Goal: Task Accomplishment & Management: Complete application form

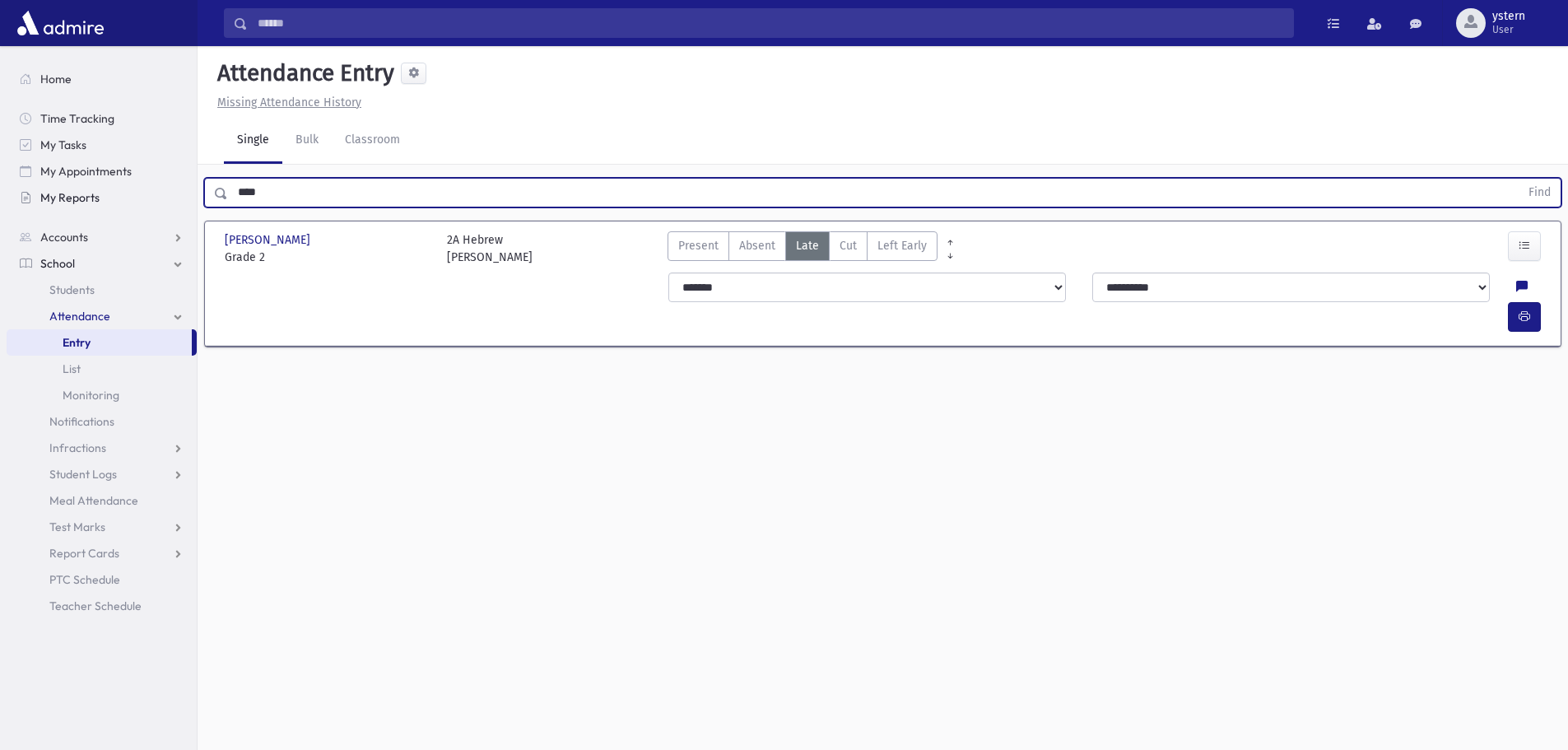
click at [134, 200] on div "Search Results All Accounts" at bounding box center [784, 393] width 1568 height 787
type input "*****"
click at [1518, 179] on button "Find" at bounding box center [1539, 193] width 42 height 28
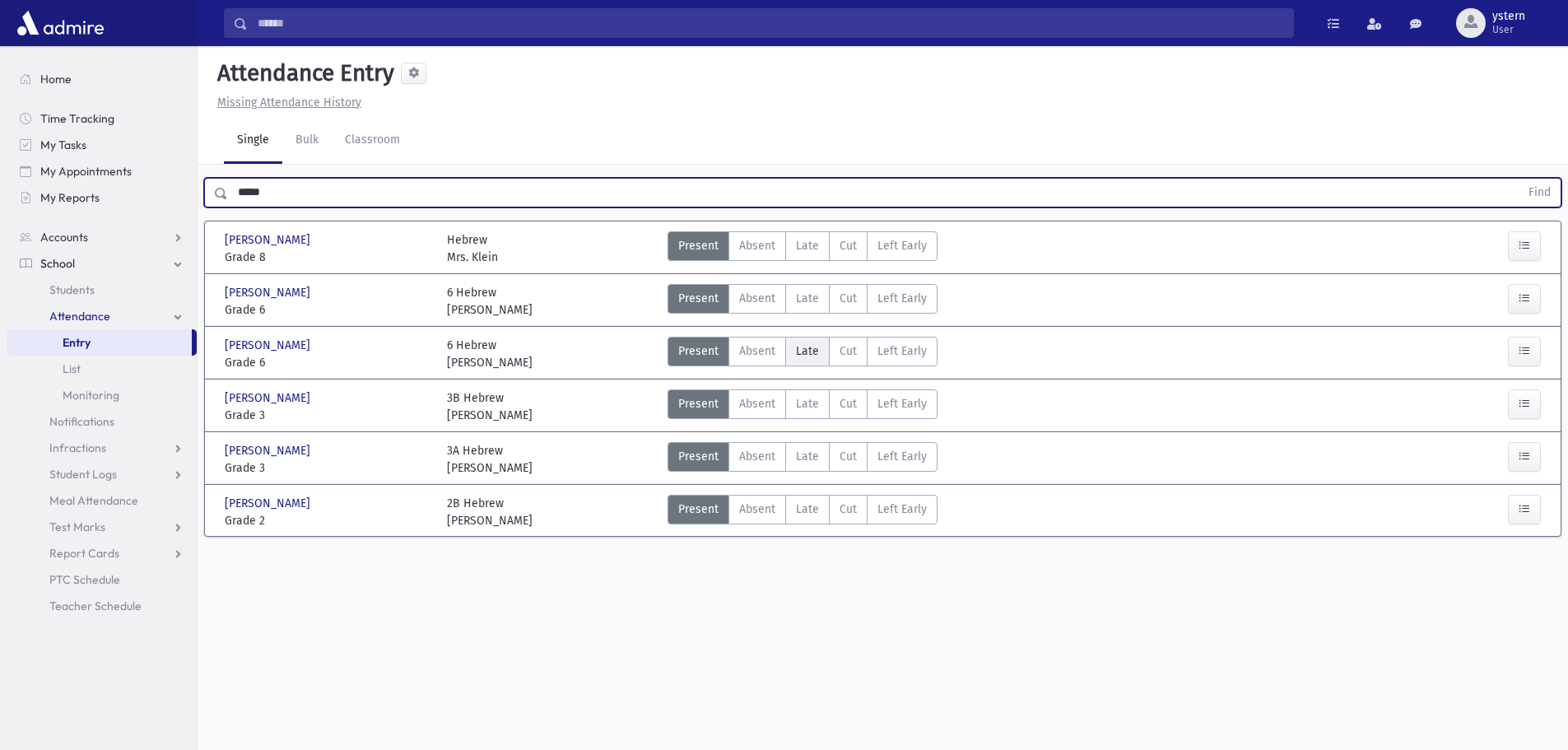
click at [807, 356] on span "Late" at bounding box center [807, 351] width 23 height 18
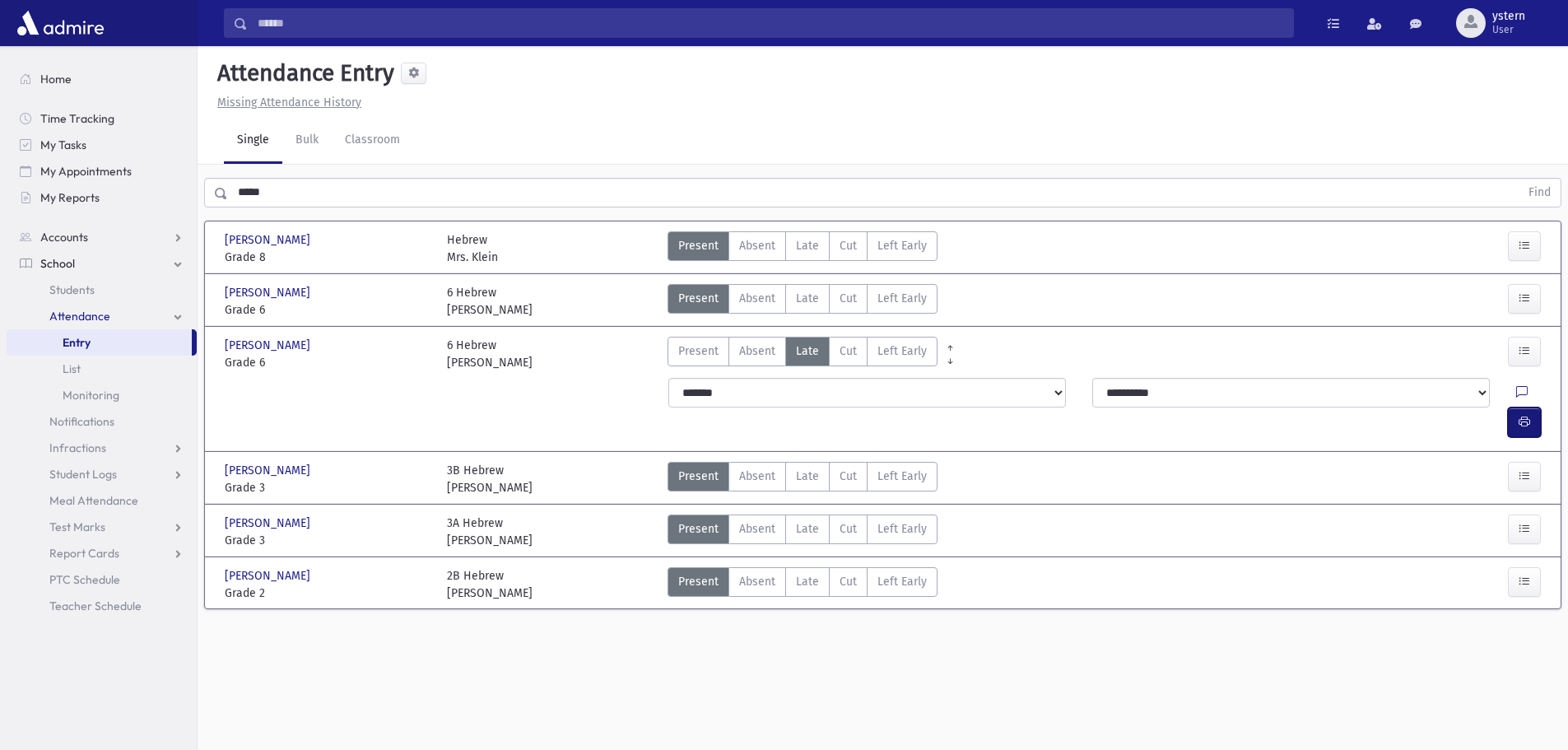
click at [1536, 408] on button "button" at bounding box center [1524, 423] width 33 height 30
click at [374, 143] on link "Classroom" at bounding box center [372, 140] width 81 height 46
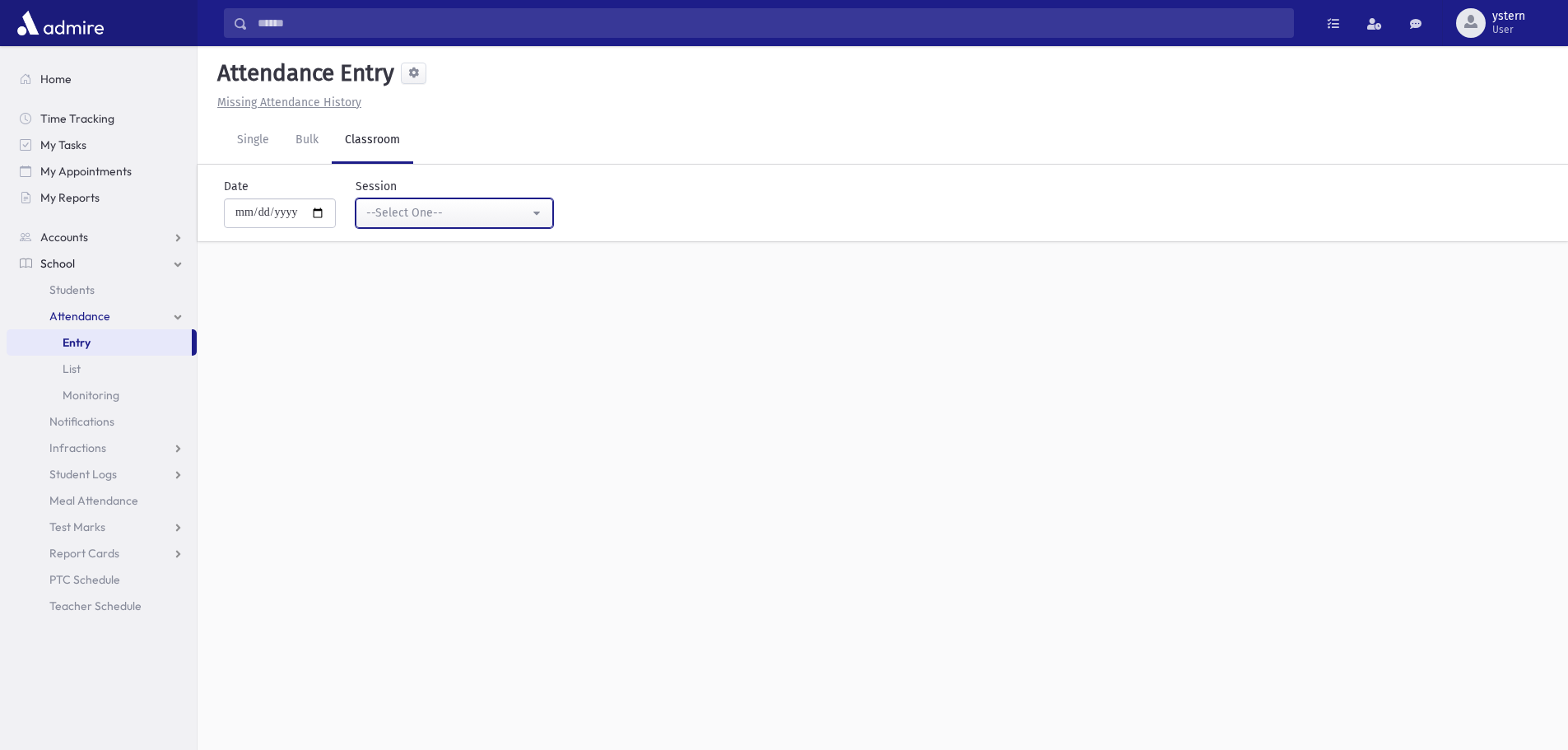
click at [491, 215] on div "--Select One--" at bounding box center [448, 213] width 163 height 18
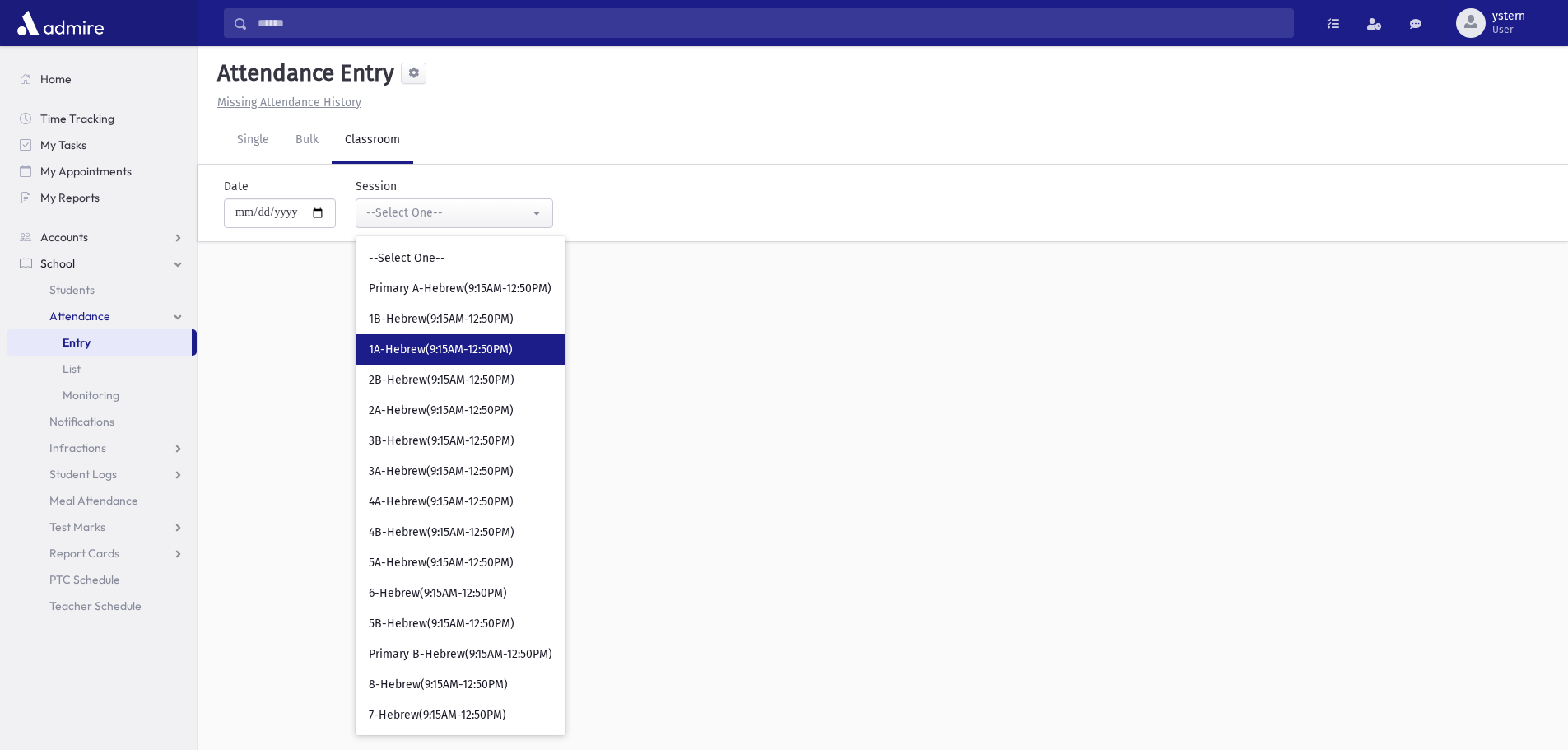
click at [468, 338] on link "1A-Hebrew(9:15AM-12:50PM)" at bounding box center [460, 349] width 210 height 31
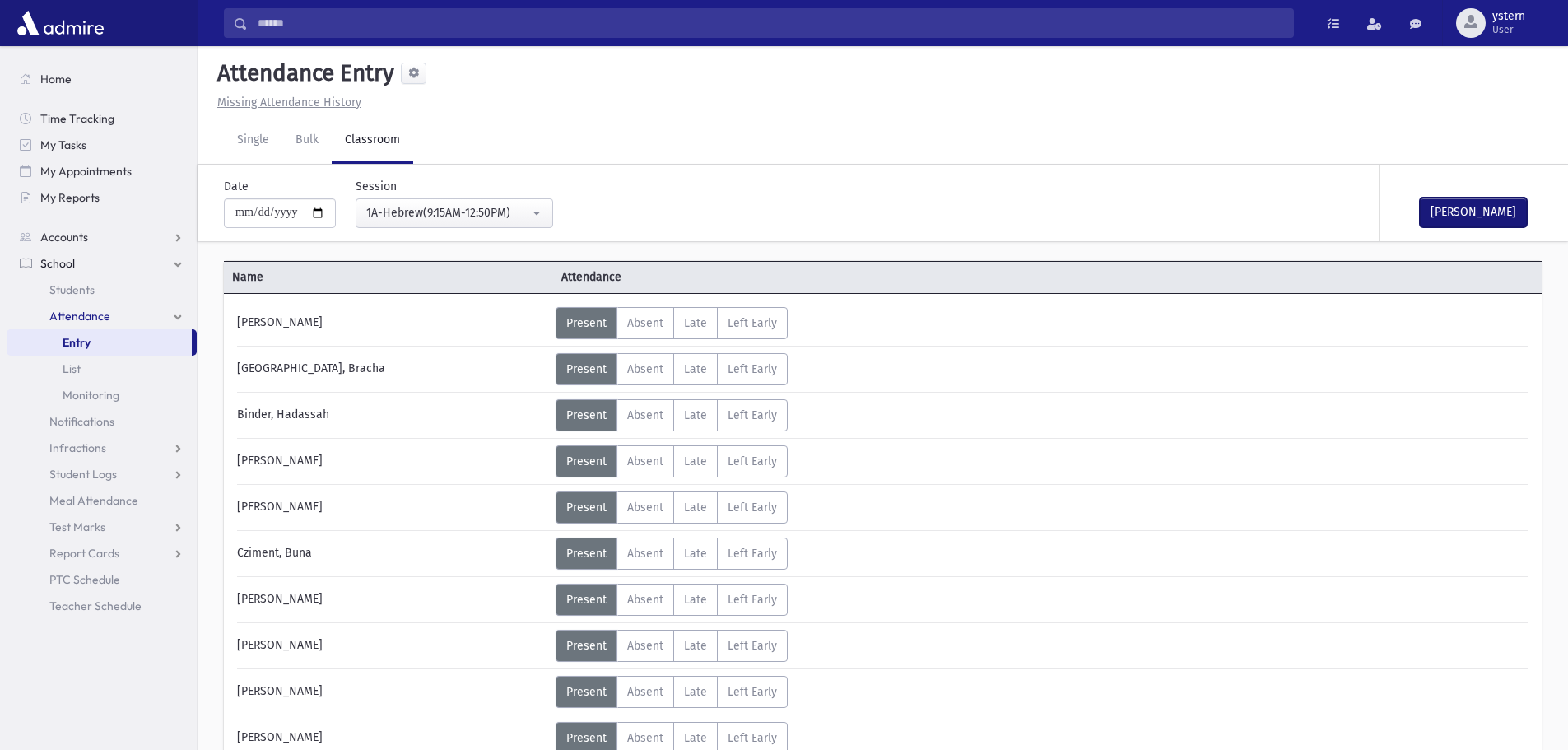
click at [1448, 203] on button "[PERSON_NAME]" at bounding box center [1473, 213] width 107 height 30
click at [505, 209] on div "1A-Hebrew(9:15AM-12:50PM)" at bounding box center [448, 213] width 163 height 18
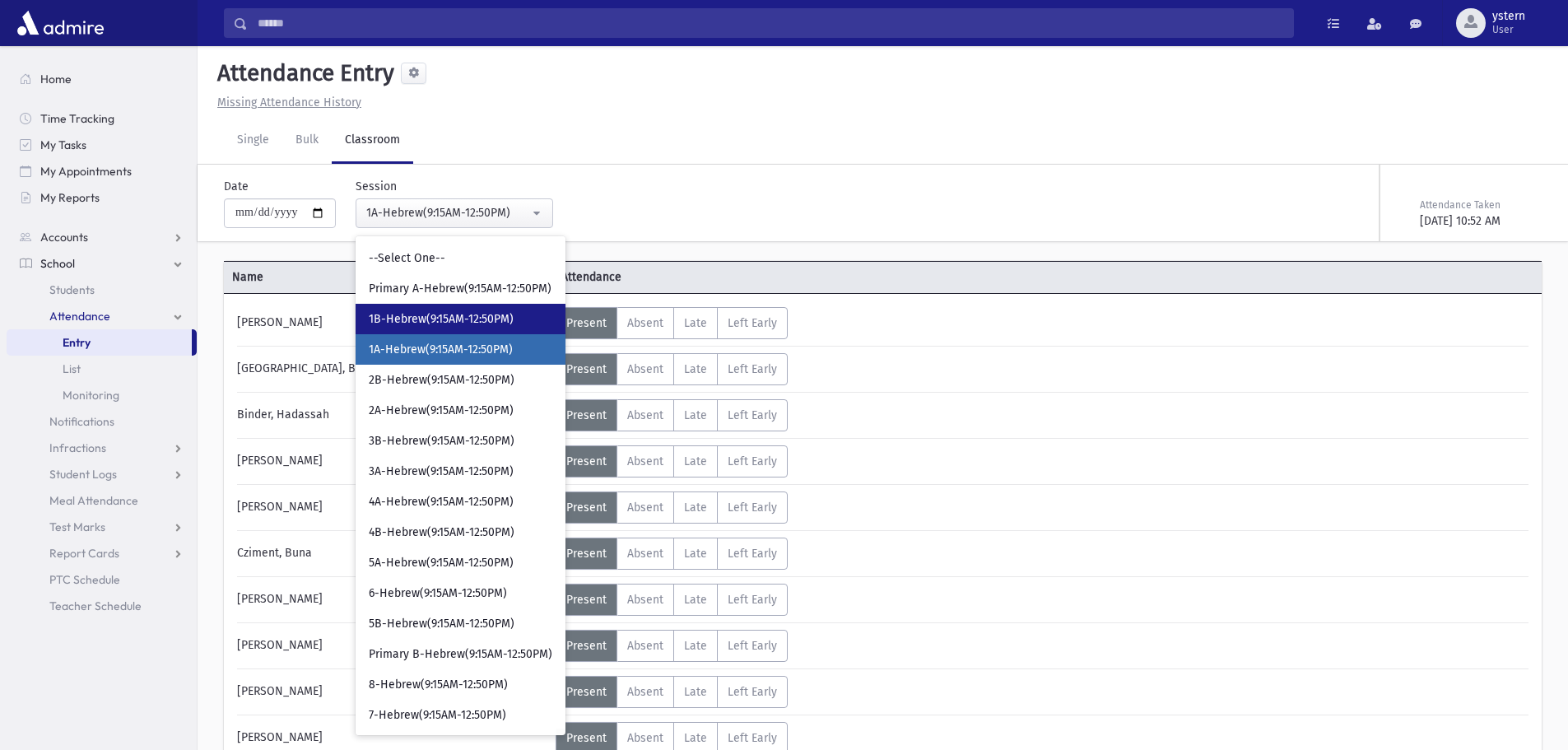
click at [508, 323] on span "1B-Hebrew(9:15AM-12:50PM)" at bounding box center [441, 319] width 145 height 17
select select "***"
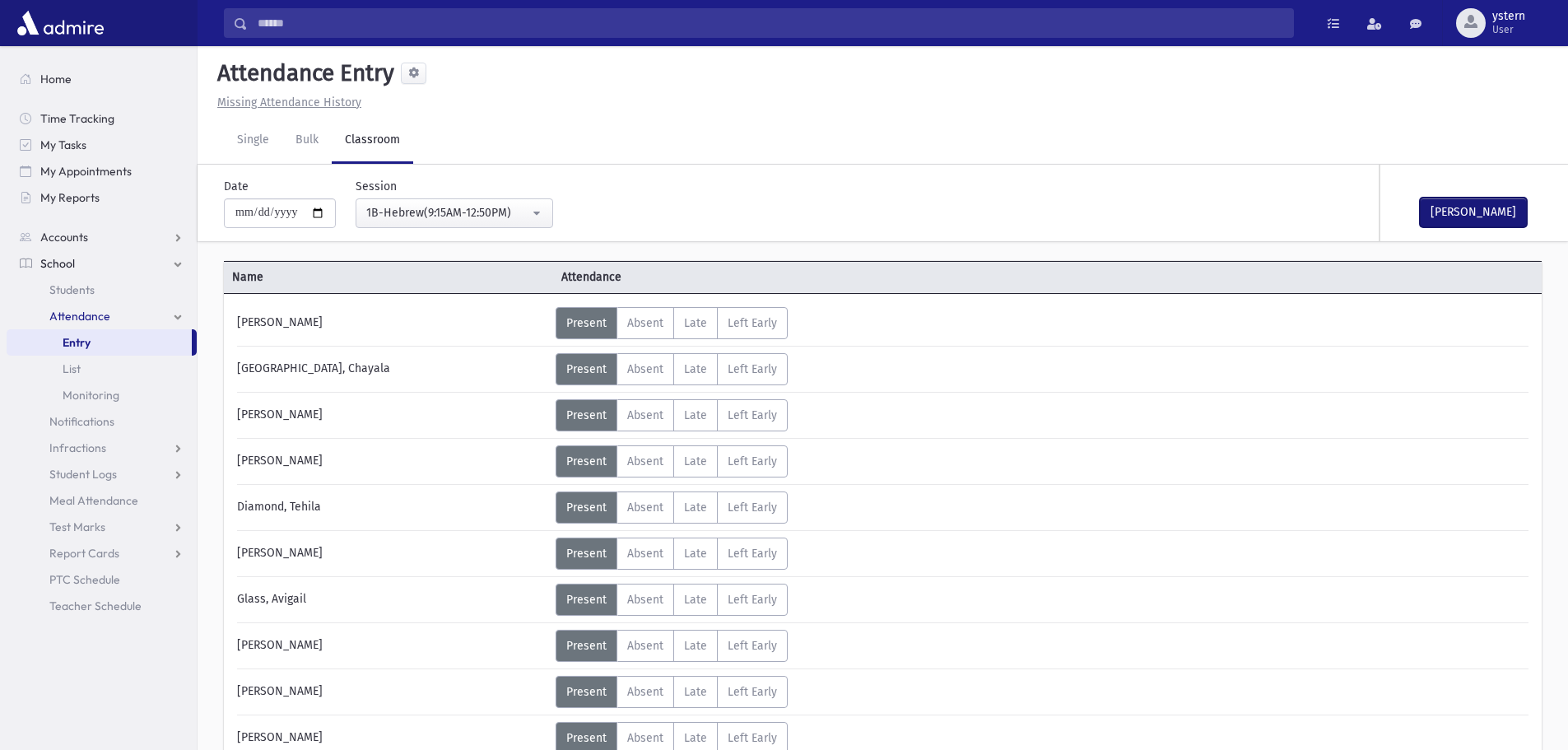
click at [1477, 214] on button "[PERSON_NAME]" at bounding box center [1473, 213] width 107 height 30
click at [326, 209] on input "**********" at bounding box center [280, 214] width 112 height 30
type input "**********"
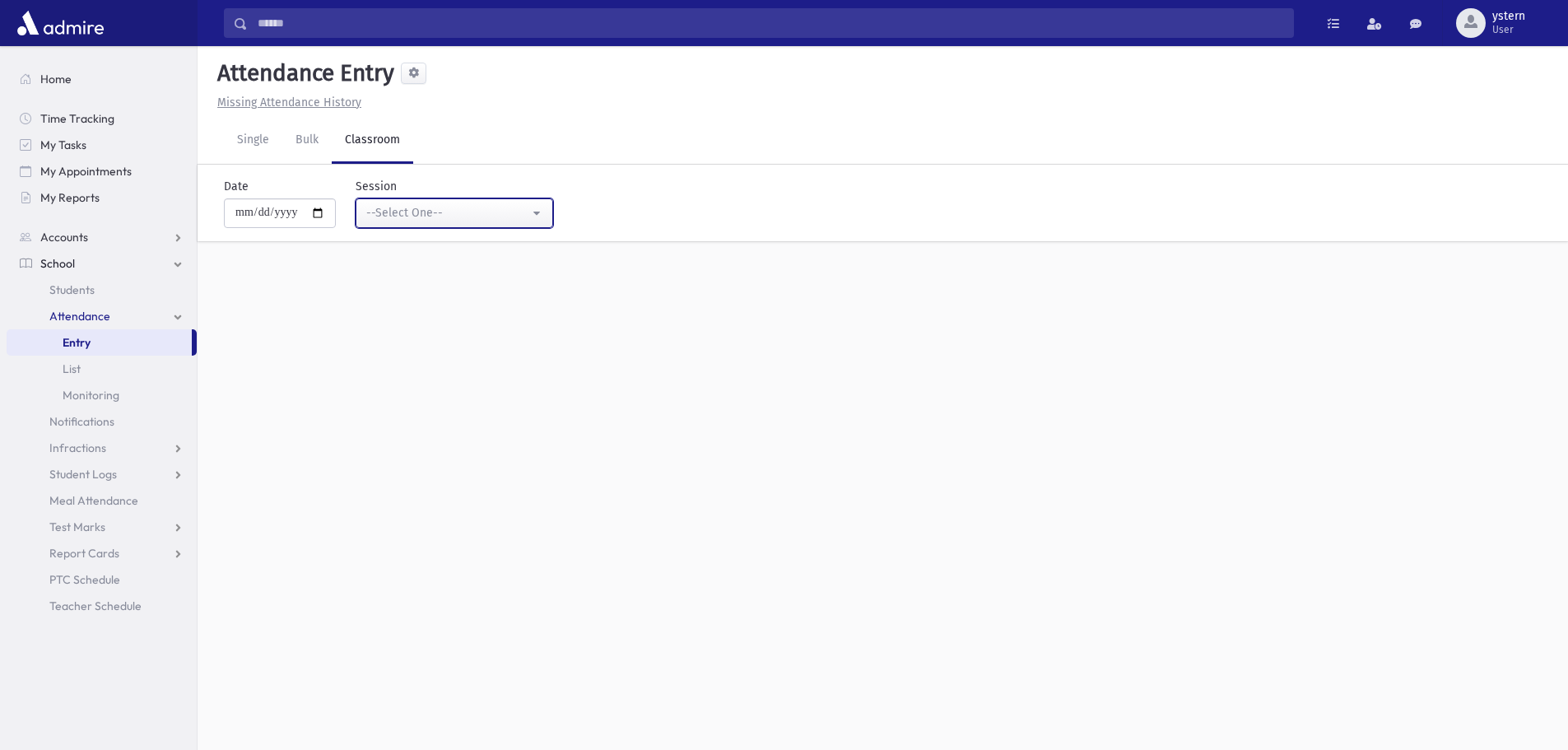
click at [529, 205] on div "--Select One--" at bounding box center [448, 213] width 163 height 18
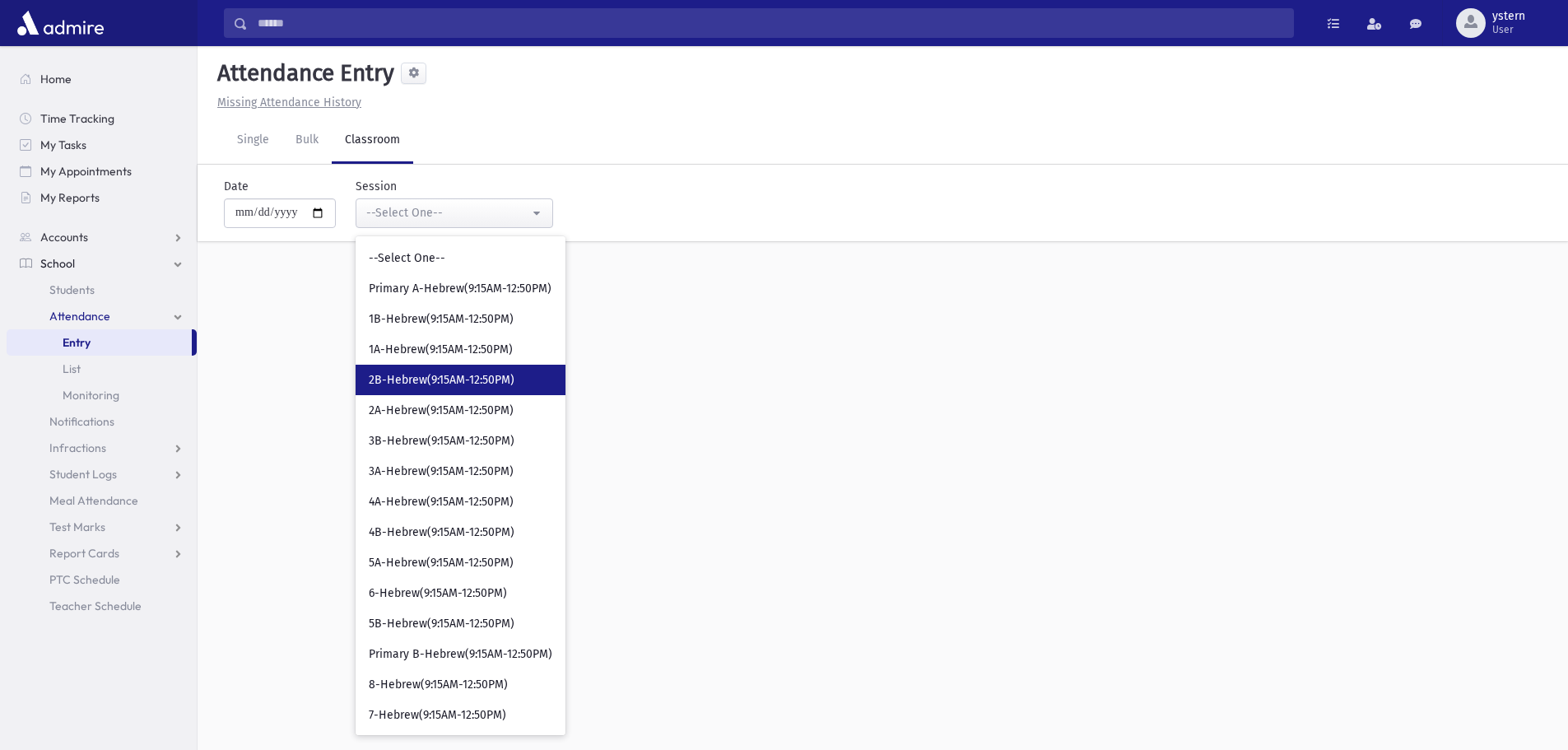
click at [522, 375] on link "2B-Hebrew(9:15AM-12:50PM)" at bounding box center [460, 380] width 210 height 31
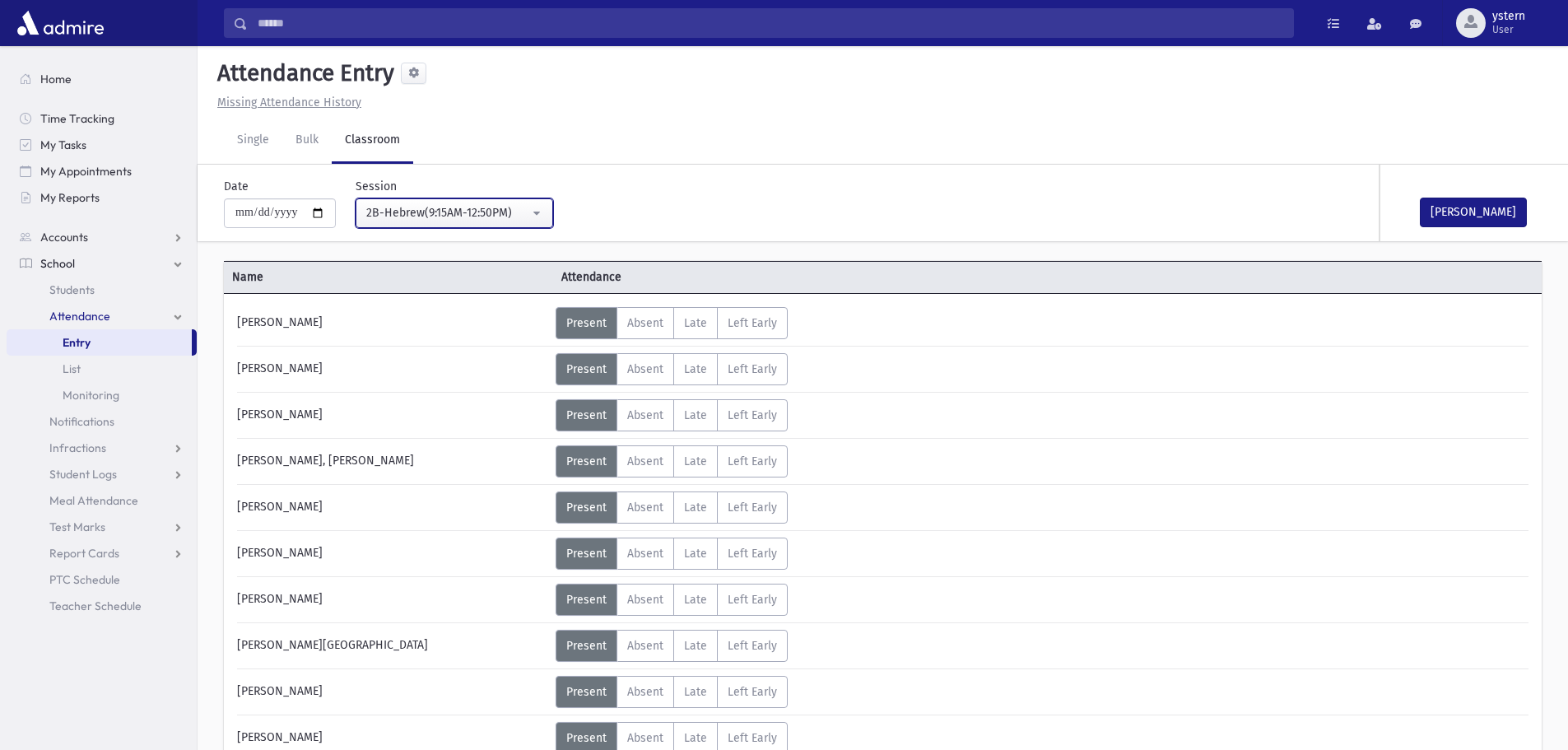
click at [419, 228] on button "2B-Hebrew(9:15AM-12:50PM)" at bounding box center [454, 214] width 198 height 30
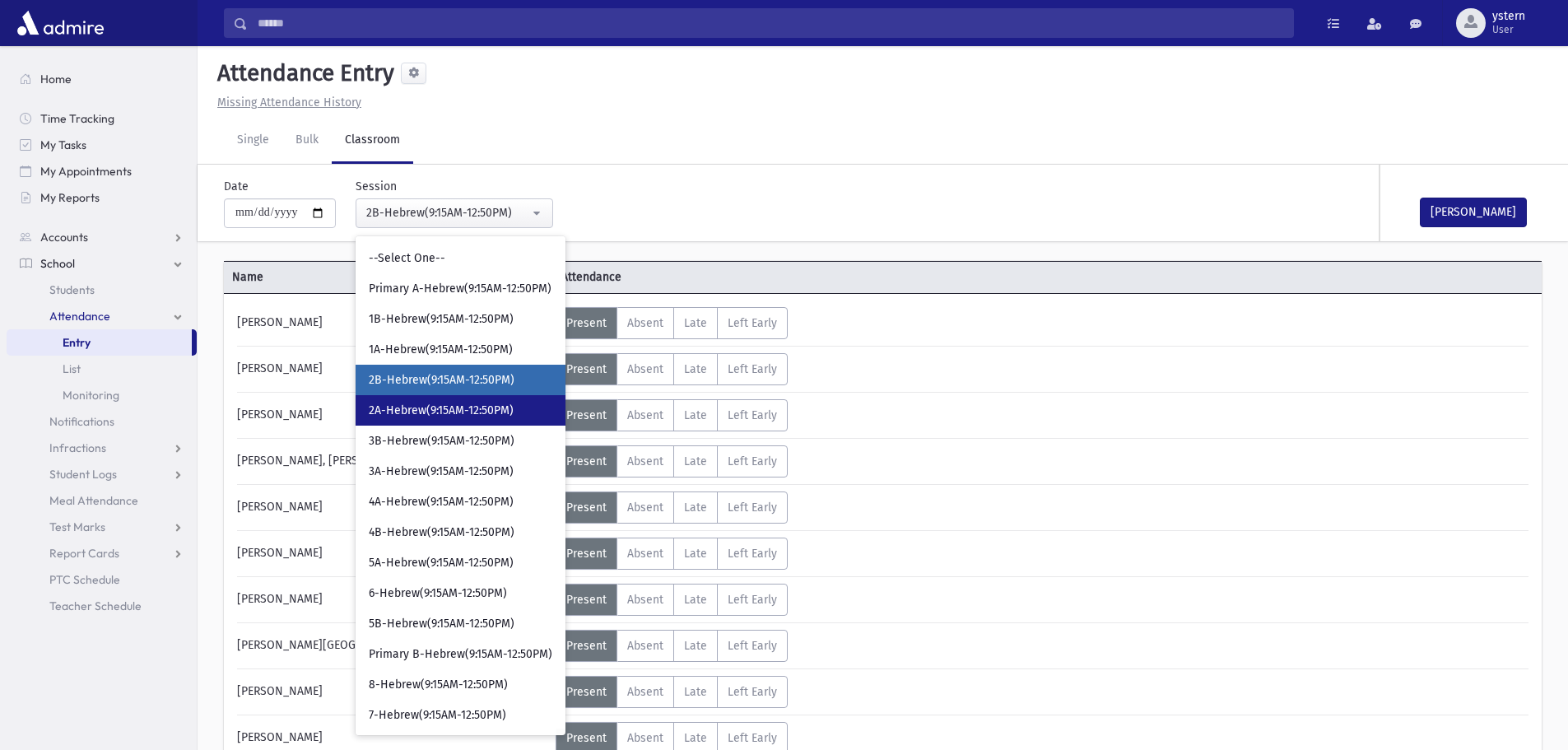
click at [422, 414] on span "2A-Hebrew(9:15AM-12:50PM)" at bounding box center [441, 410] width 145 height 17
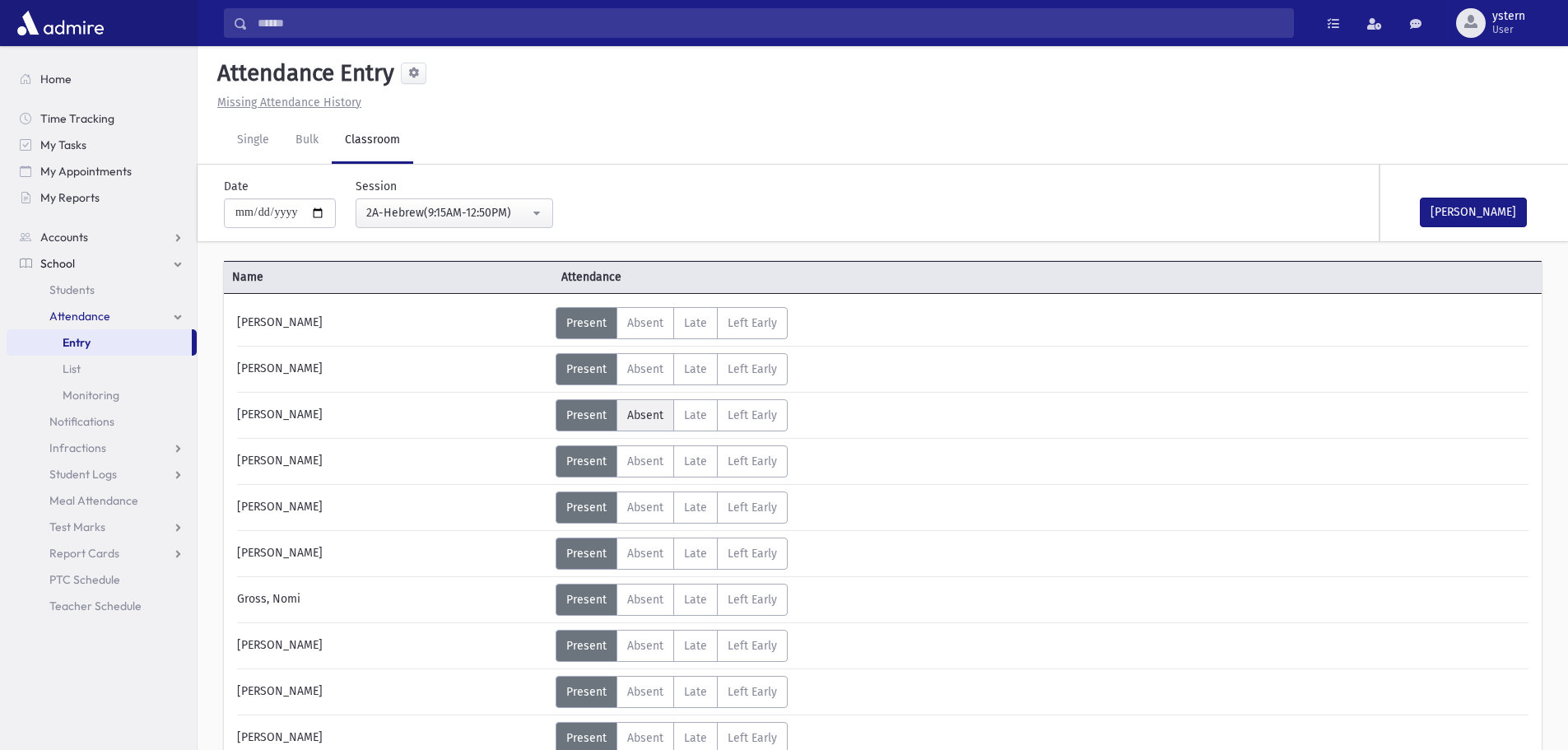
click at [637, 408] on span "Absent" at bounding box center [645, 415] width 36 height 14
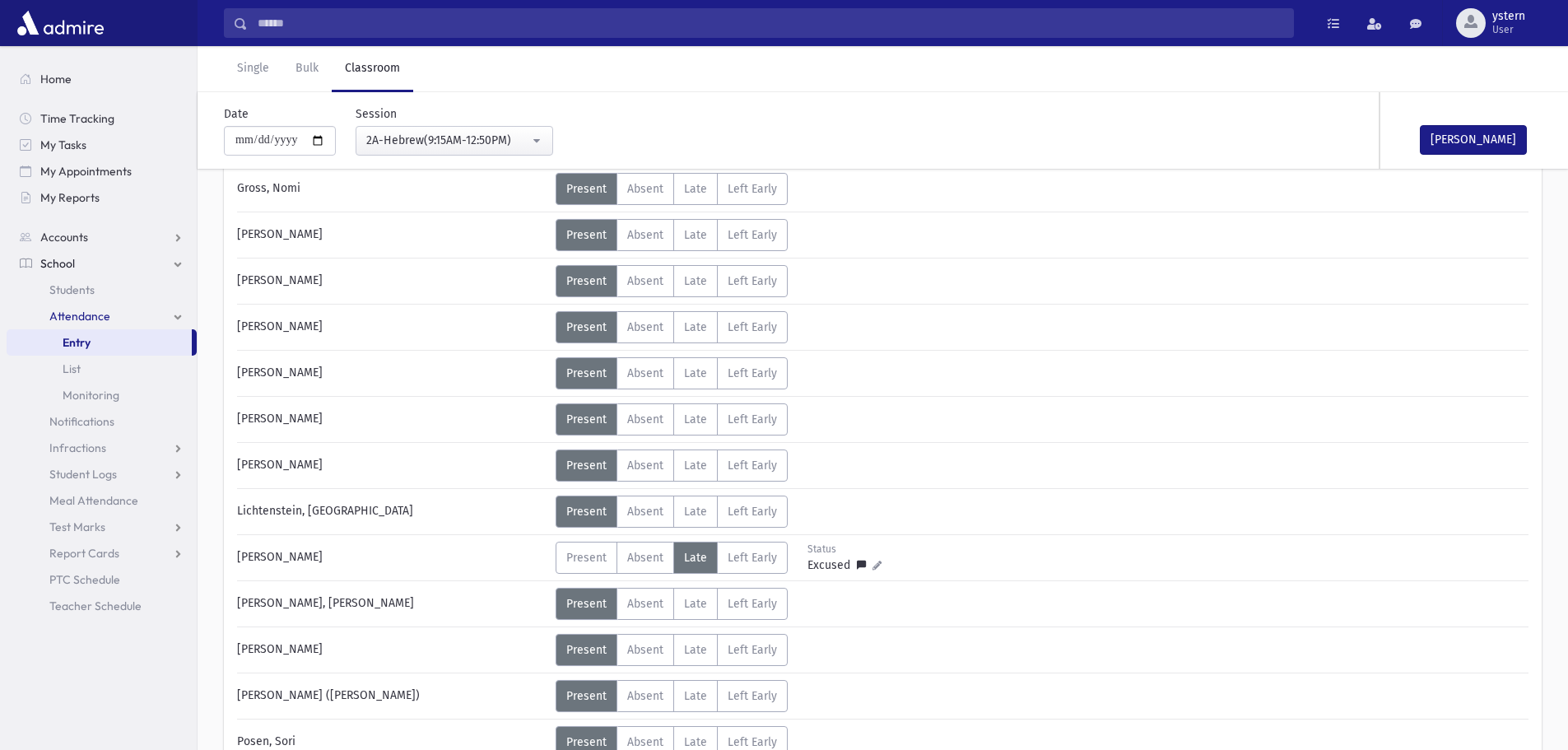
scroll to position [411, 0]
click at [1457, 144] on button "[PERSON_NAME]" at bounding box center [1473, 140] width 107 height 30
click at [546, 139] on button "2A-Hebrew(9:15AM-12:50PM)" at bounding box center [454, 141] width 198 height 30
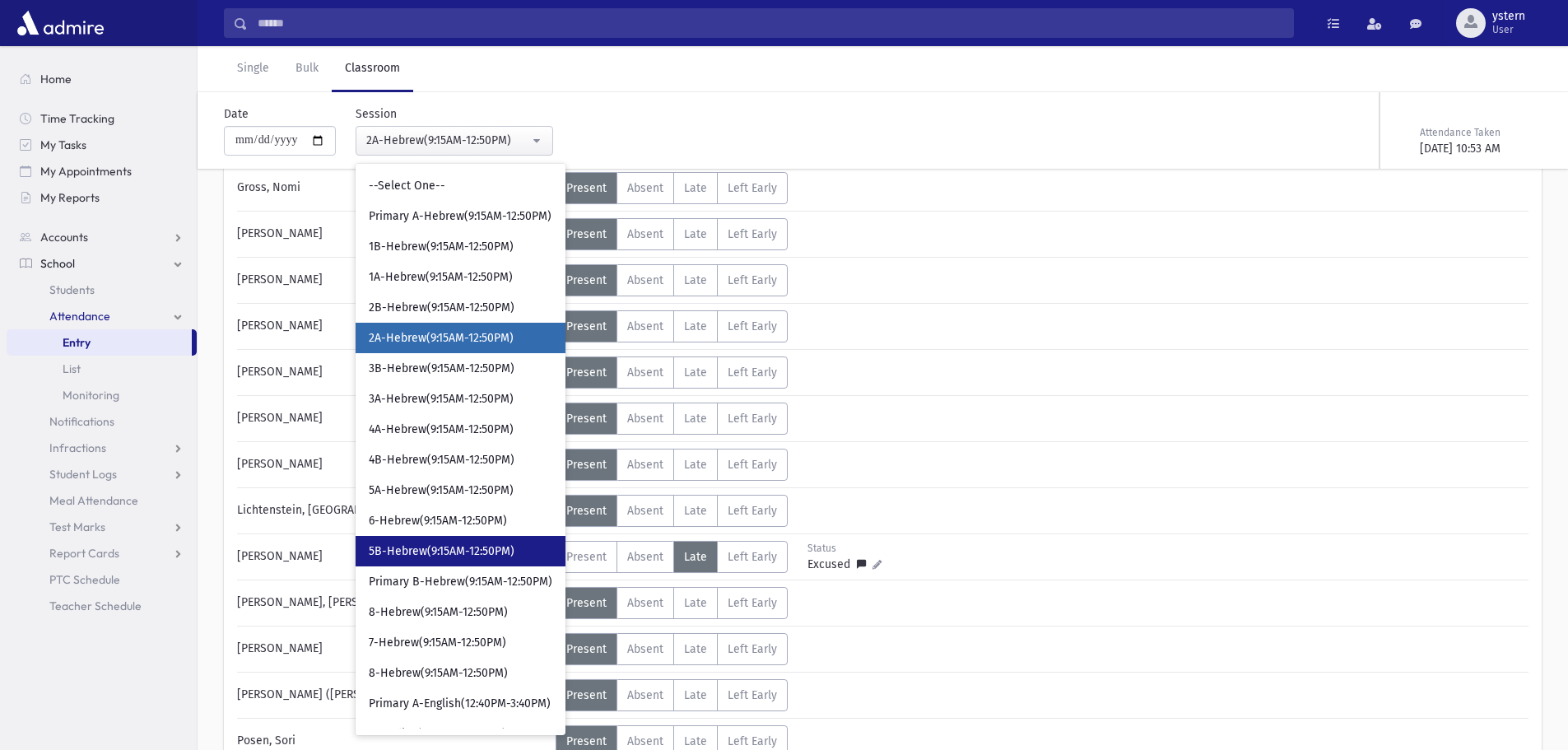
click at [472, 543] on span "5B-Hebrew(9:15AM-12:50PM)" at bounding box center [441, 551] width 145 height 17
select select "***"
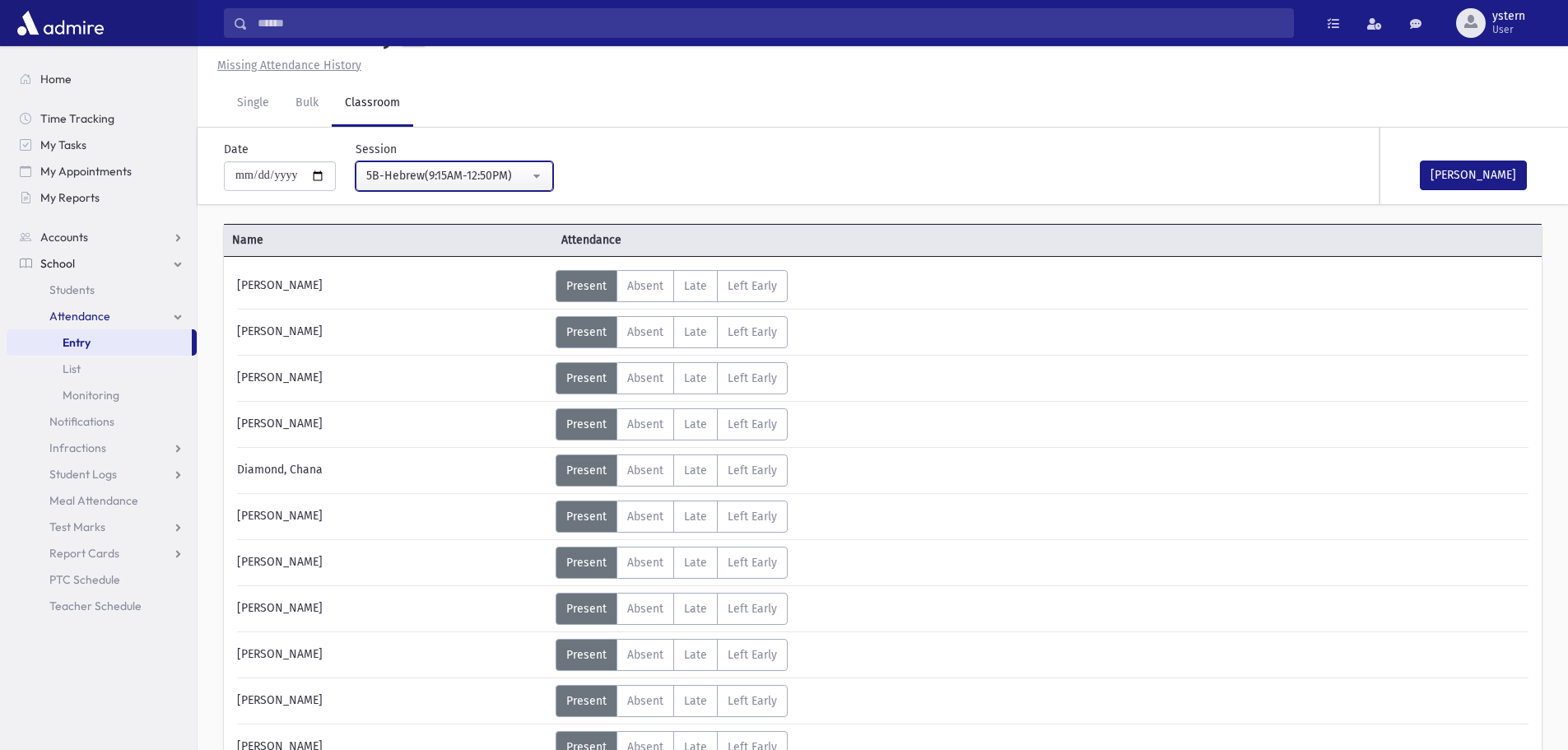
scroll to position [411, 0]
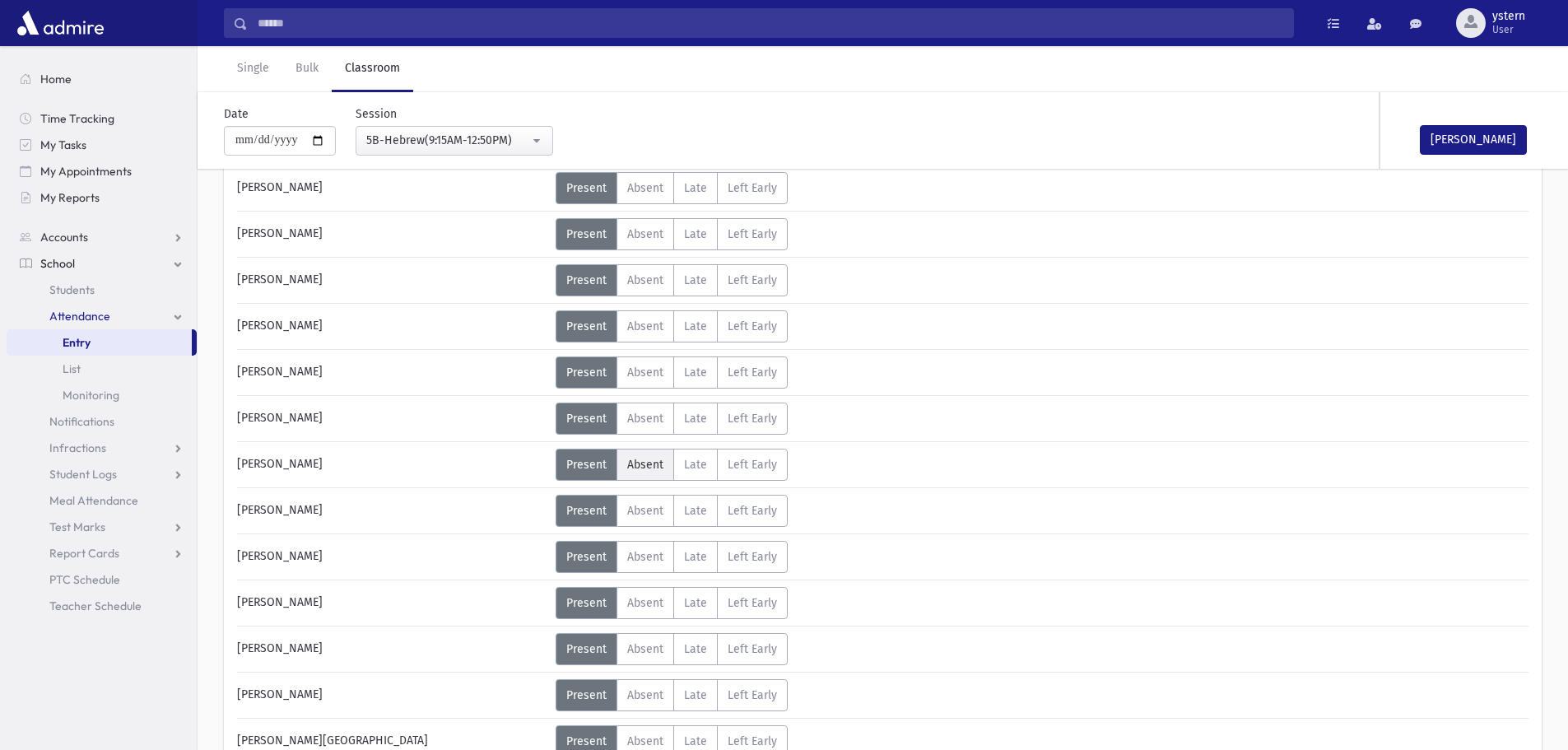
click at [639, 461] on span "Absent" at bounding box center [645, 465] width 36 height 14
click at [1421, 151] on button "[PERSON_NAME]" at bounding box center [1473, 140] width 107 height 30
click at [312, 74] on link "Bulk" at bounding box center [307, 69] width 49 height 46
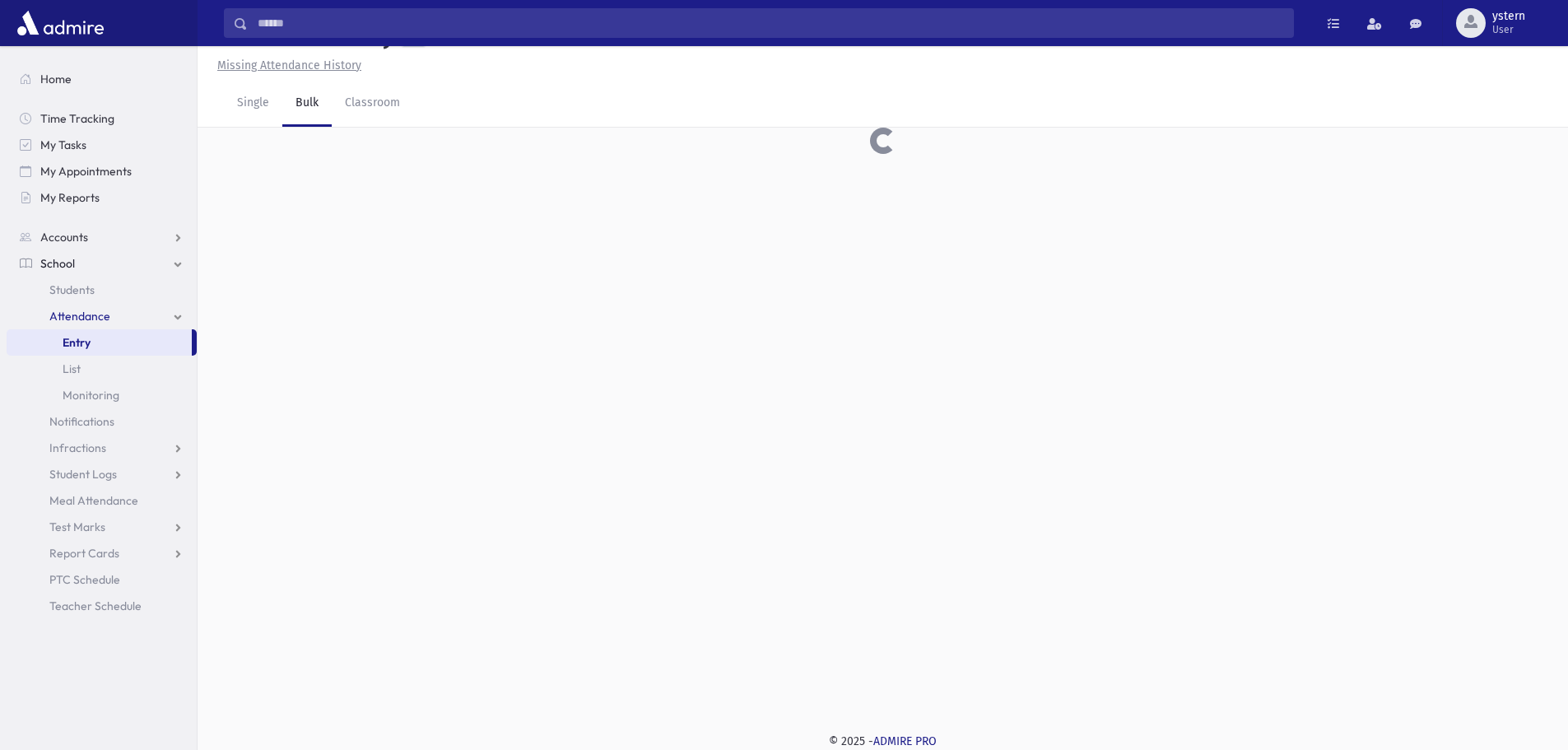
scroll to position [37, 0]
click at [249, 116] on link "Single" at bounding box center [253, 103] width 59 height 46
click at [368, 101] on link "Classroom" at bounding box center [372, 103] width 81 height 46
click at [252, 94] on link "Single" at bounding box center [253, 103] width 59 height 46
click at [379, 112] on link "Classroom" at bounding box center [372, 103] width 81 height 46
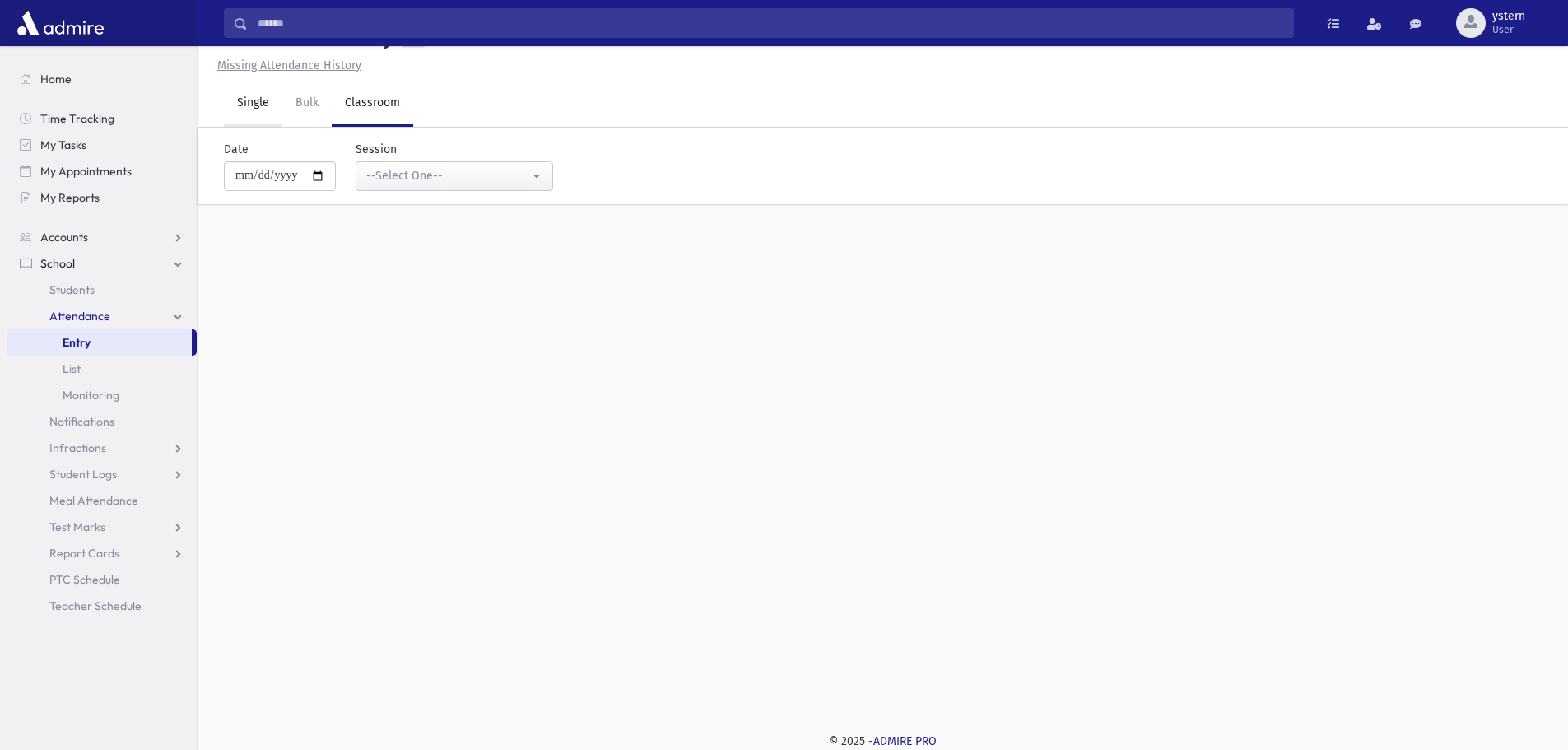
click at [257, 106] on link "Single" at bounding box center [253, 103] width 59 height 46
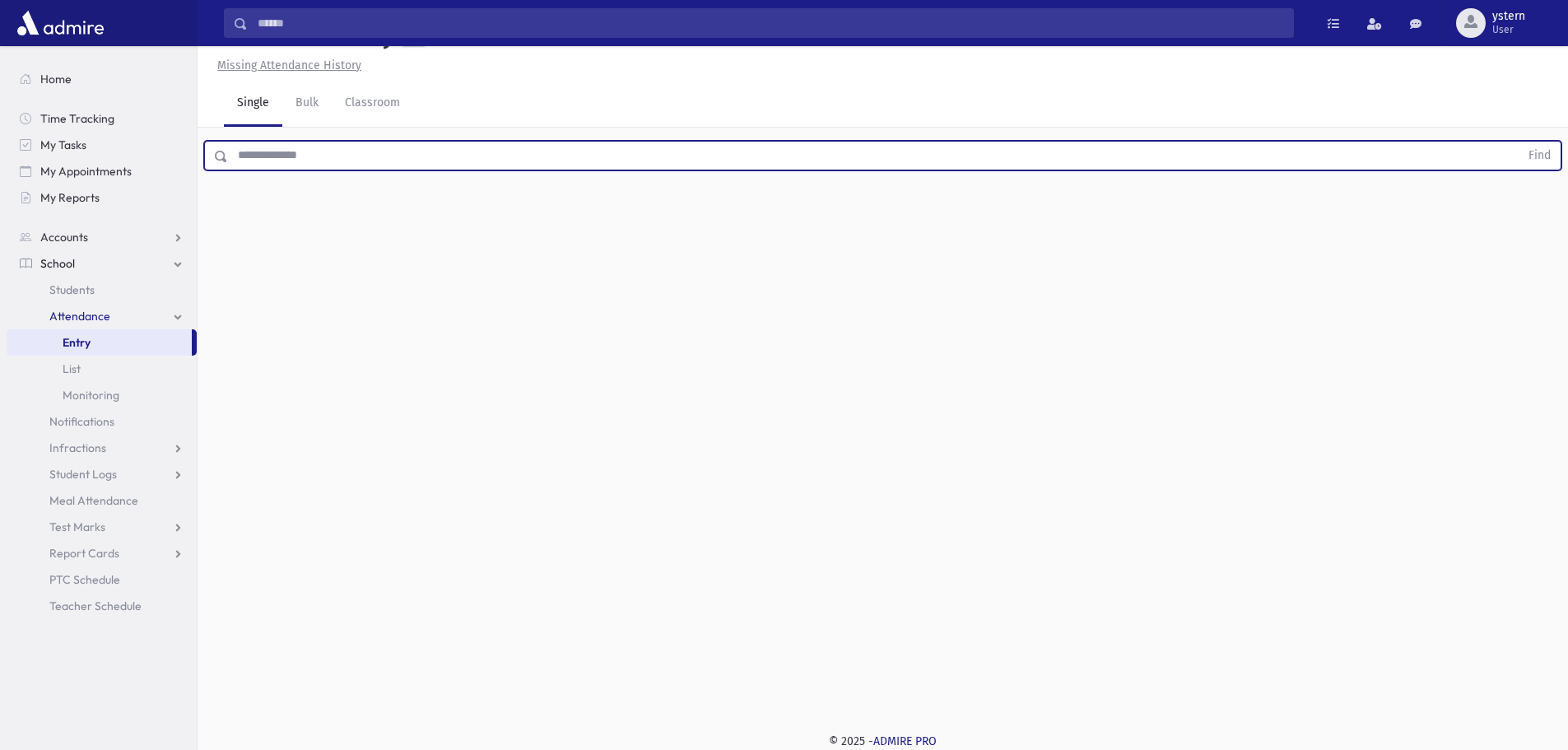
click at [310, 152] on input "text" at bounding box center [874, 156] width 1292 height 30
type input "******"
click at [1518, 142] on button "Find" at bounding box center [1539, 156] width 42 height 28
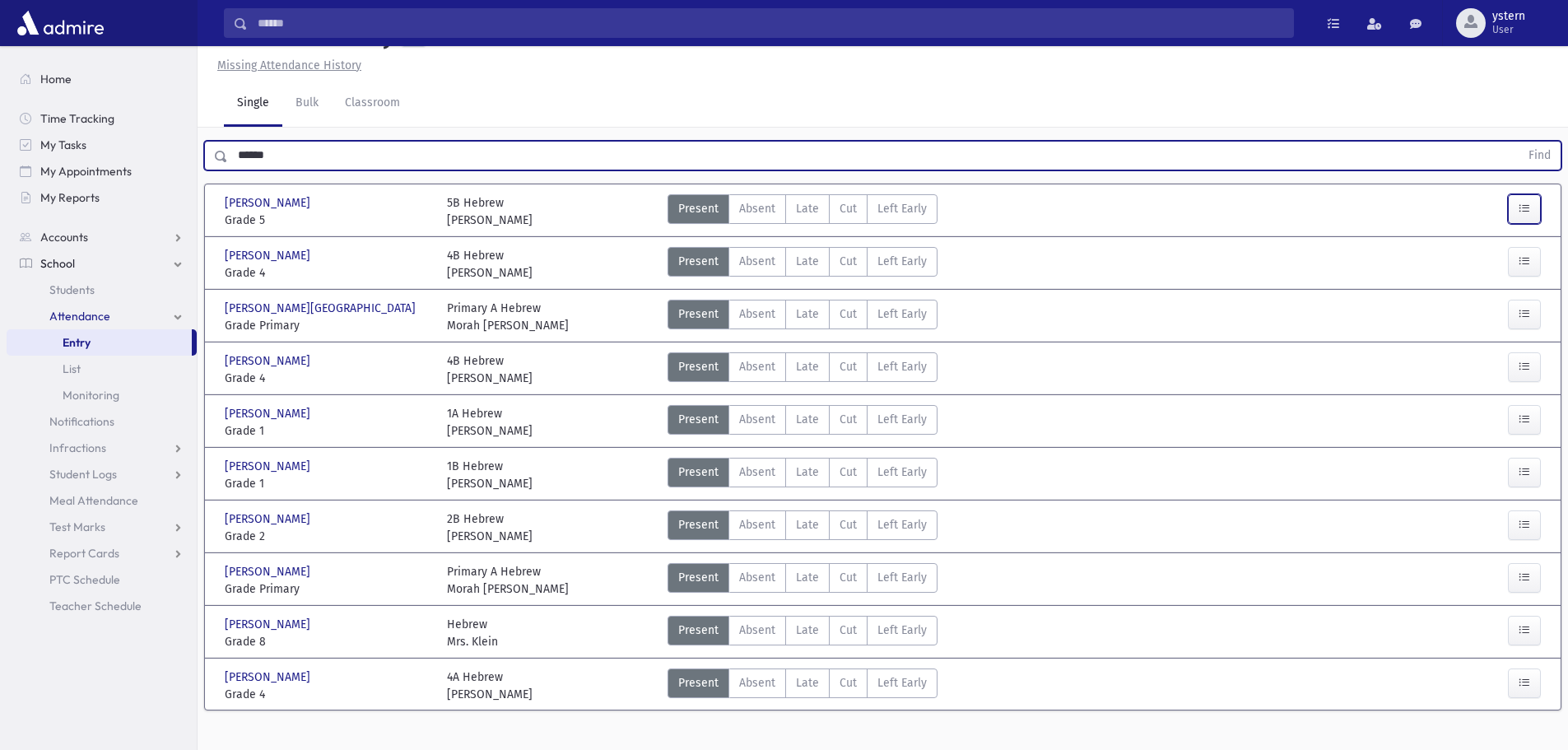
click at [1530, 207] on button "button" at bounding box center [1524, 209] width 33 height 30
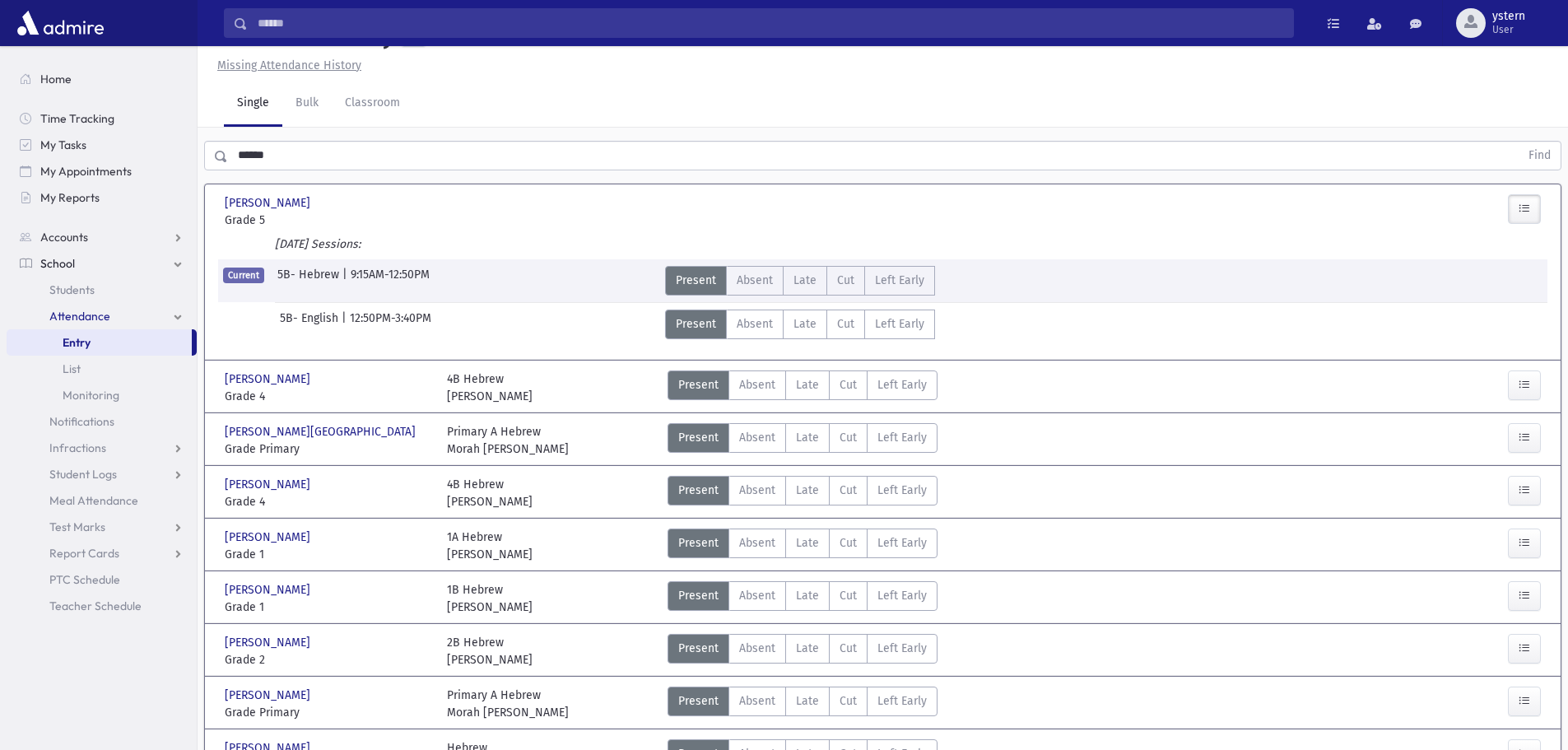
click at [1531, 207] on button "button" at bounding box center [1524, 209] width 33 height 30
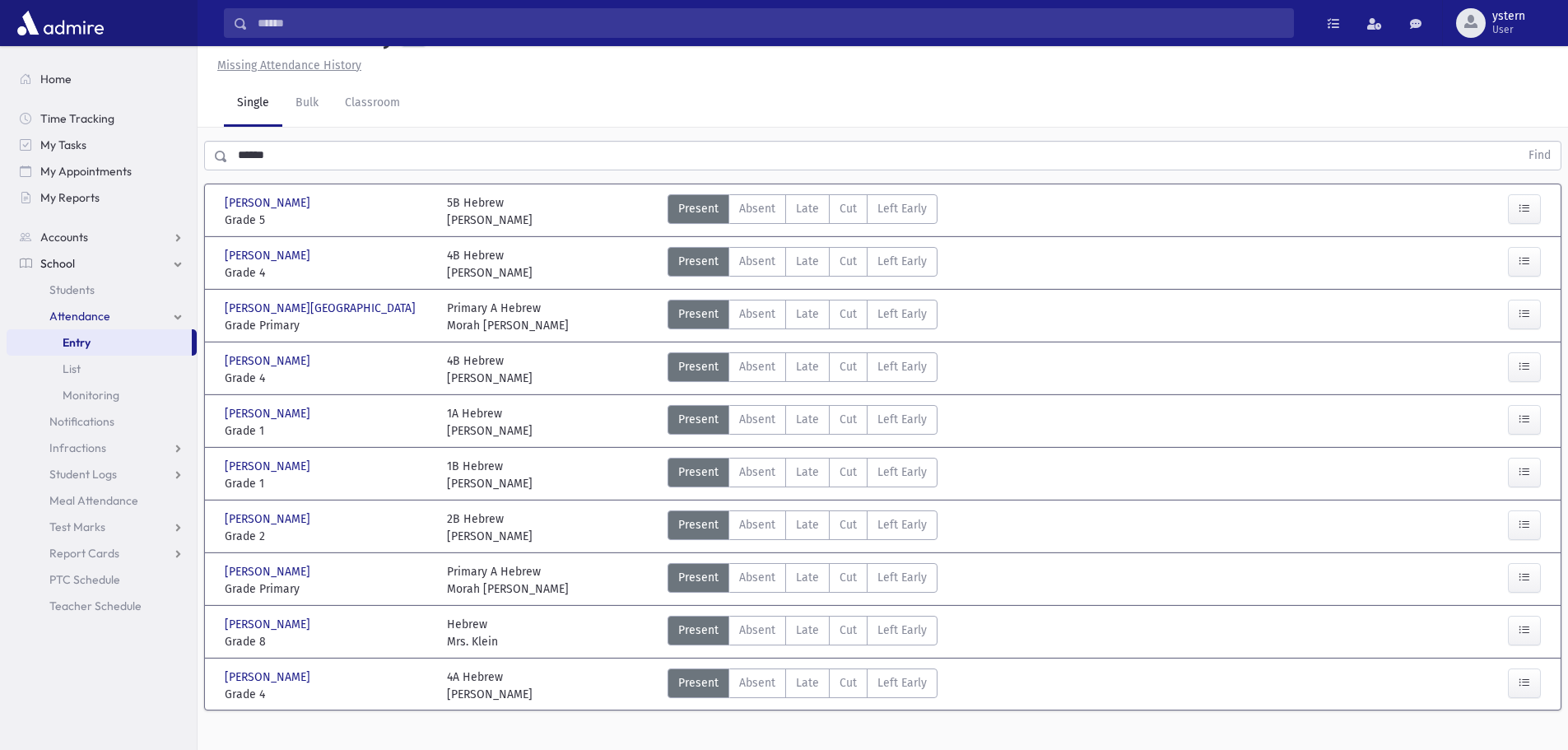
click at [416, 106] on div "Single Bulk Classroom" at bounding box center [896, 103] width 1344 height 46
click at [381, 105] on link "Classroom" at bounding box center [372, 103] width 81 height 46
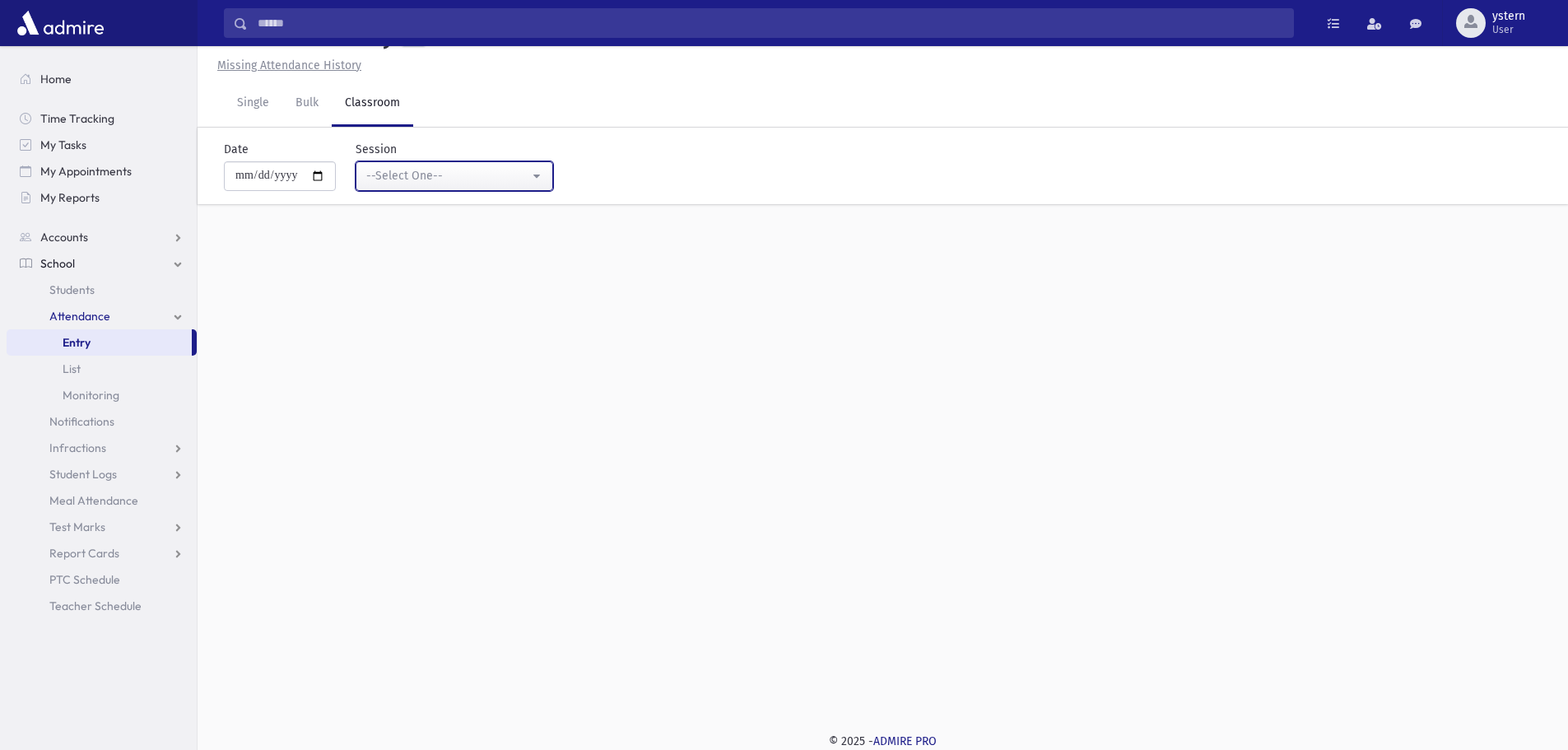
click at [445, 180] on div "--Select One--" at bounding box center [448, 176] width 163 height 18
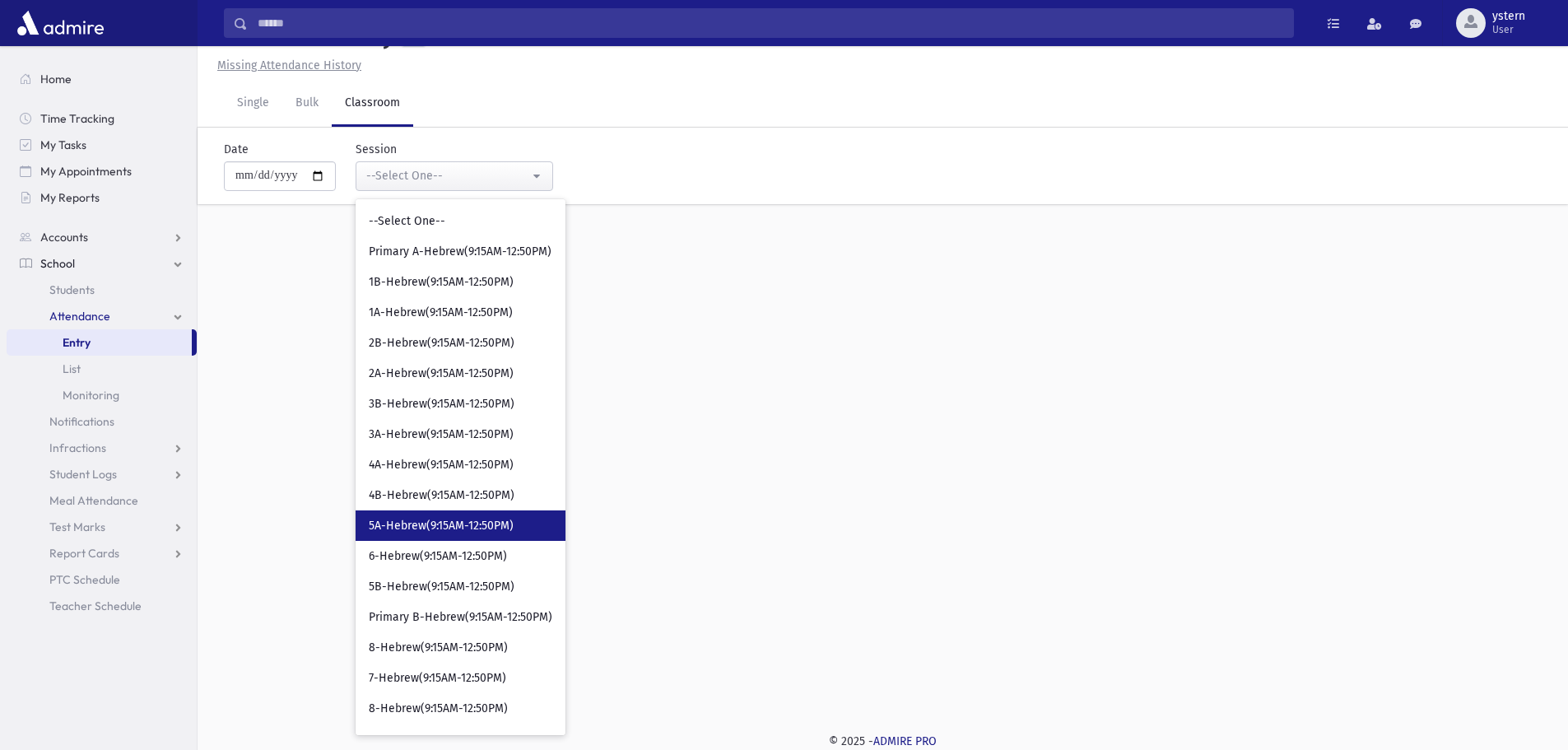
click at [504, 514] on link "5A-Hebrew(9:15AM-12:50PM)" at bounding box center [460, 525] width 210 height 31
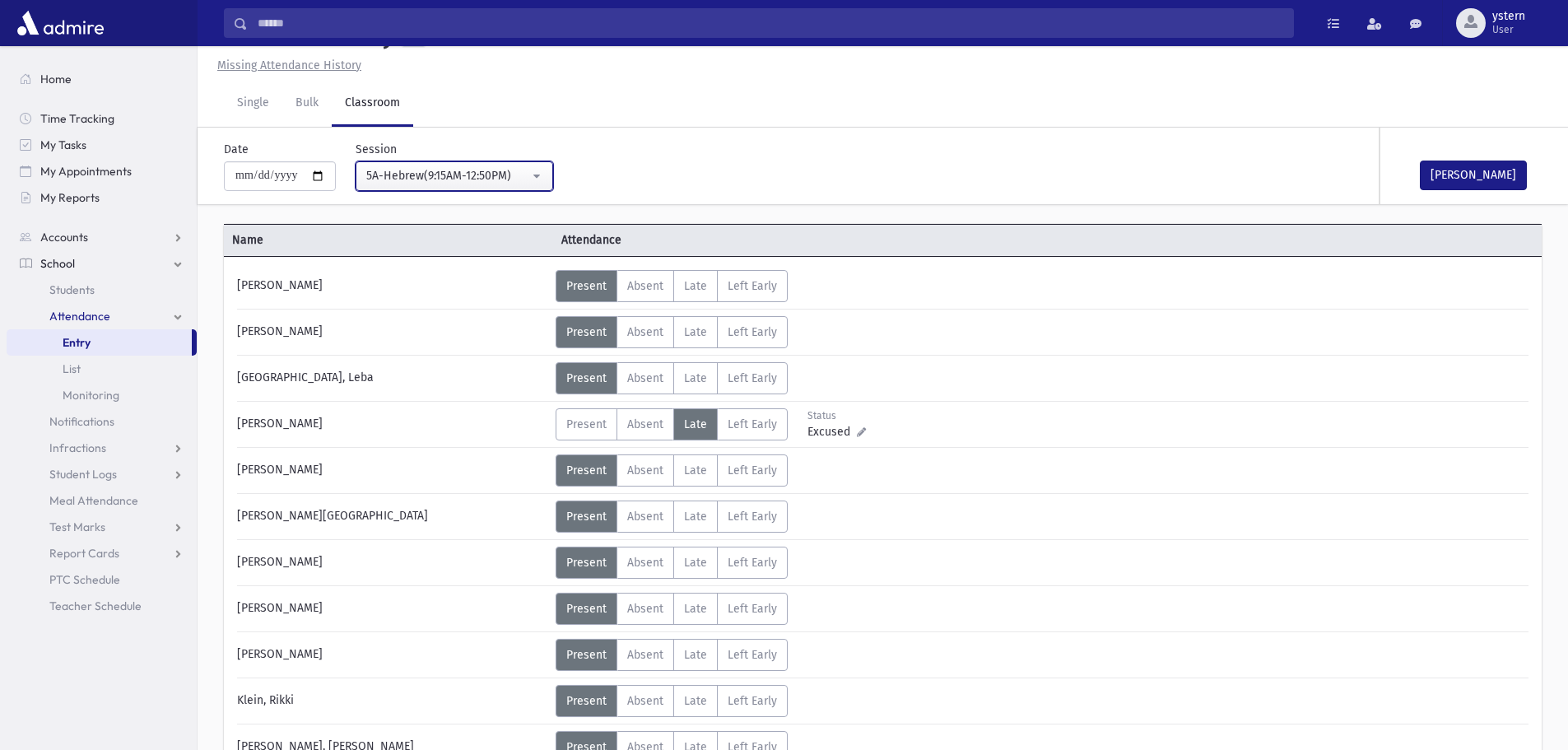
click at [490, 170] on div "5A-Hebrew(9:15AM-12:50PM)" at bounding box center [448, 176] width 163 height 18
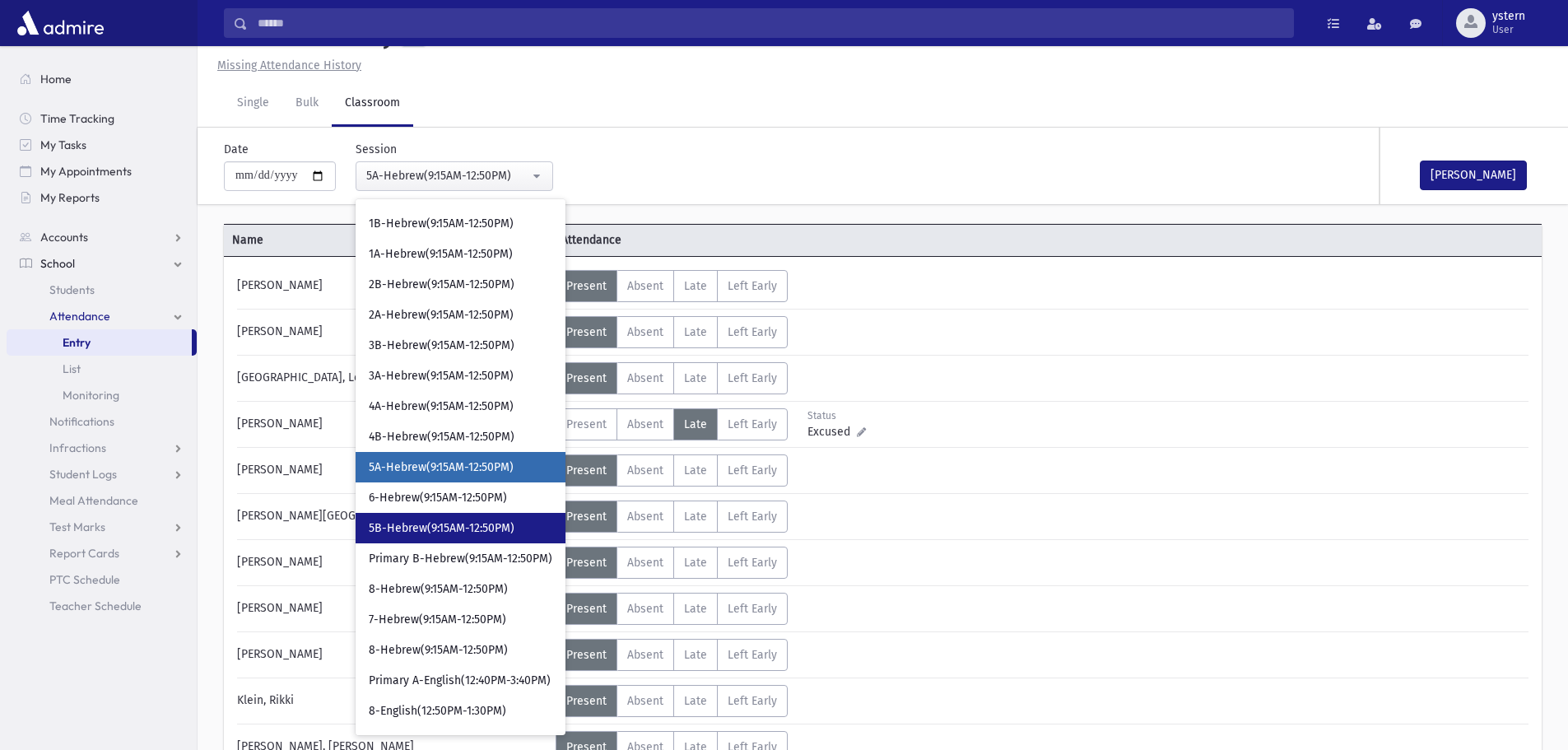
click at [505, 516] on link "5B-Hebrew(9:15AM-12:50PM)" at bounding box center [460, 528] width 210 height 31
select select "***"
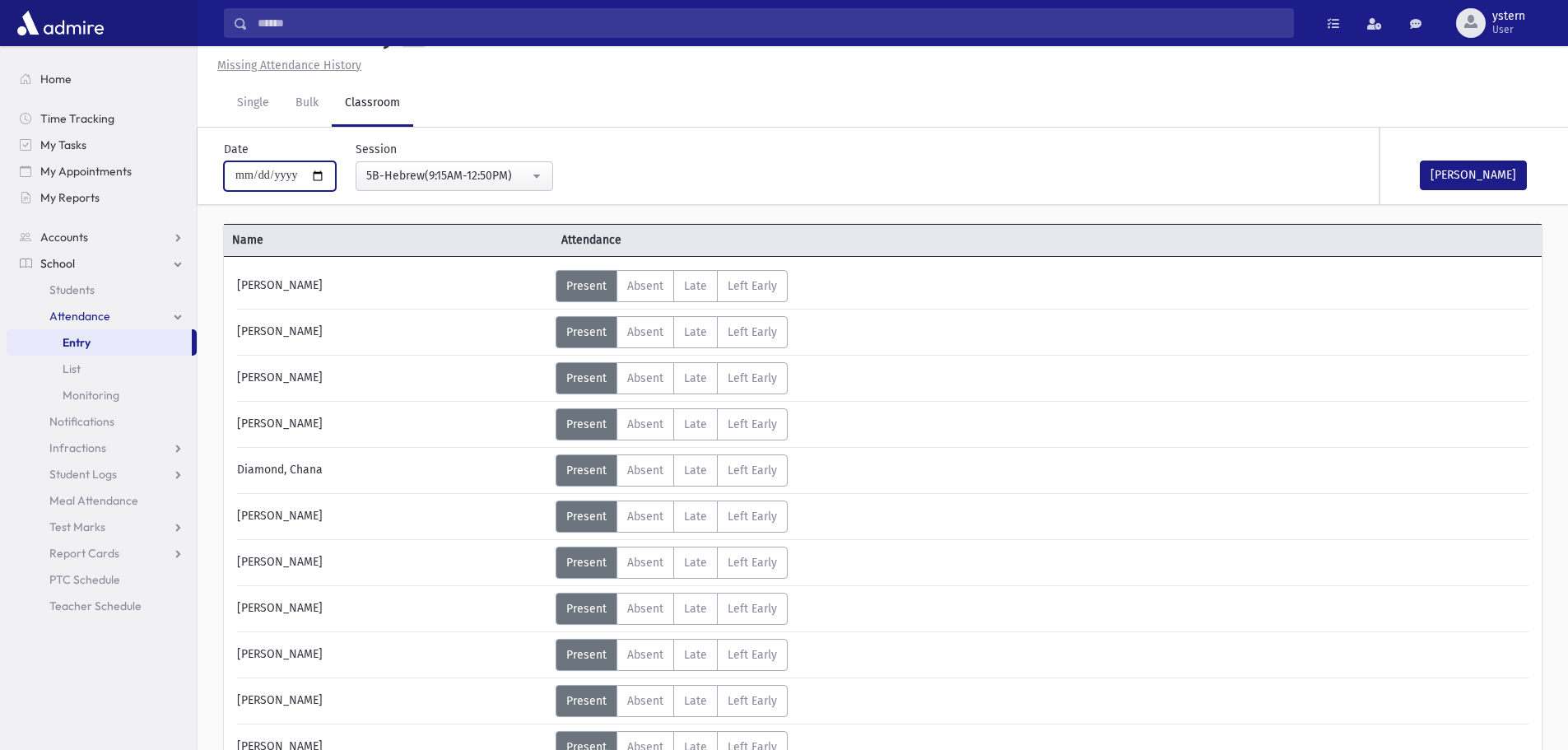
click at [321, 173] on input "**********" at bounding box center [280, 176] width 112 height 30
type input "**********"
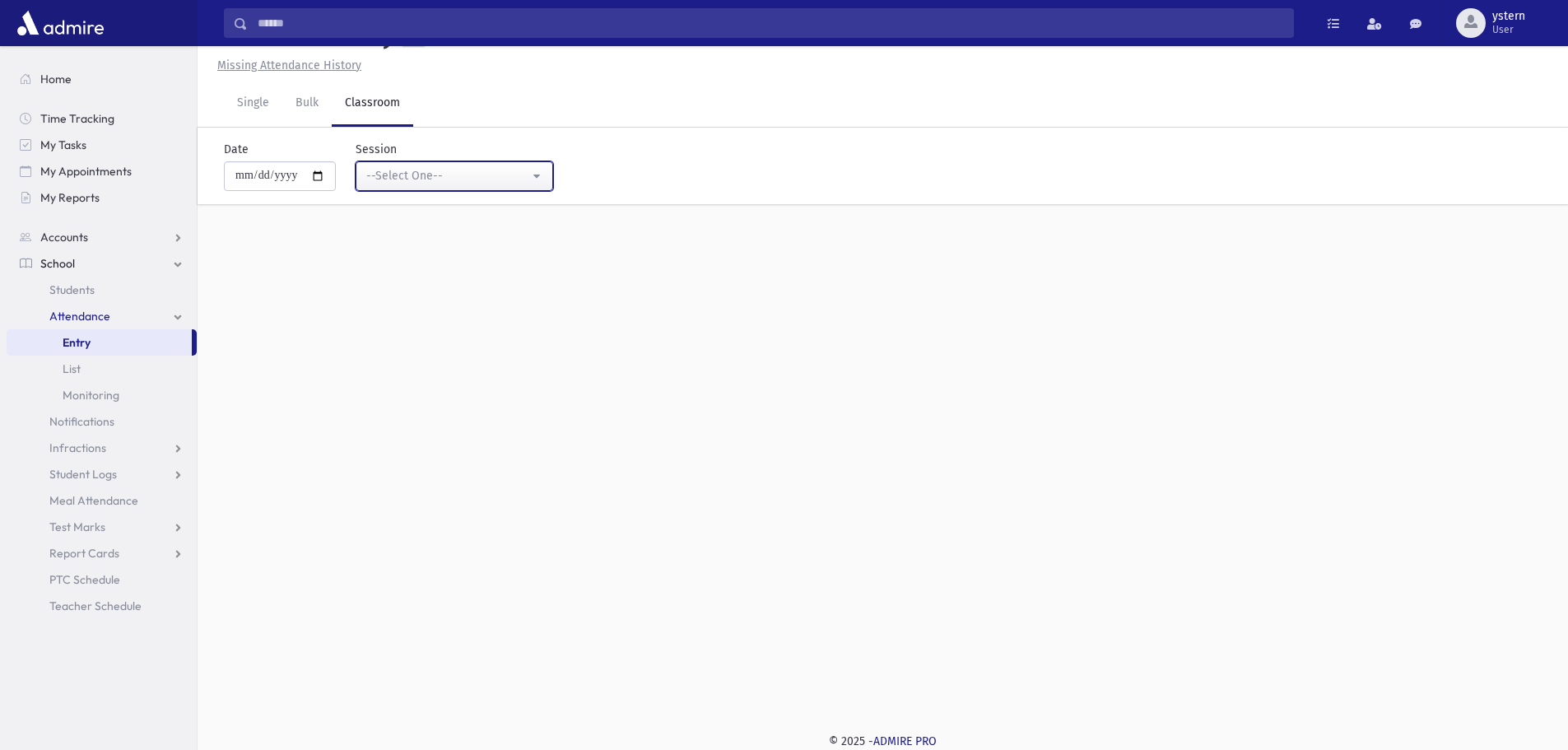
click at [502, 183] on div "--Select One--" at bounding box center [448, 176] width 163 height 18
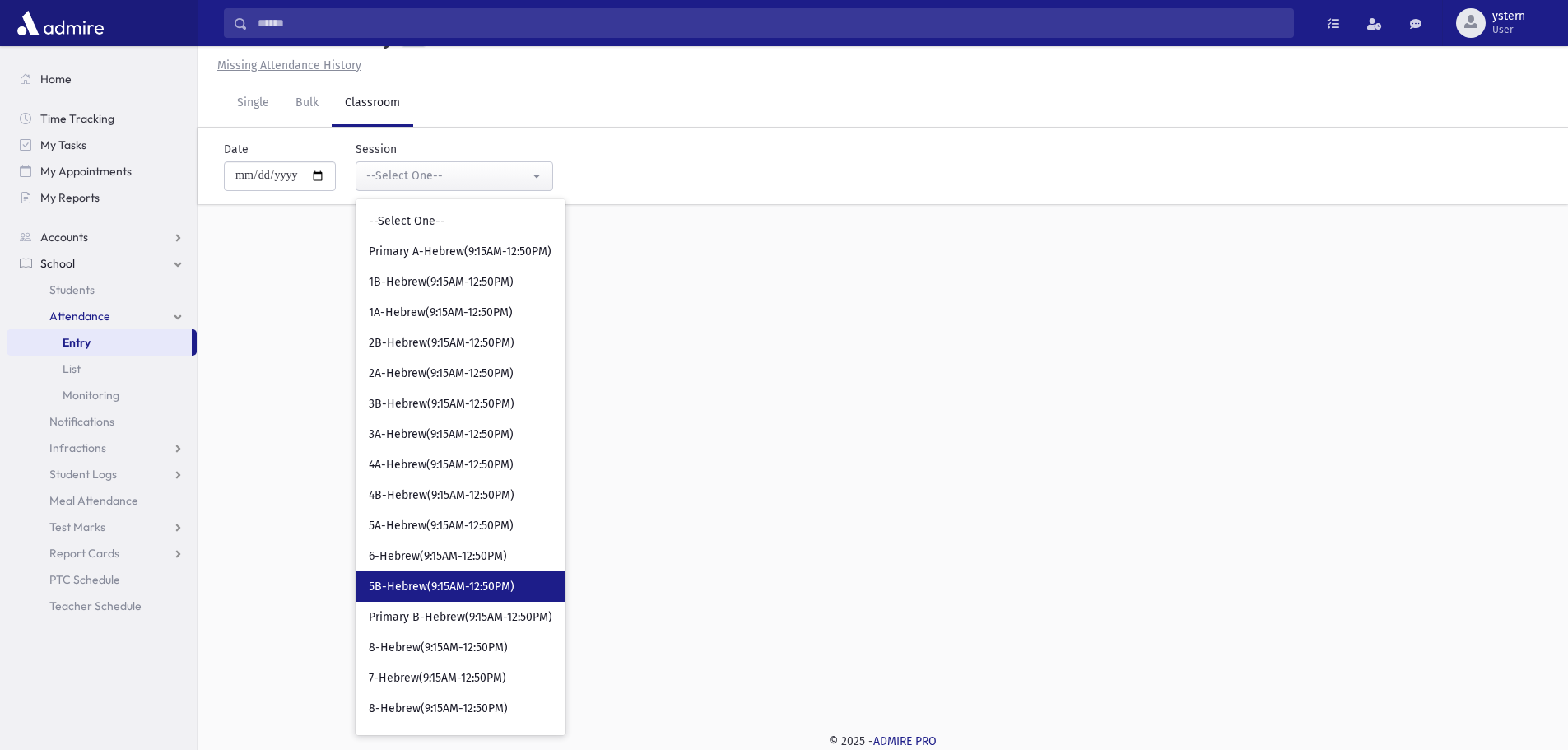
click at [514, 578] on span "5B-Hebrew(9:15AM-12:50PM)" at bounding box center [441, 586] width 145 height 17
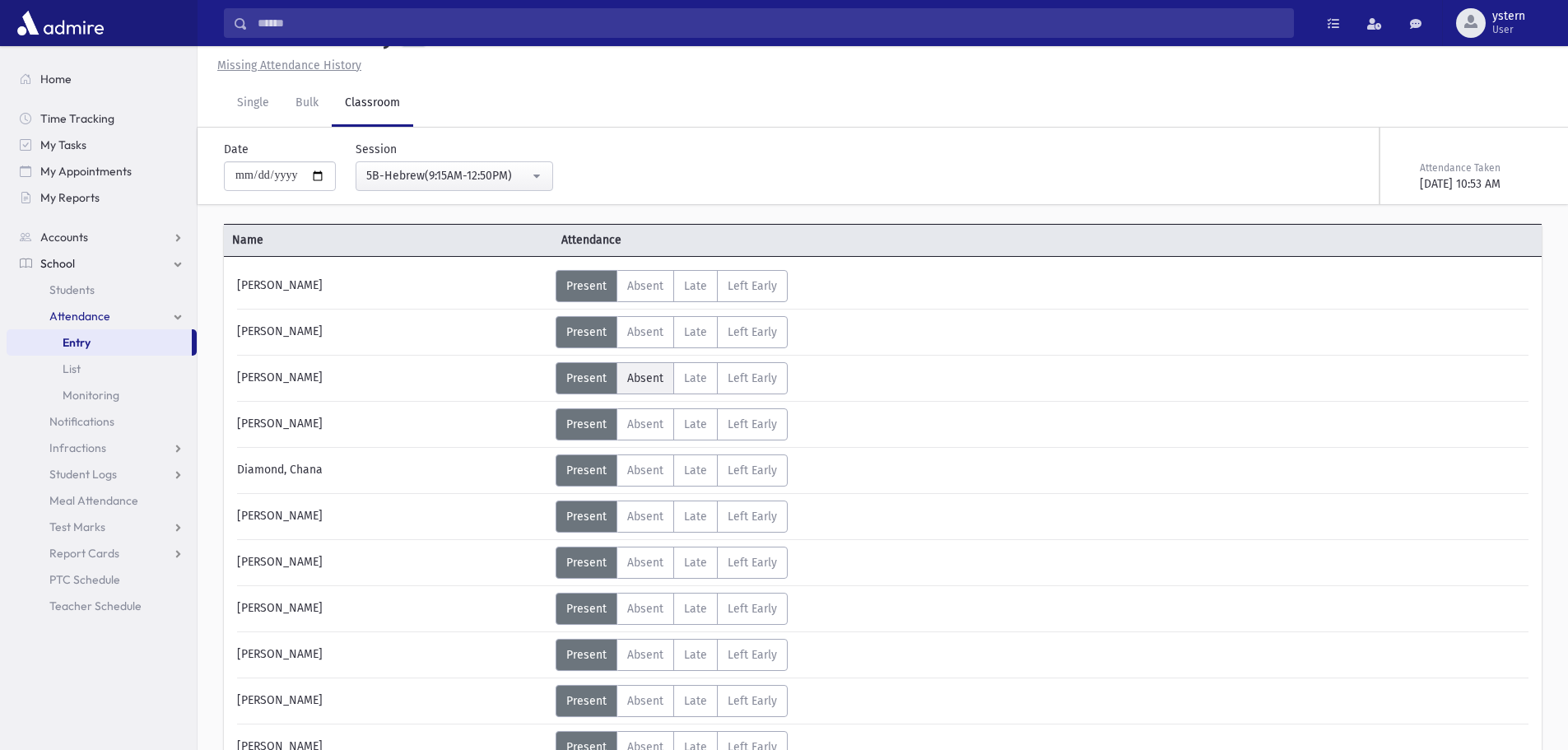
click at [643, 371] on span "Absent" at bounding box center [645, 378] width 36 height 14
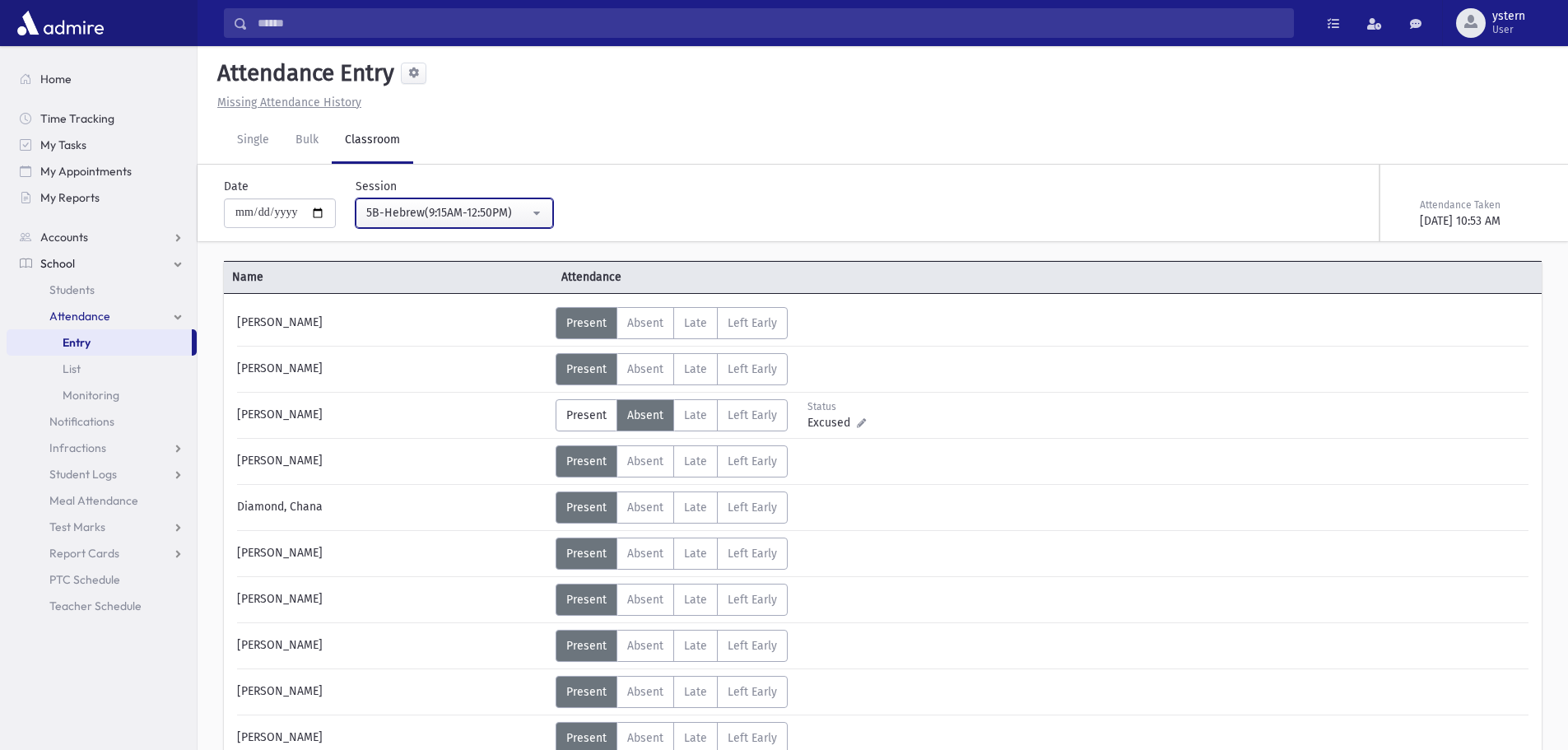
click at [424, 214] on div "5B-Hebrew(9:15AM-12:50PM)" at bounding box center [448, 213] width 163 height 18
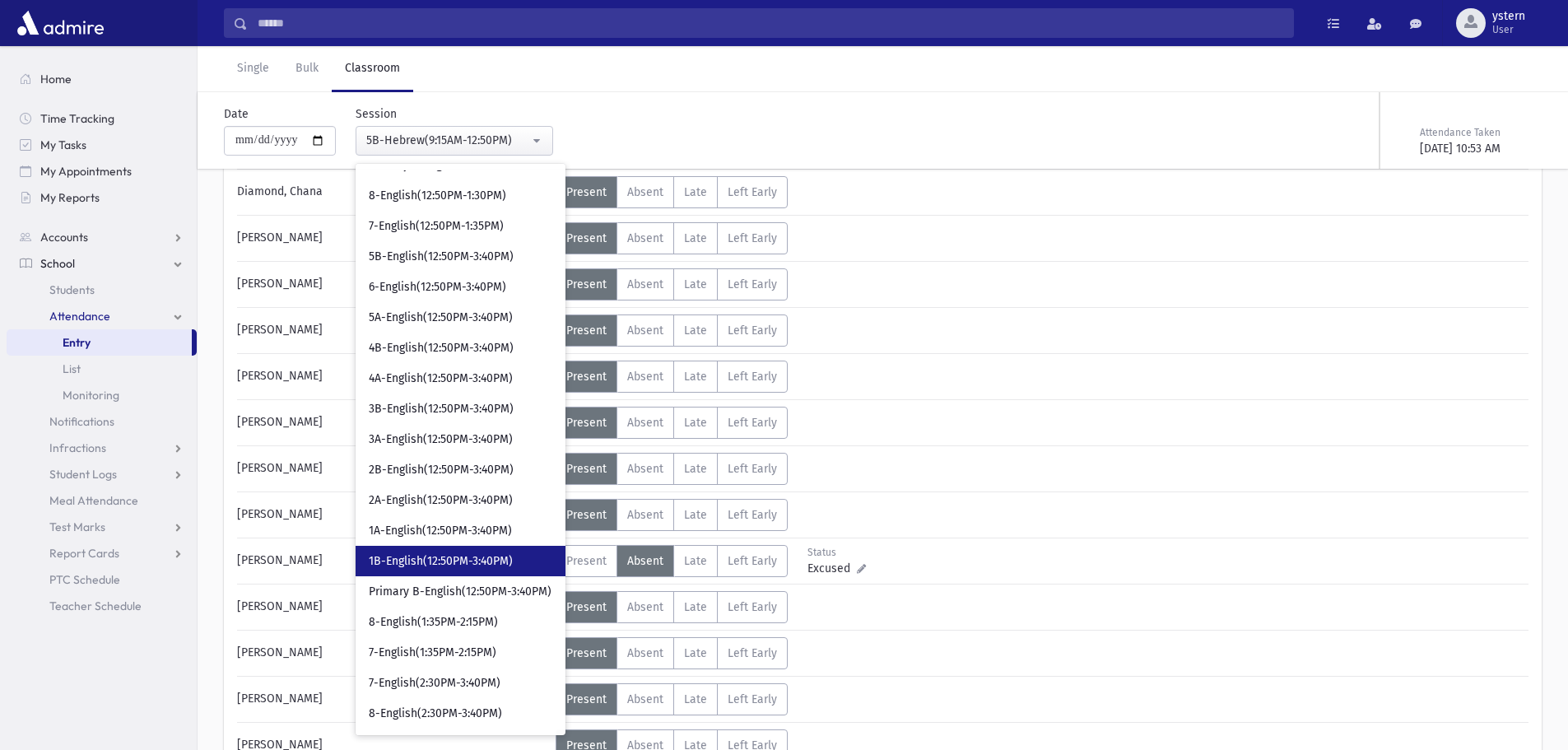
scroll to position [329, 0]
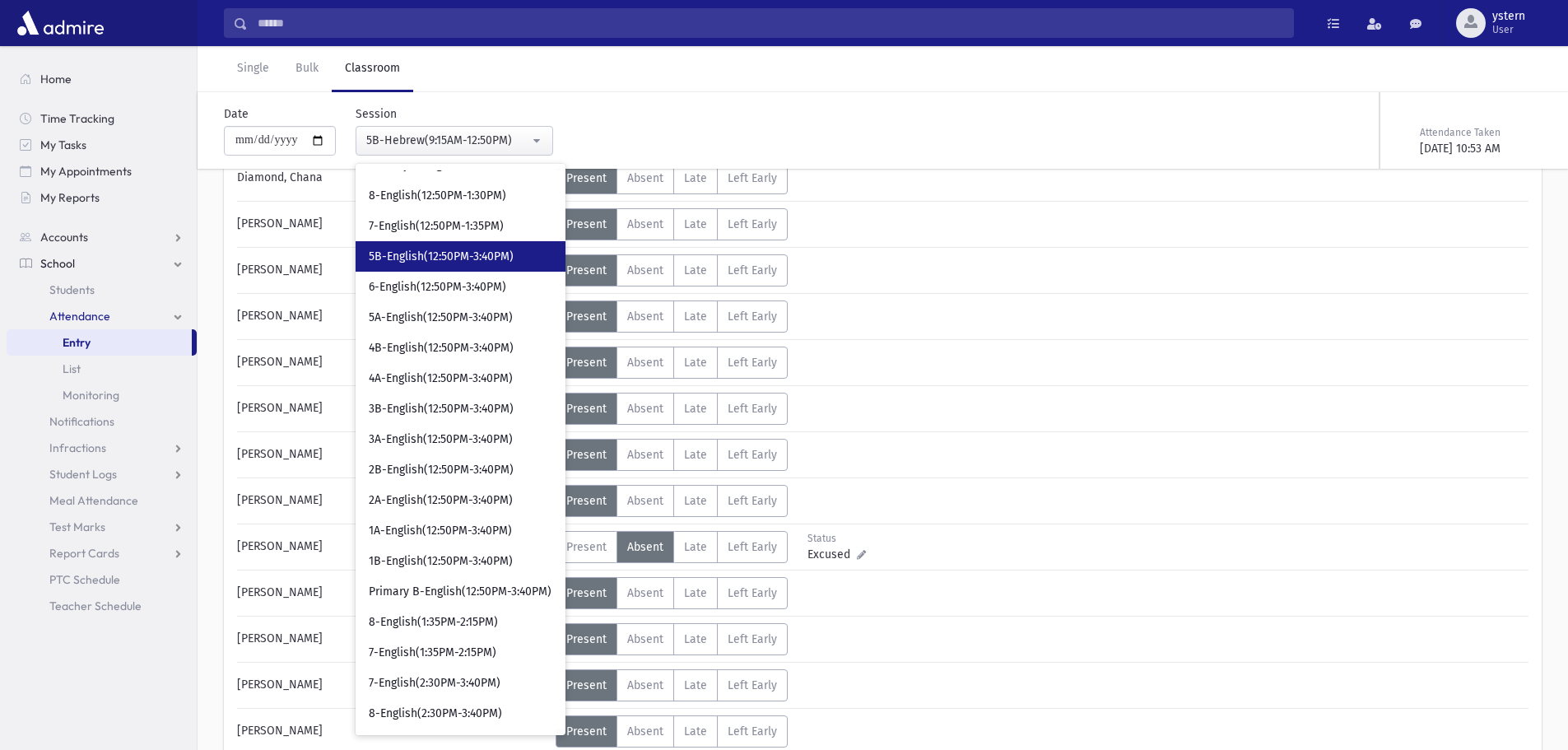
click at [482, 247] on link "5B-English(12:50PM-3:40PM)" at bounding box center [460, 256] width 210 height 31
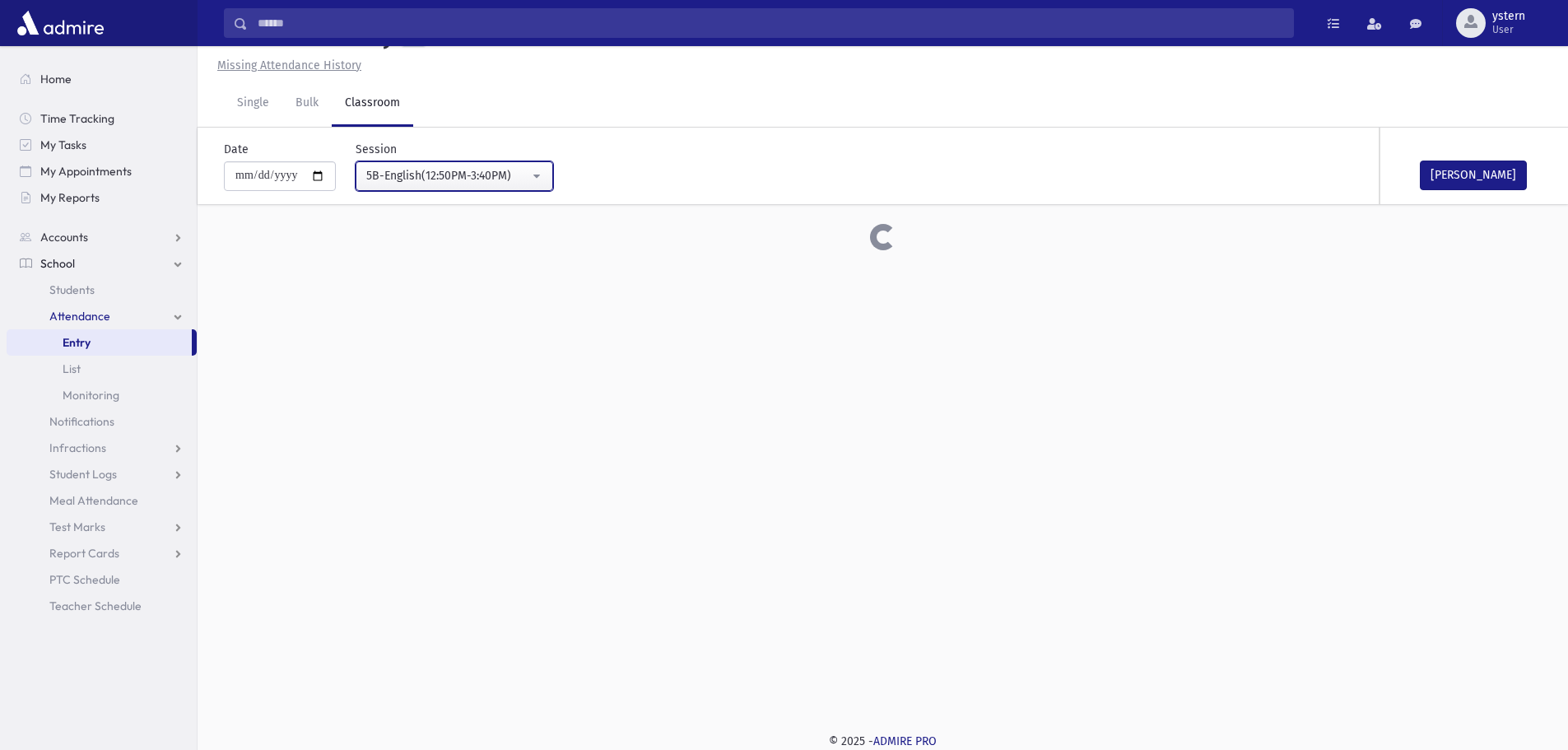
scroll to position [329, 0]
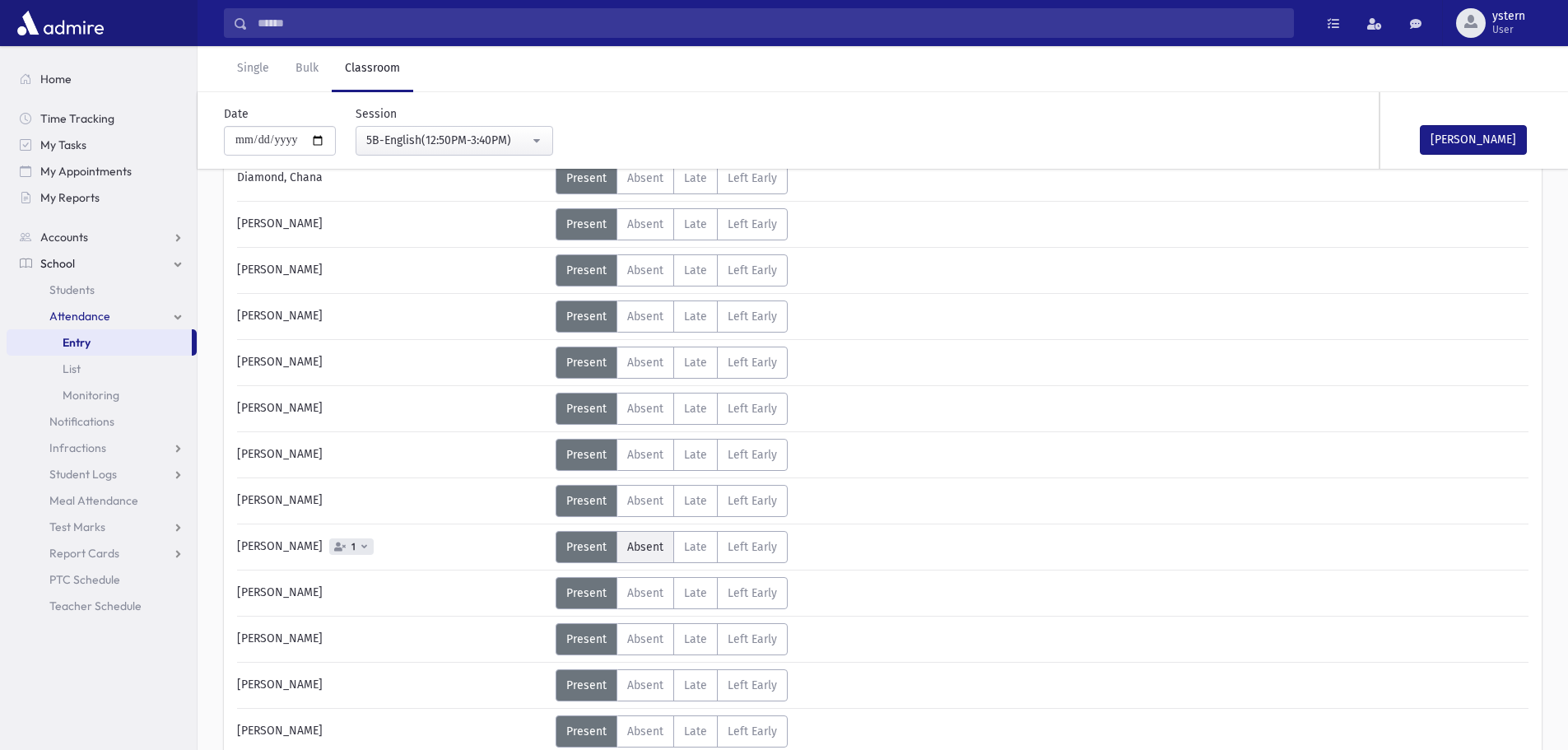
click at [634, 547] on span "Absent" at bounding box center [645, 547] width 36 height 14
click at [374, 549] on span "1" at bounding box center [351, 546] width 45 height 17
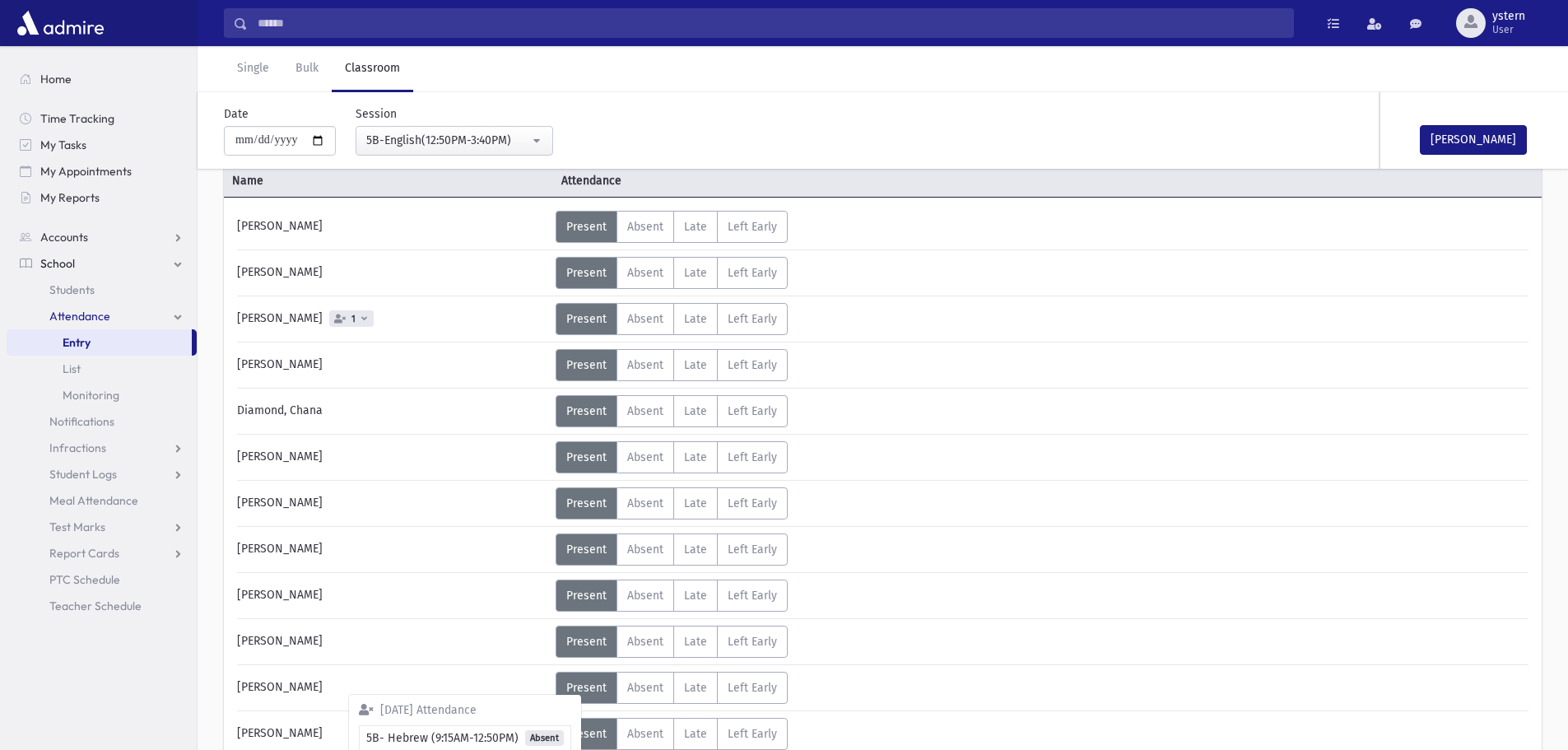
scroll to position [82, 0]
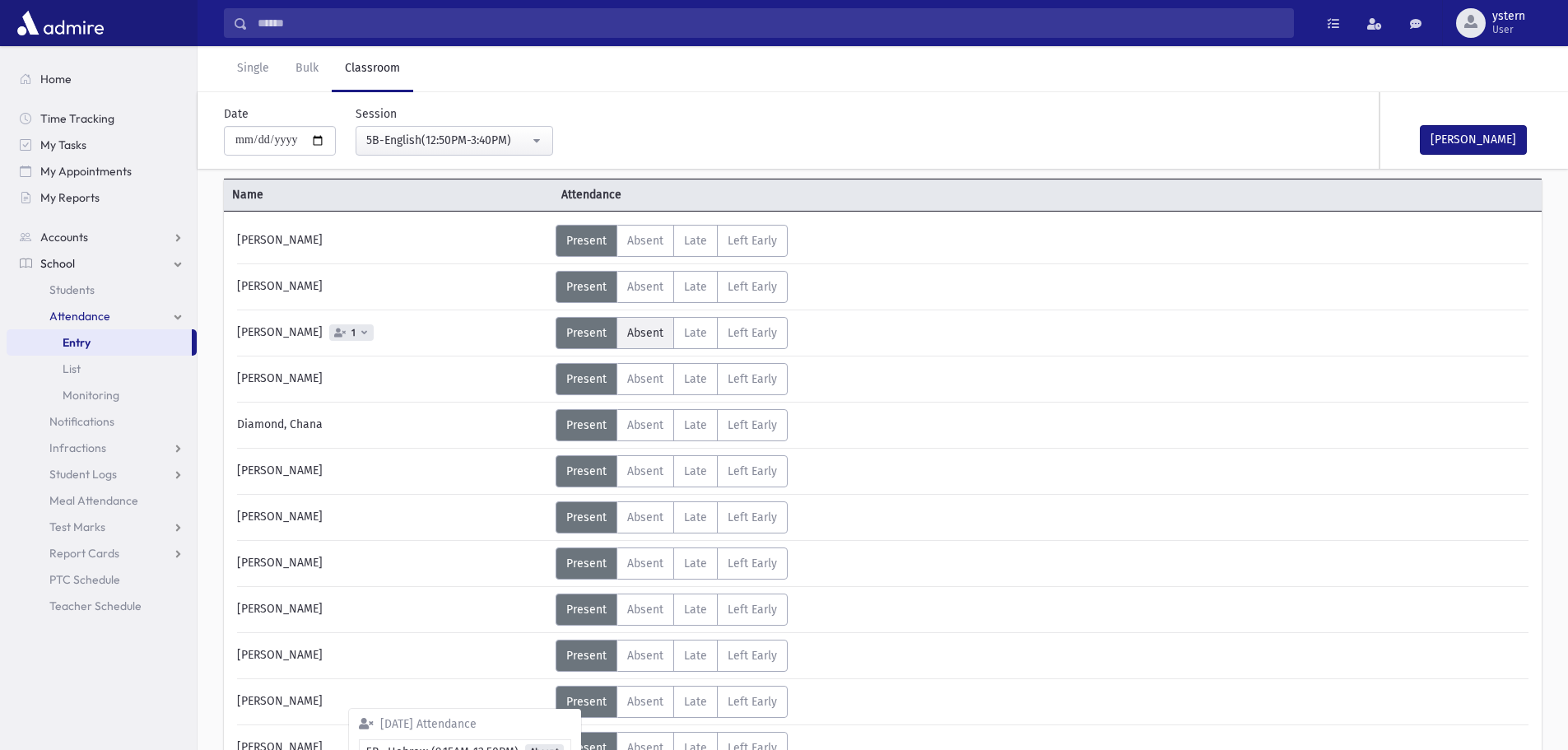
click at [644, 326] on span "Absent" at bounding box center [645, 333] width 36 height 14
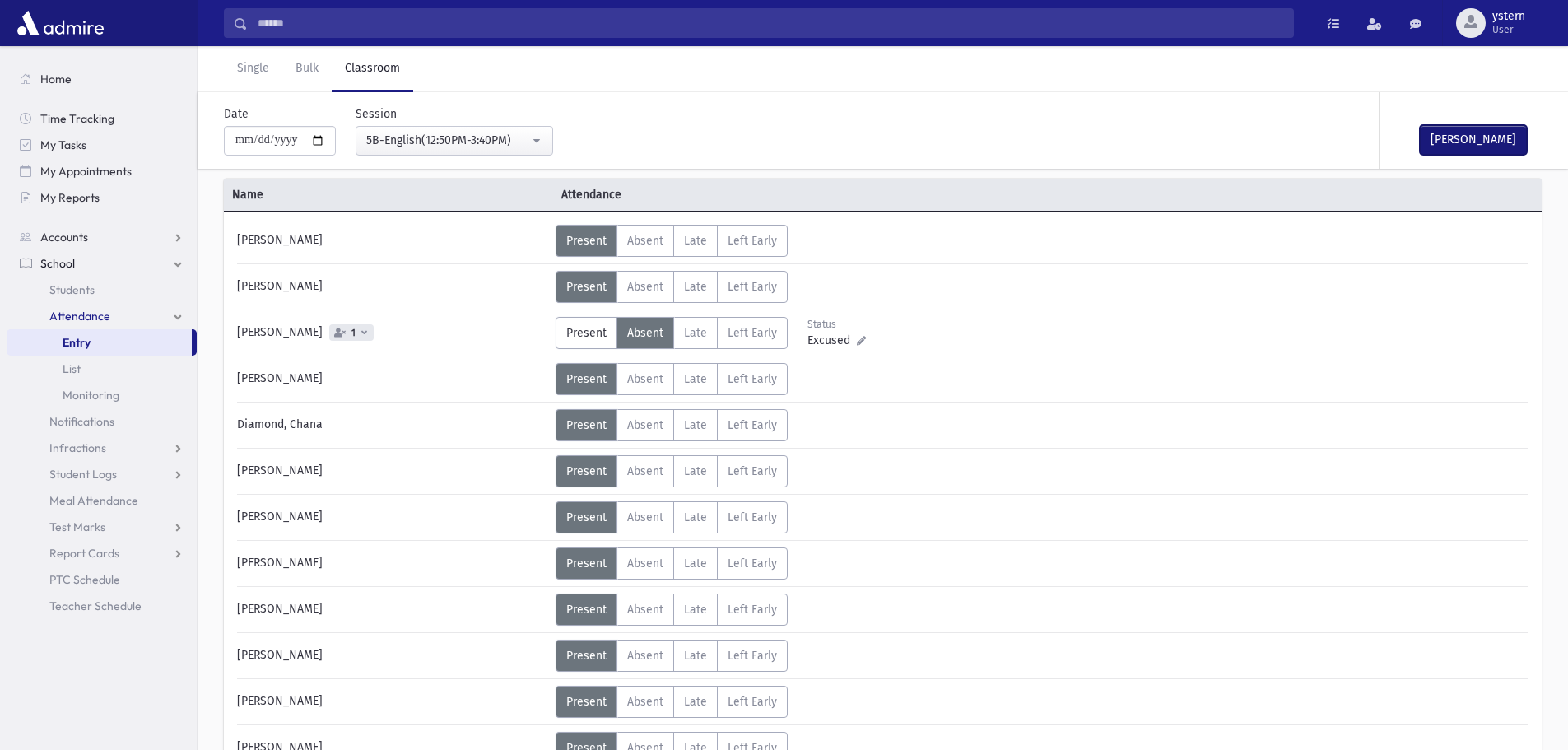
click at [1494, 142] on button "[PERSON_NAME]" at bounding box center [1473, 140] width 107 height 30
click at [491, 134] on div "5B-English(12:50PM-3:40PM)" at bounding box center [448, 140] width 163 height 18
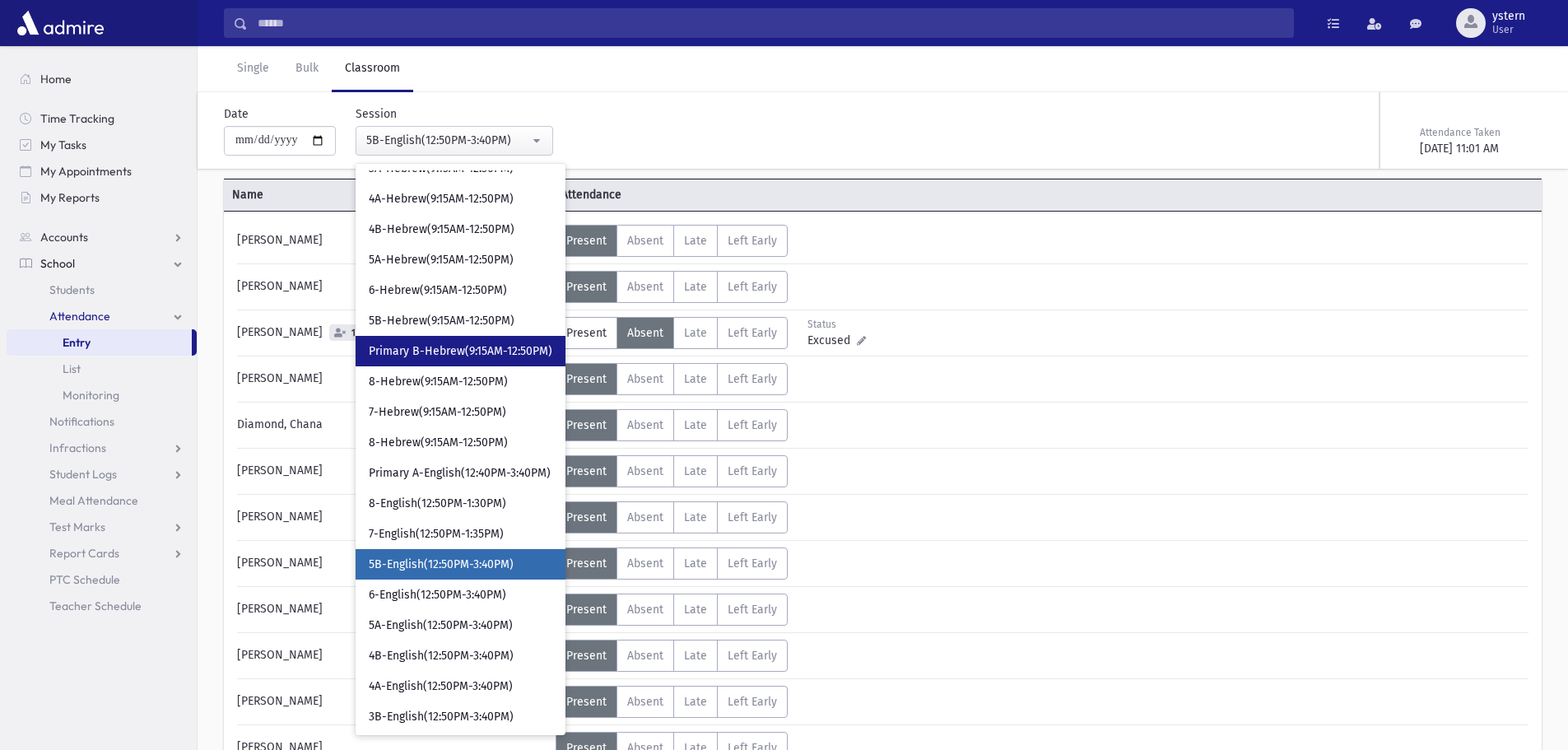
scroll to position [209, 0]
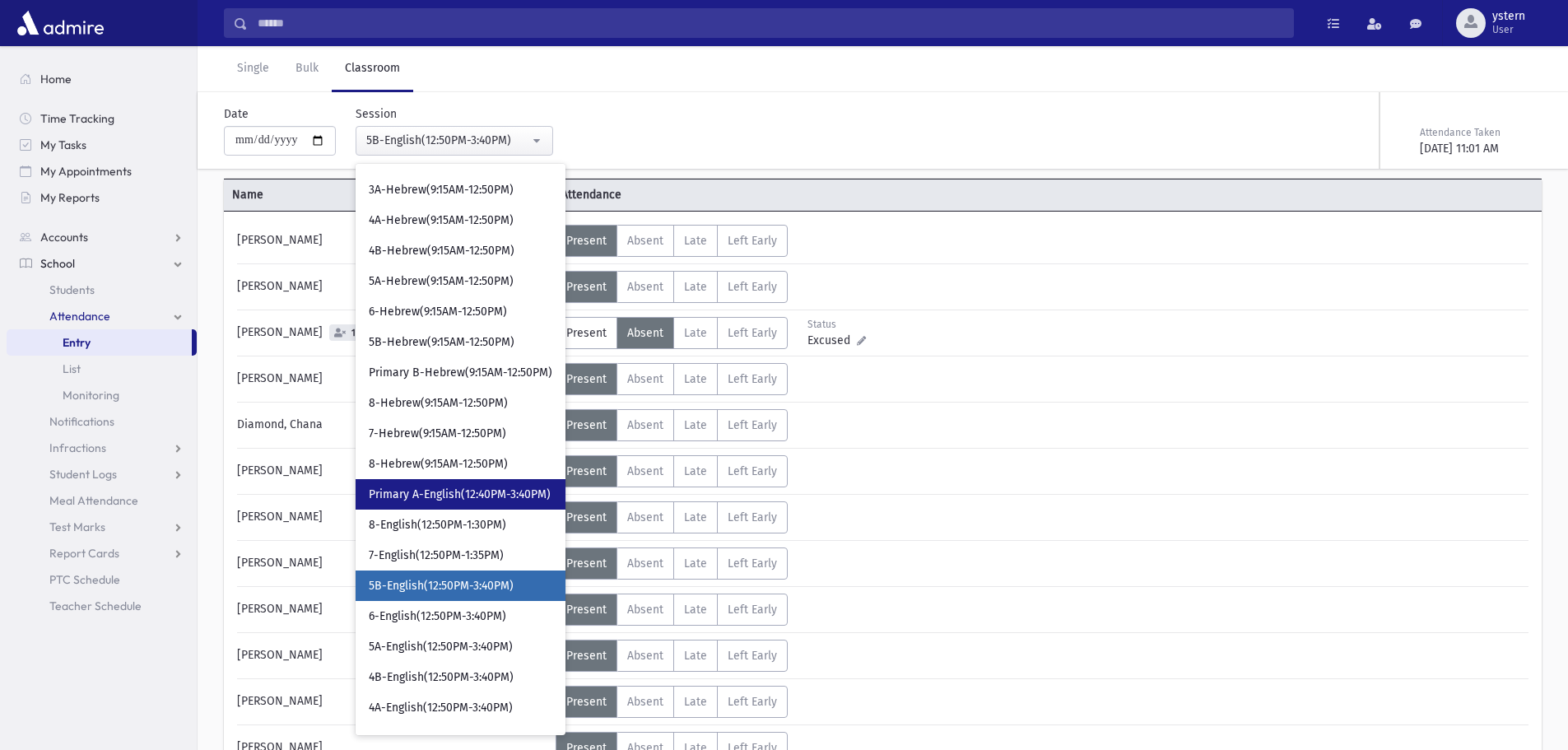
click at [526, 487] on span "Primary A-English(12:40PM-3:40PM)" at bounding box center [459, 494] width 182 height 17
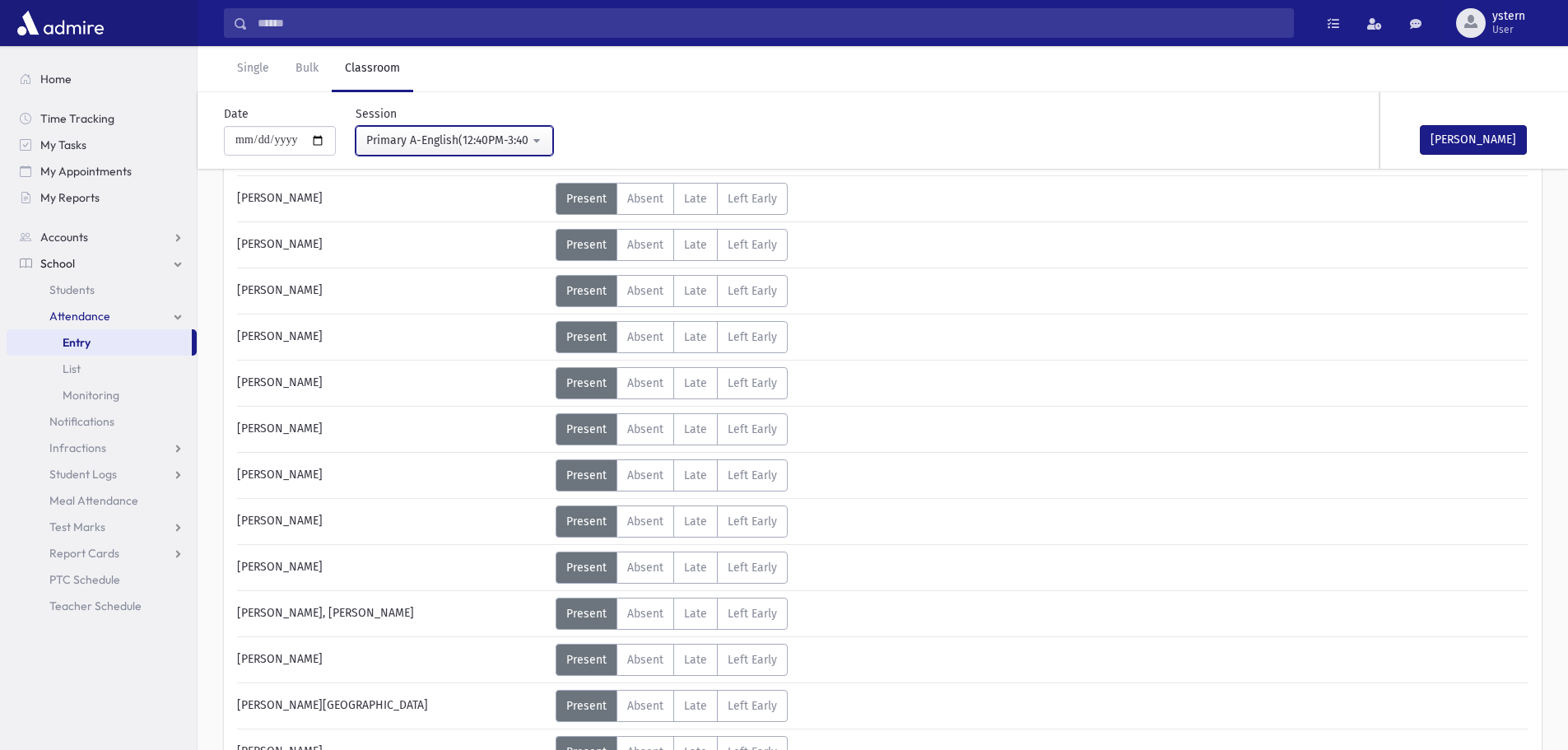
scroll to position [329, 0]
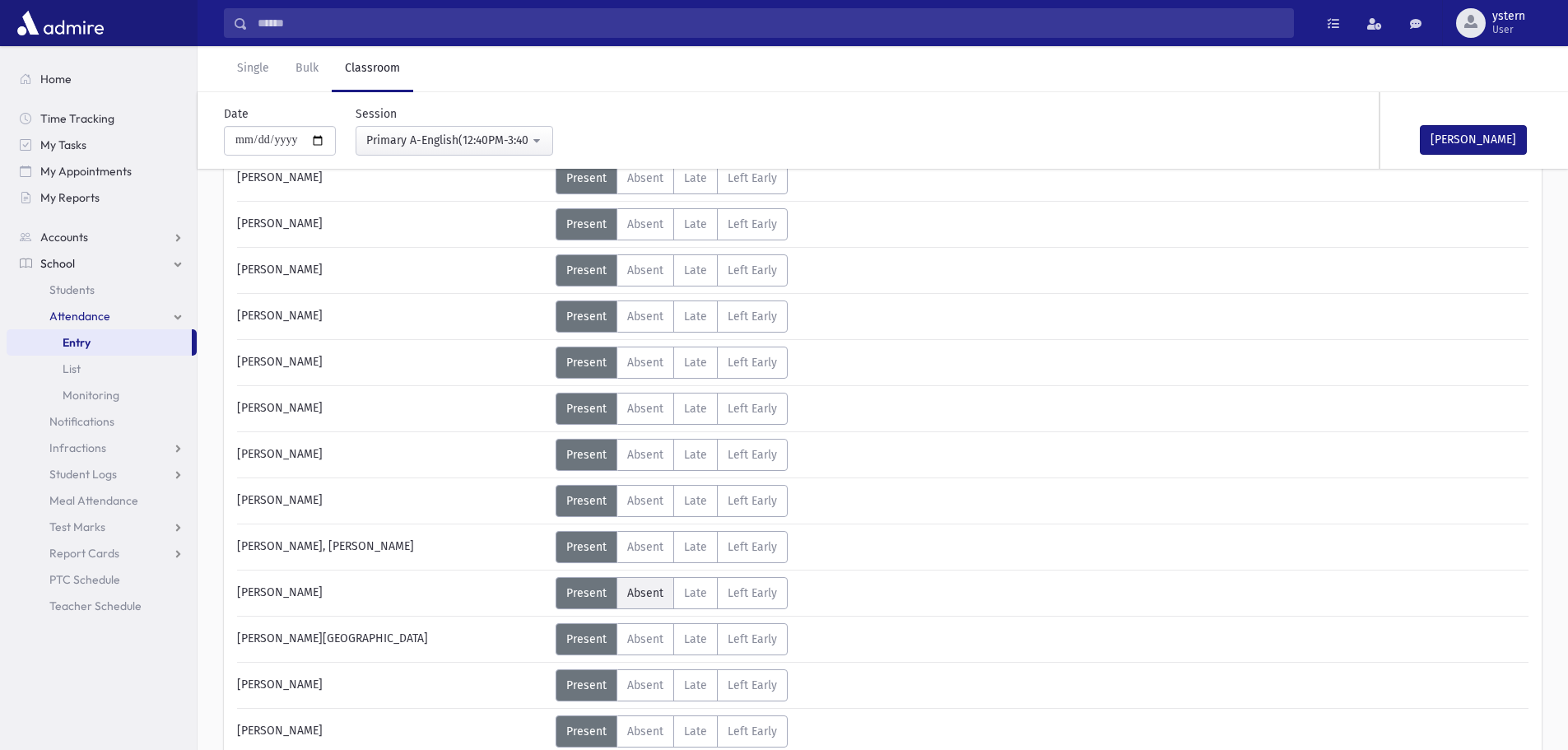
click at [649, 583] on label "Absent A" at bounding box center [645, 592] width 58 height 32
click at [1474, 131] on button "[PERSON_NAME]" at bounding box center [1473, 140] width 107 height 30
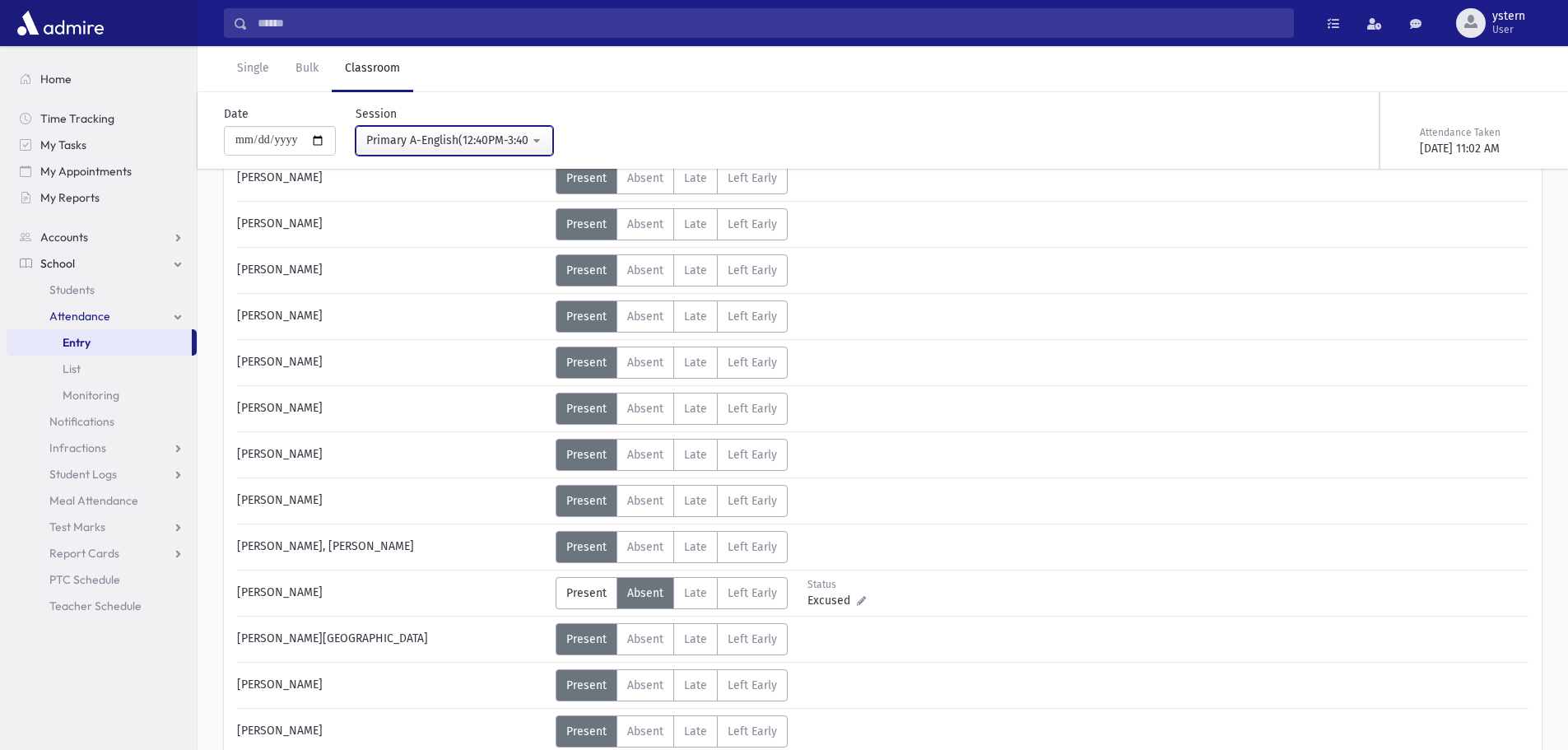
click at [430, 137] on div "Primary A-English(12:40PM-3:40PM)" at bounding box center [448, 140] width 163 height 18
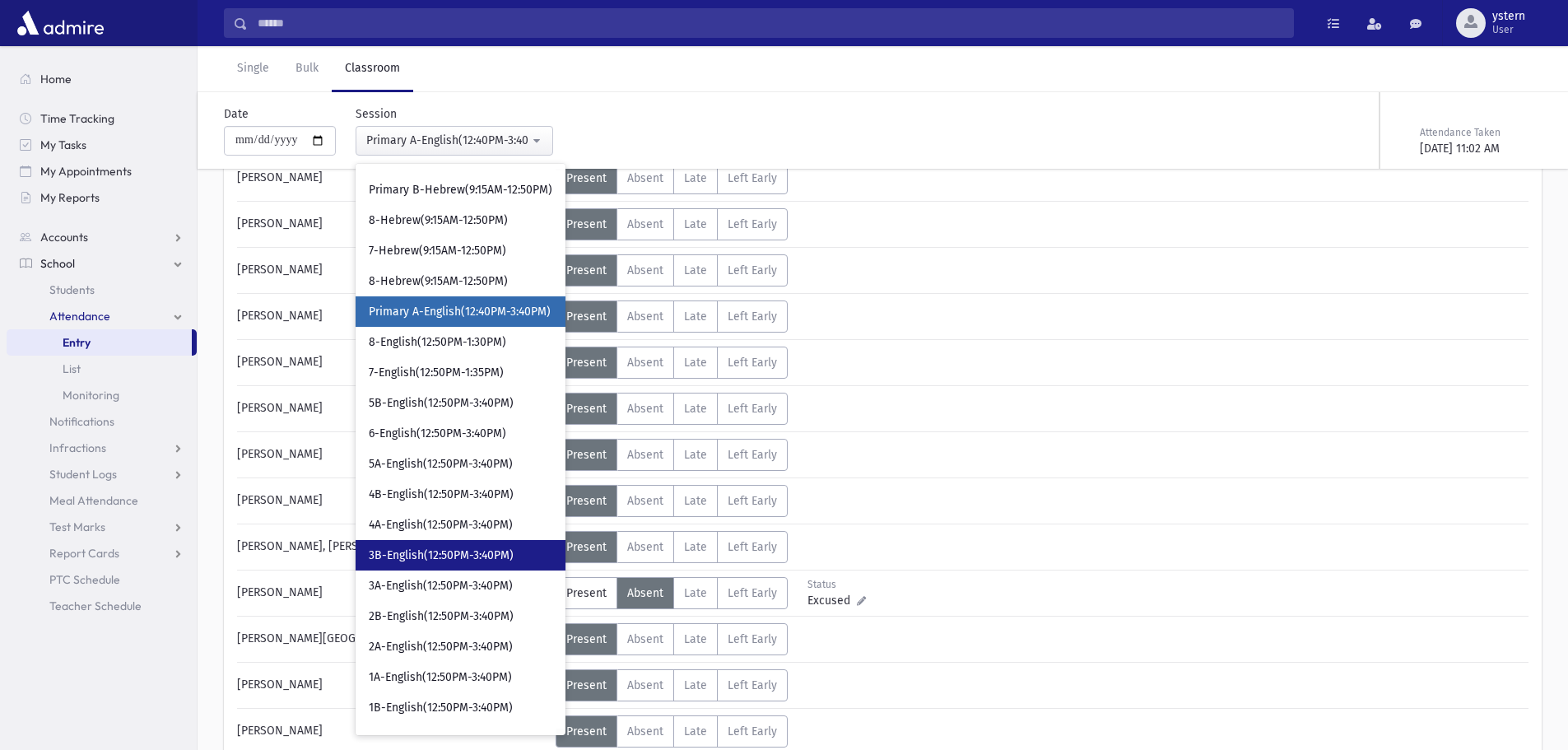
scroll to position [501, 0]
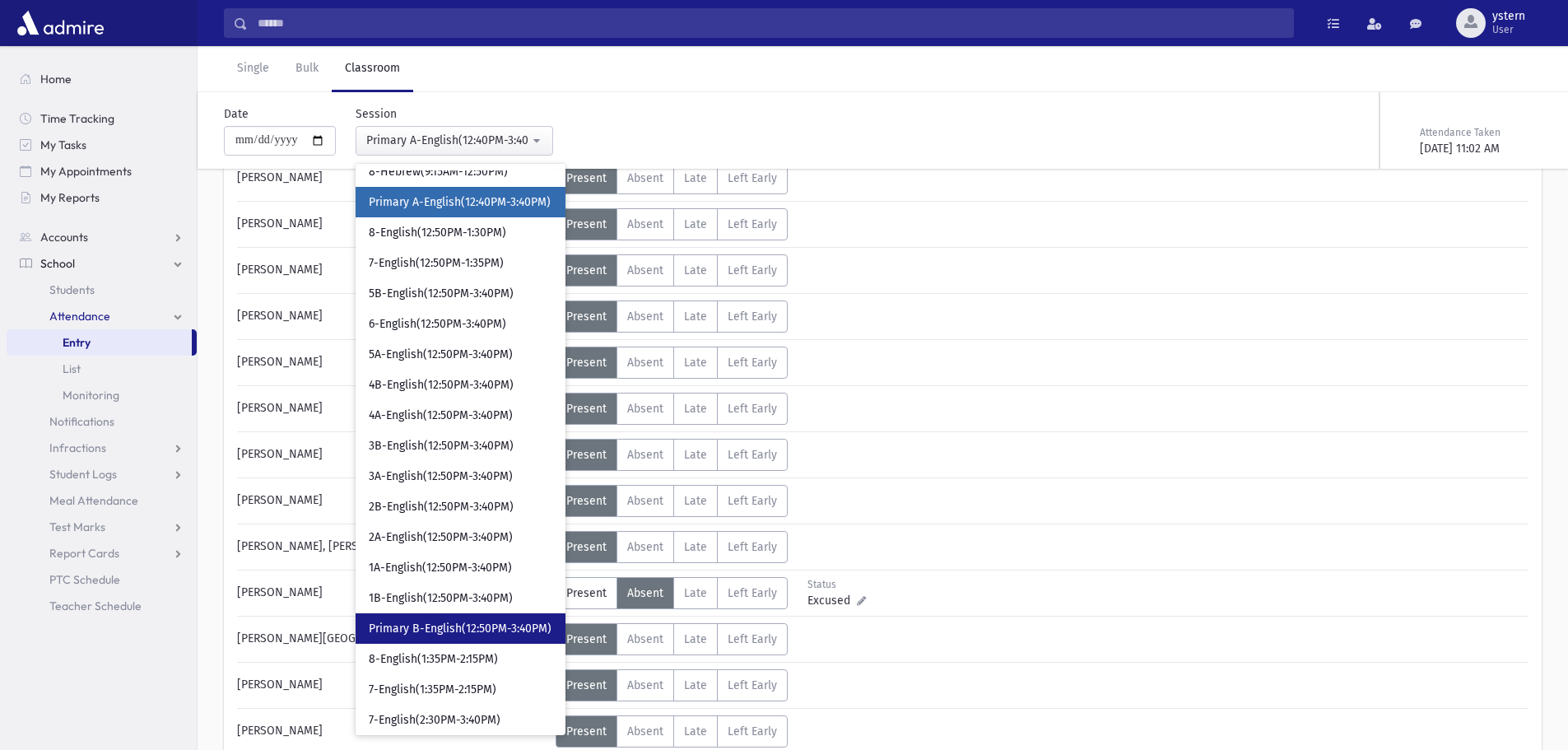
click at [500, 620] on link "Primary B-English(12:50PM-3:40PM)" at bounding box center [460, 628] width 210 height 31
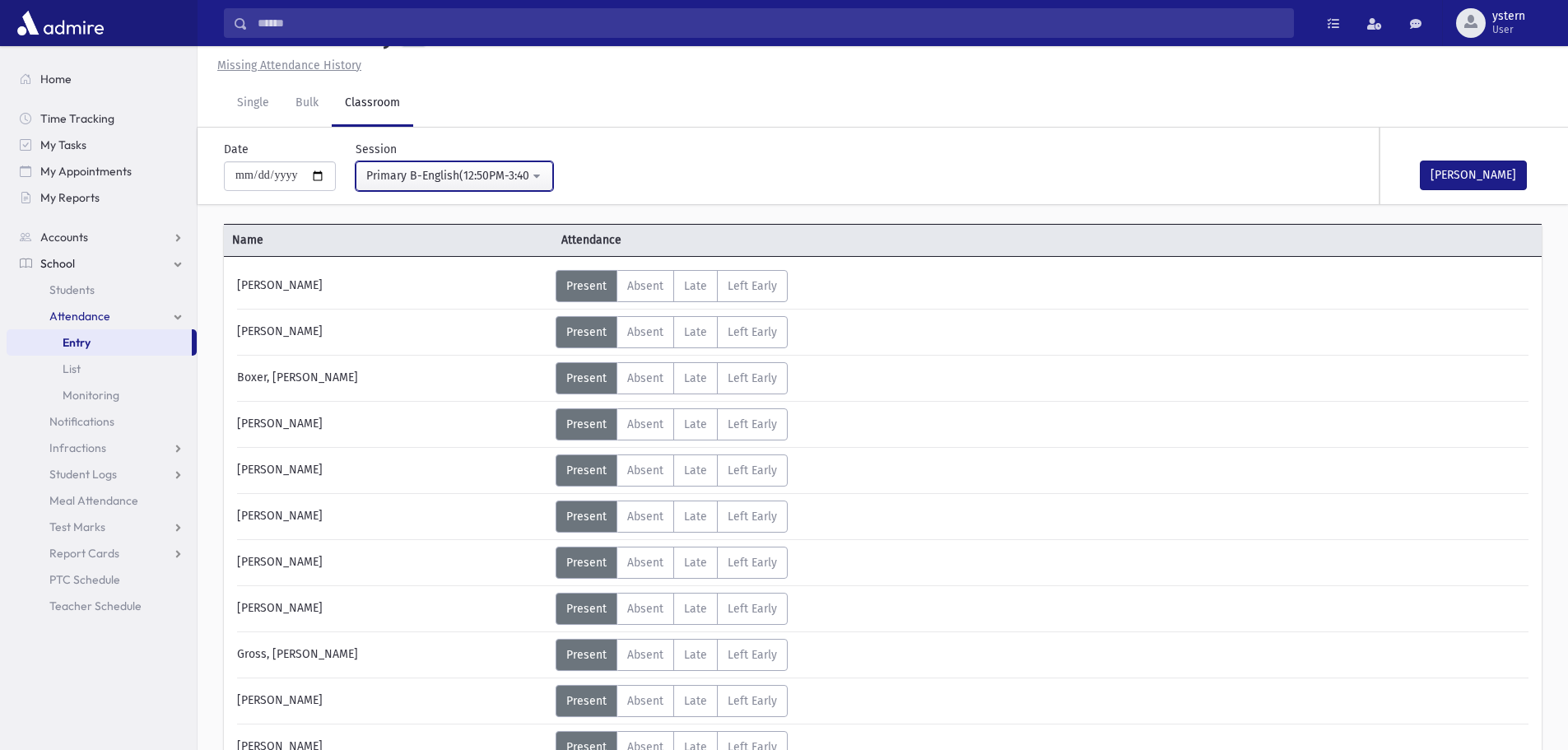
scroll to position [329, 0]
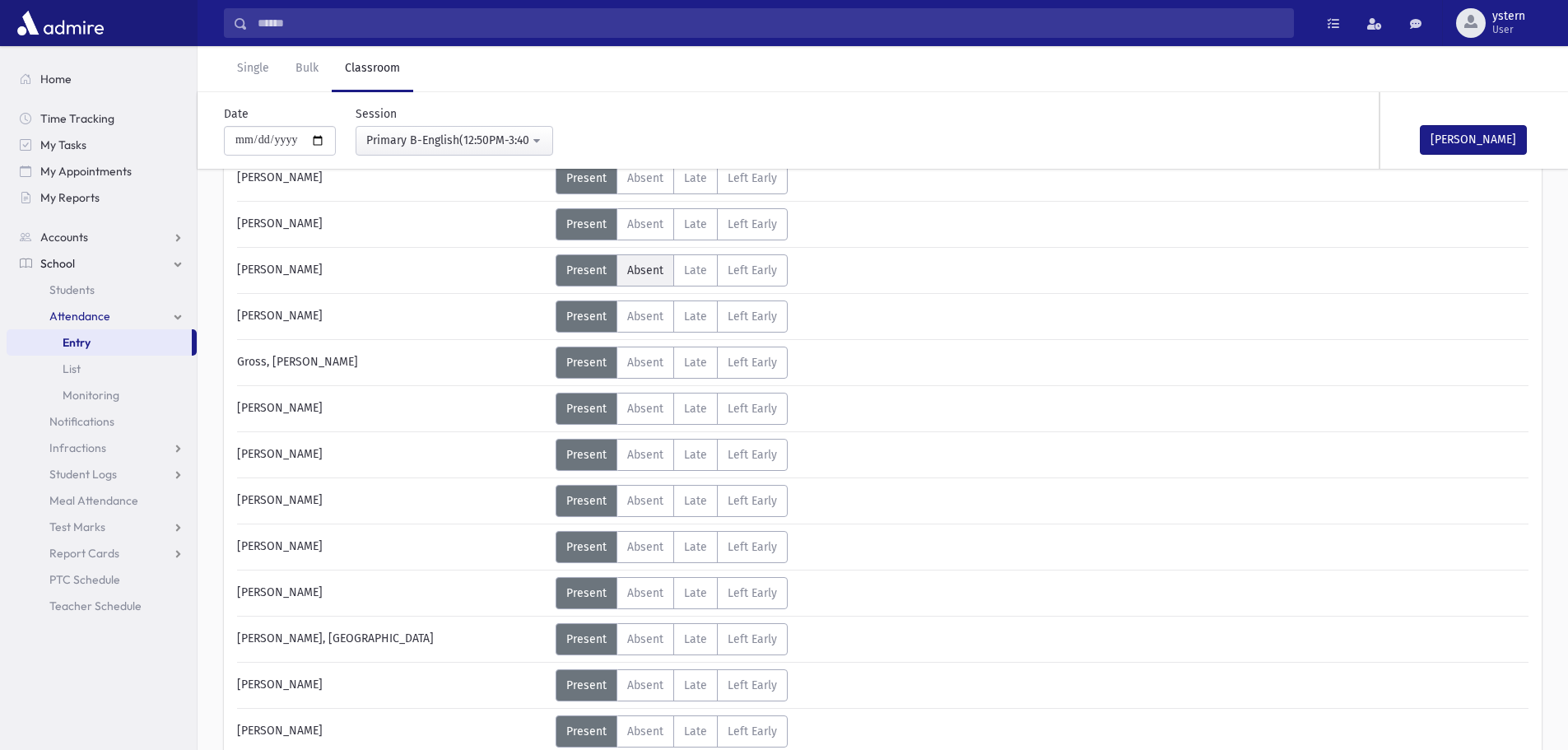
click at [642, 262] on label "Absent A" at bounding box center [645, 270] width 58 height 32
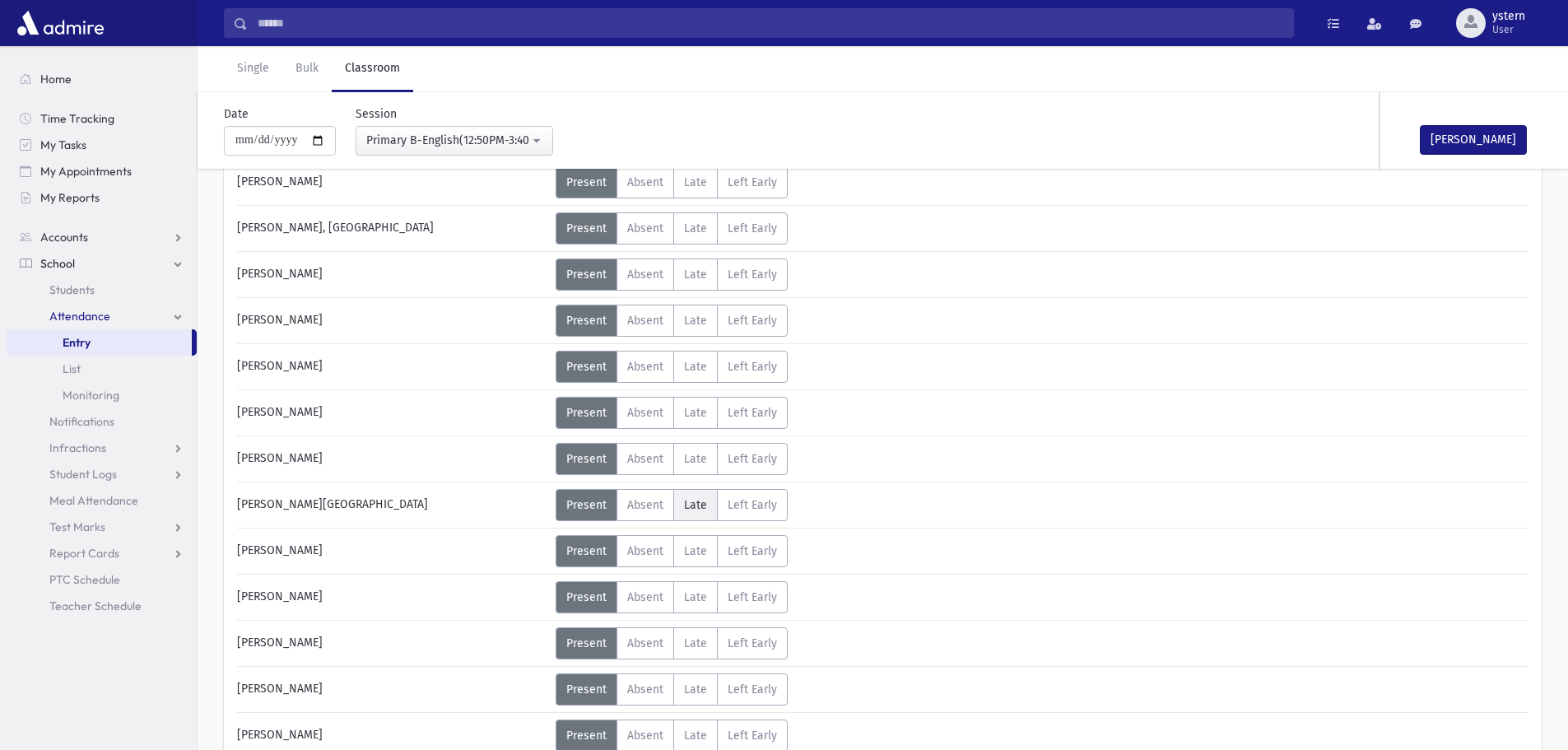
scroll to position [740, 0]
drag, startPoint x: 632, startPoint y: 358, endPoint x: 770, endPoint y: 329, distance: 141.0
click at [633, 359] on span "Absent" at bounding box center [645, 366] width 36 height 14
click at [1495, 134] on button "[PERSON_NAME]" at bounding box center [1473, 140] width 107 height 30
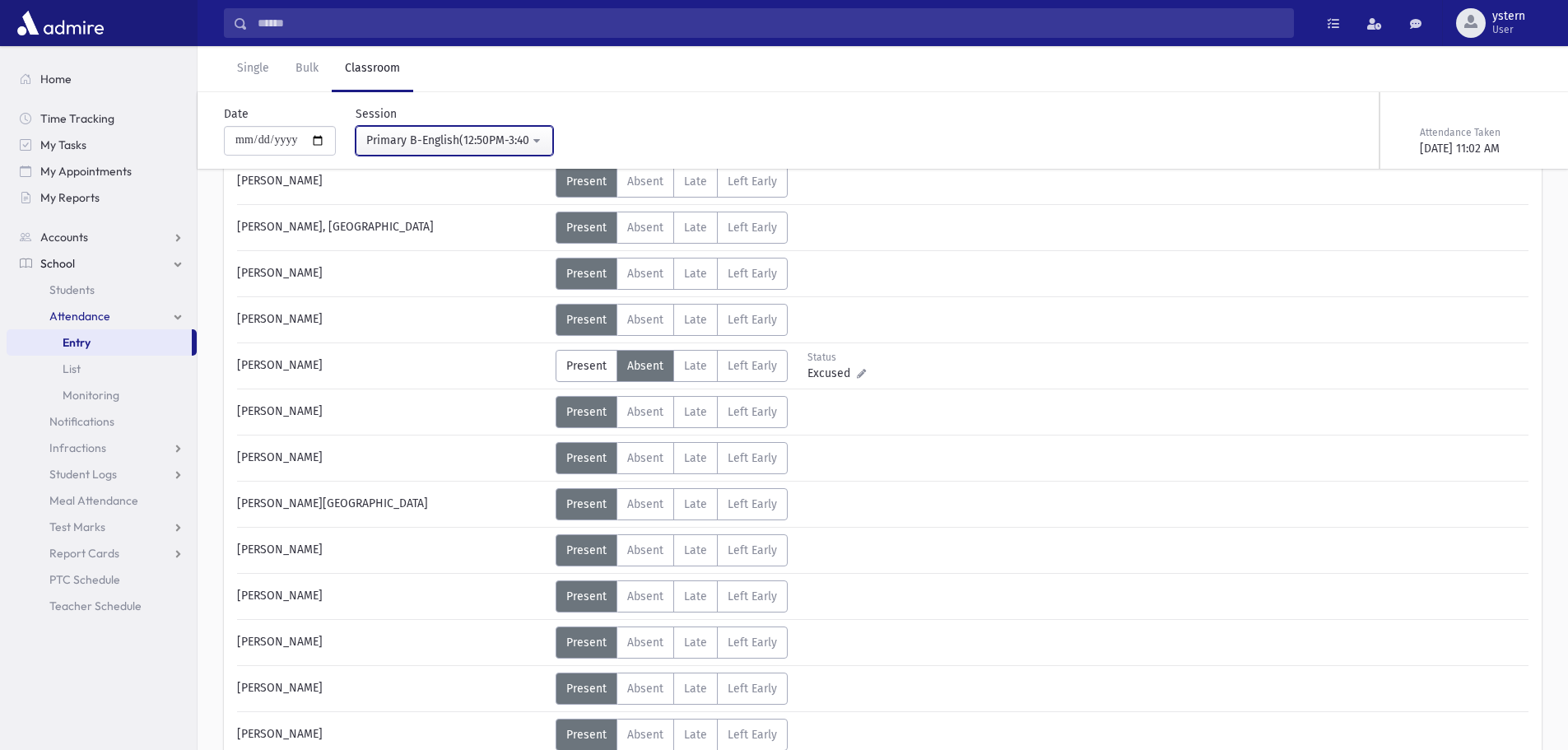
click at [481, 137] on div "Primary B-English(12:50PM-3:40PM)" at bounding box center [448, 140] width 163 height 18
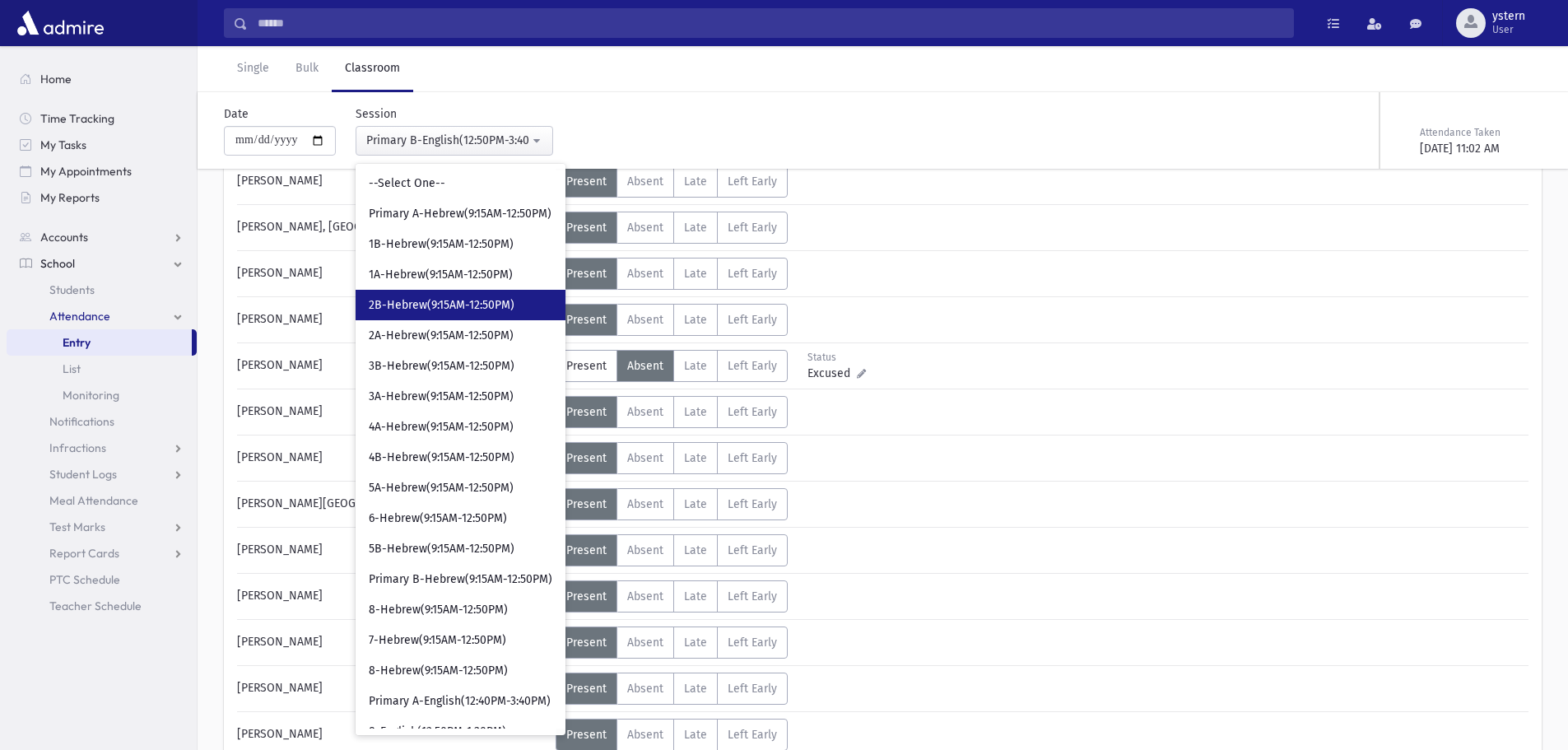
scroll to position [0, 0]
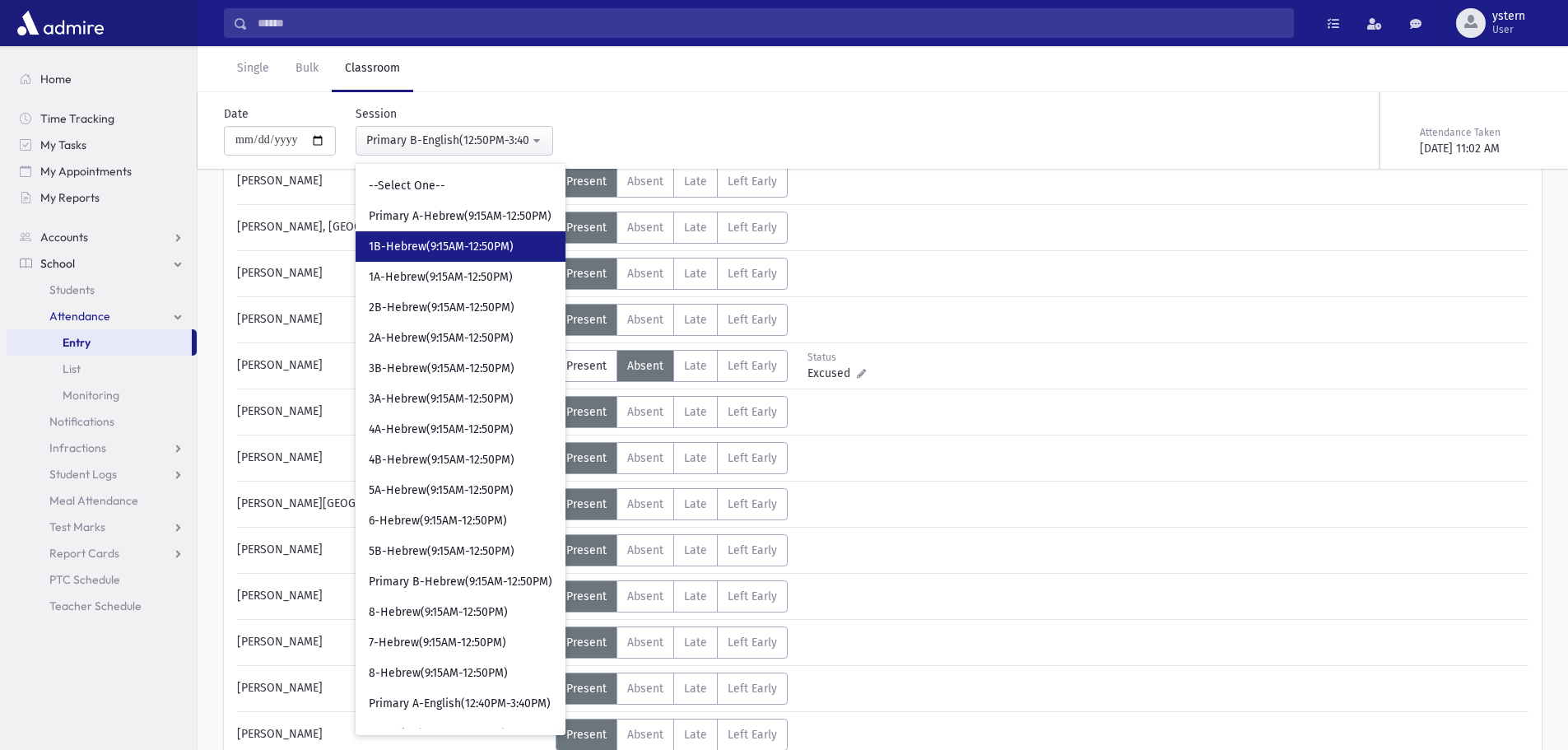
click at [494, 240] on span "1B-Hebrew(9:15AM-12:50PM)" at bounding box center [441, 247] width 145 height 17
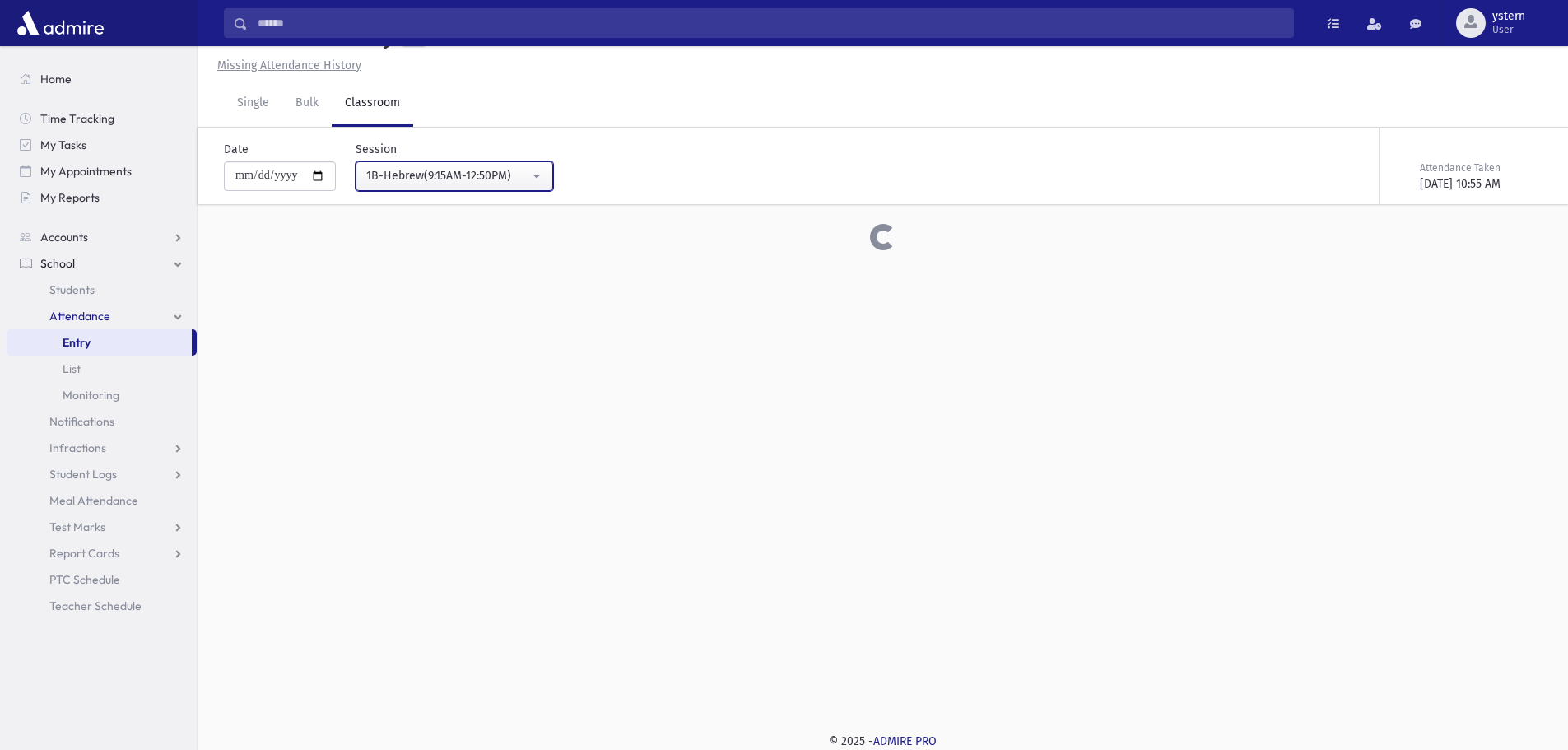
click at [521, 165] on div "**********" at bounding box center [874, 165] width 1357 height 76
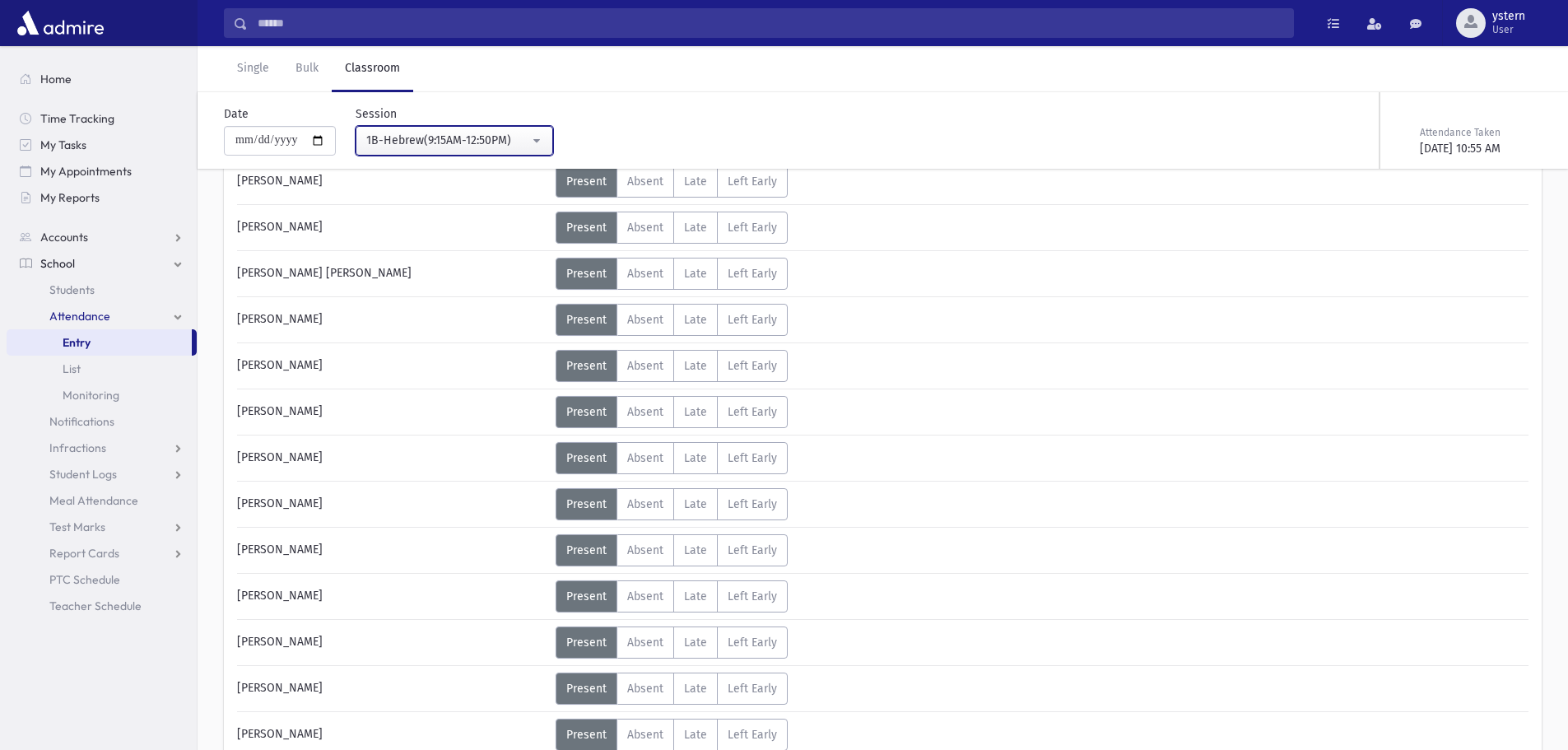
click at [491, 143] on div "1B-Hebrew(9:15AM-12:50PM)" at bounding box center [448, 140] width 163 height 18
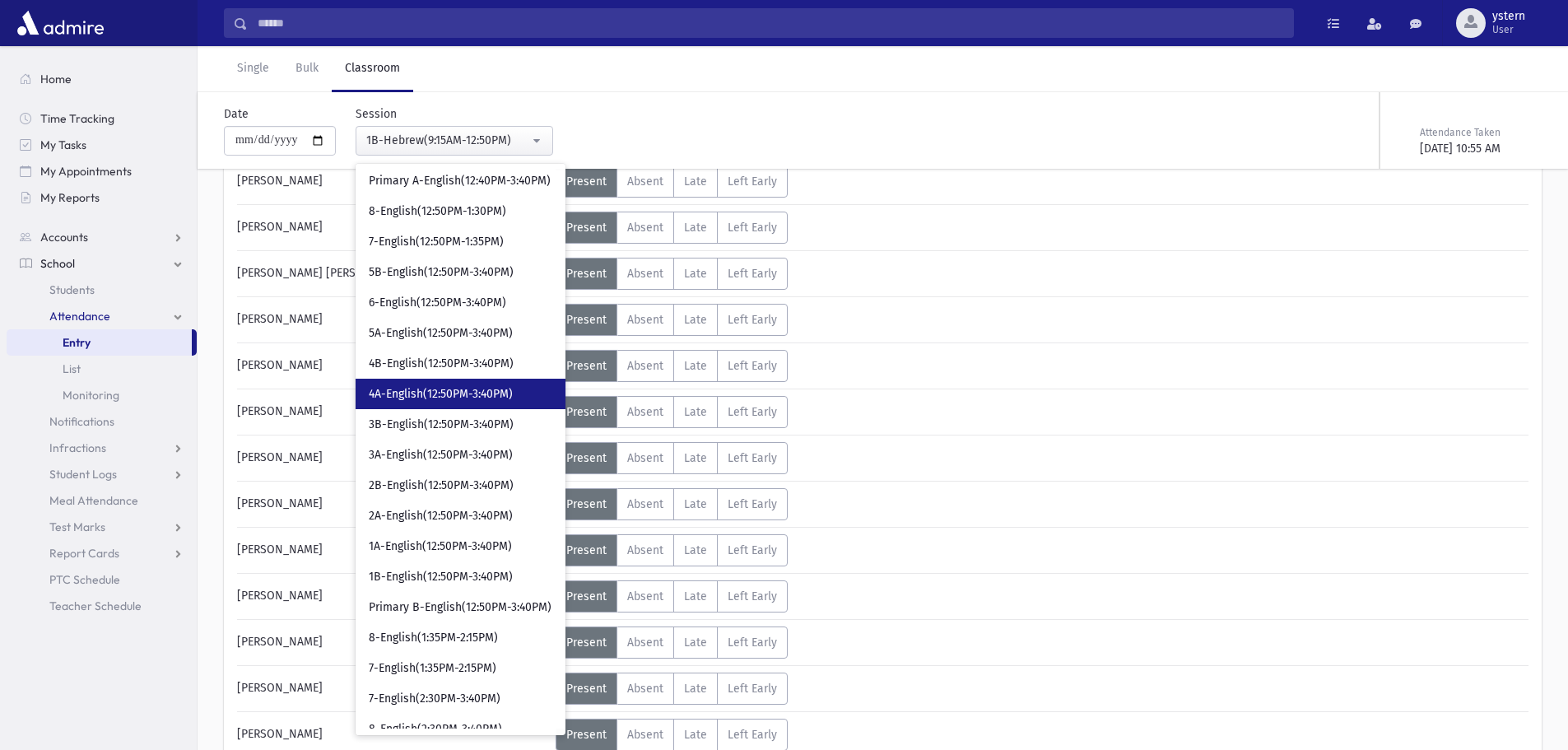
scroll to position [538, 0]
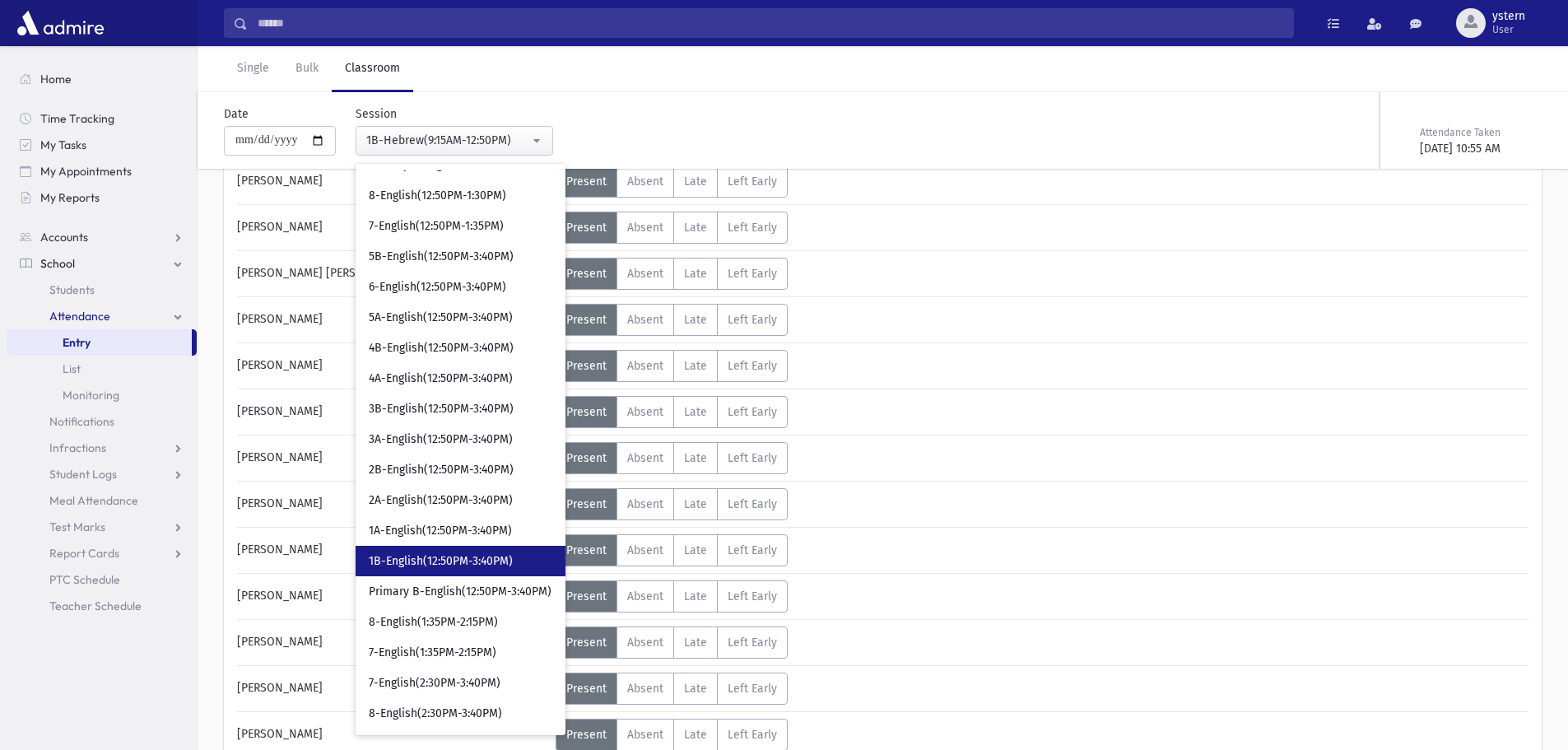
click at [485, 550] on link "1B-English(12:50PM-3:40PM)" at bounding box center [460, 561] width 210 height 31
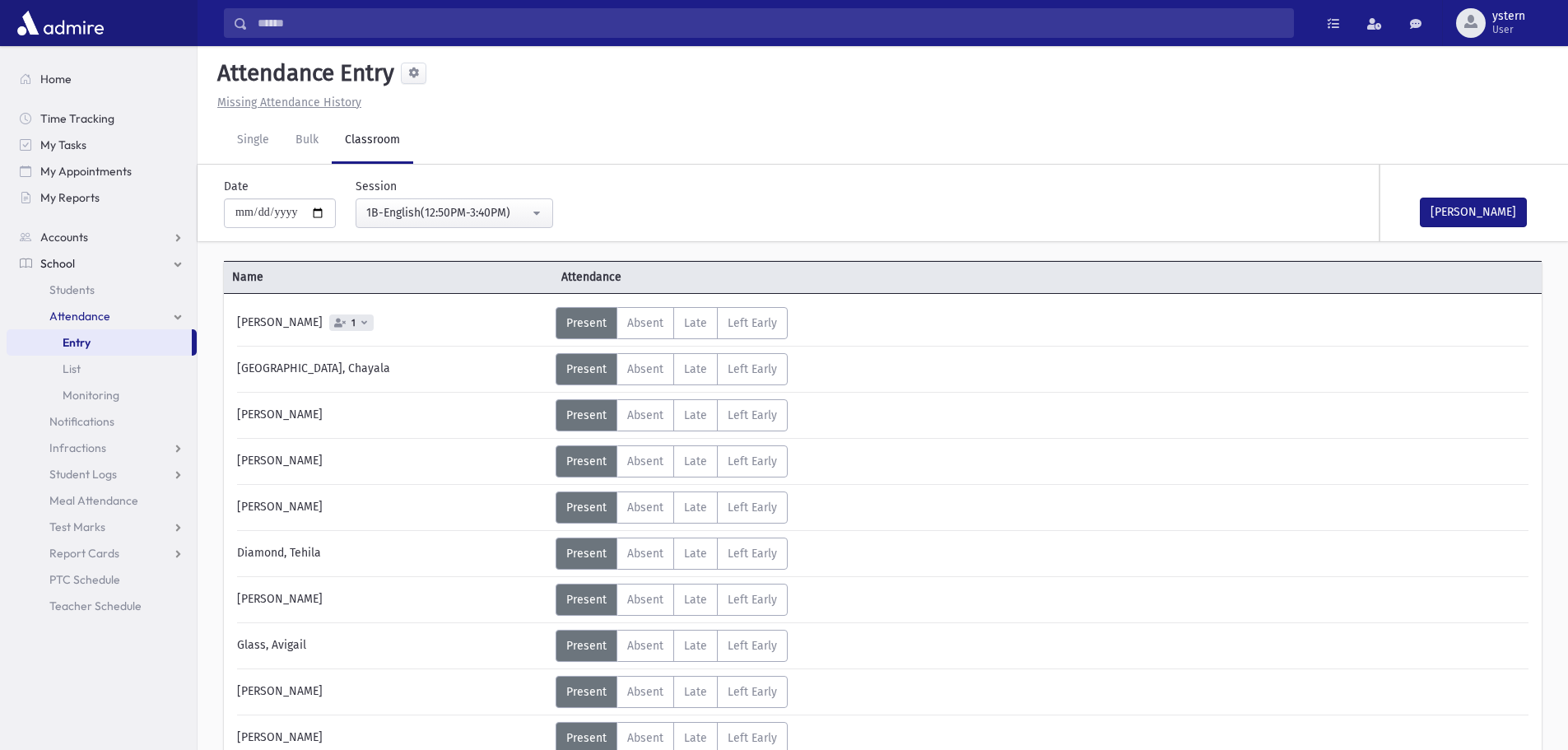
click at [374, 326] on span "1" at bounding box center [351, 322] width 45 height 17
click at [650, 330] on label "Absent A" at bounding box center [645, 323] width 58 height 32
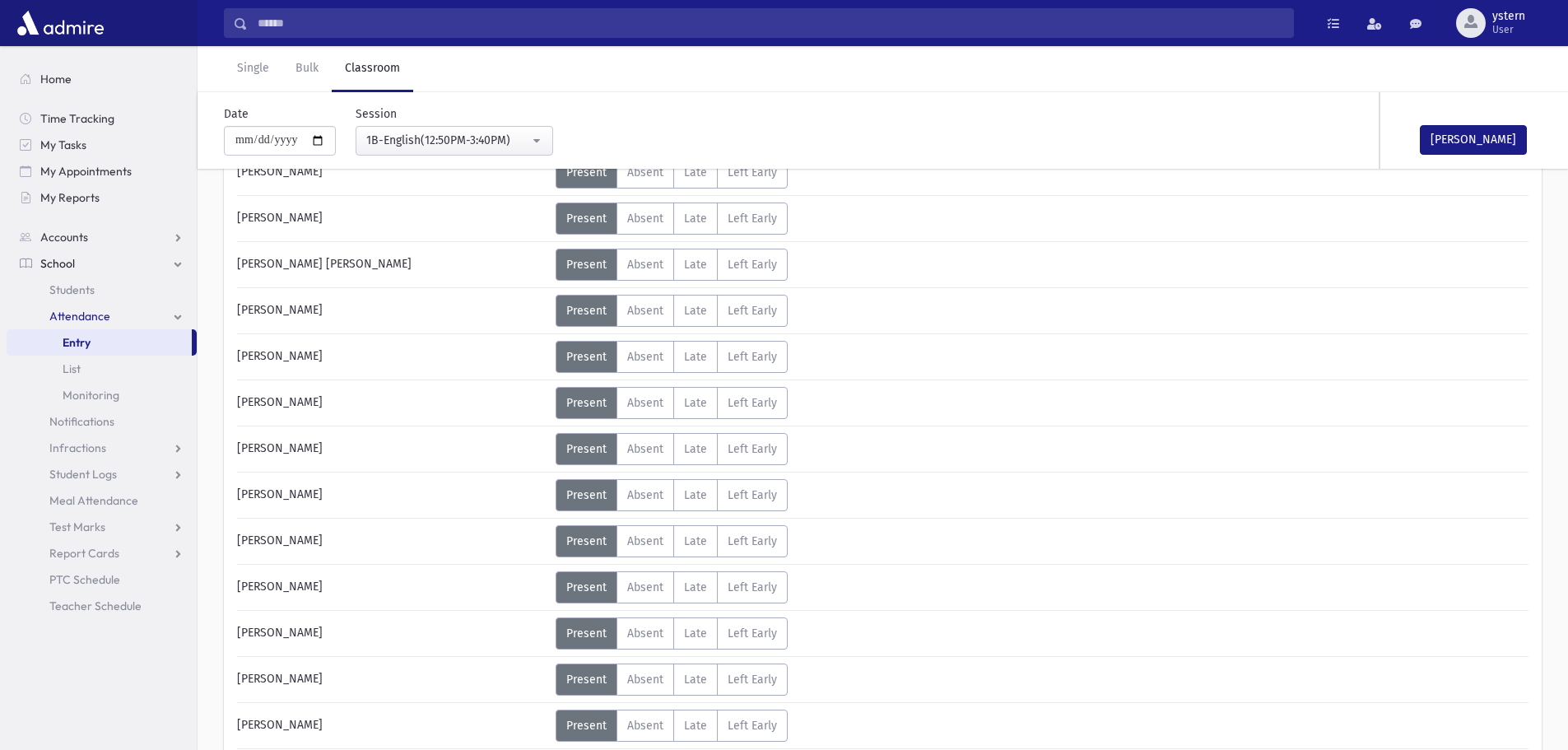
scroll to position [824, 0]
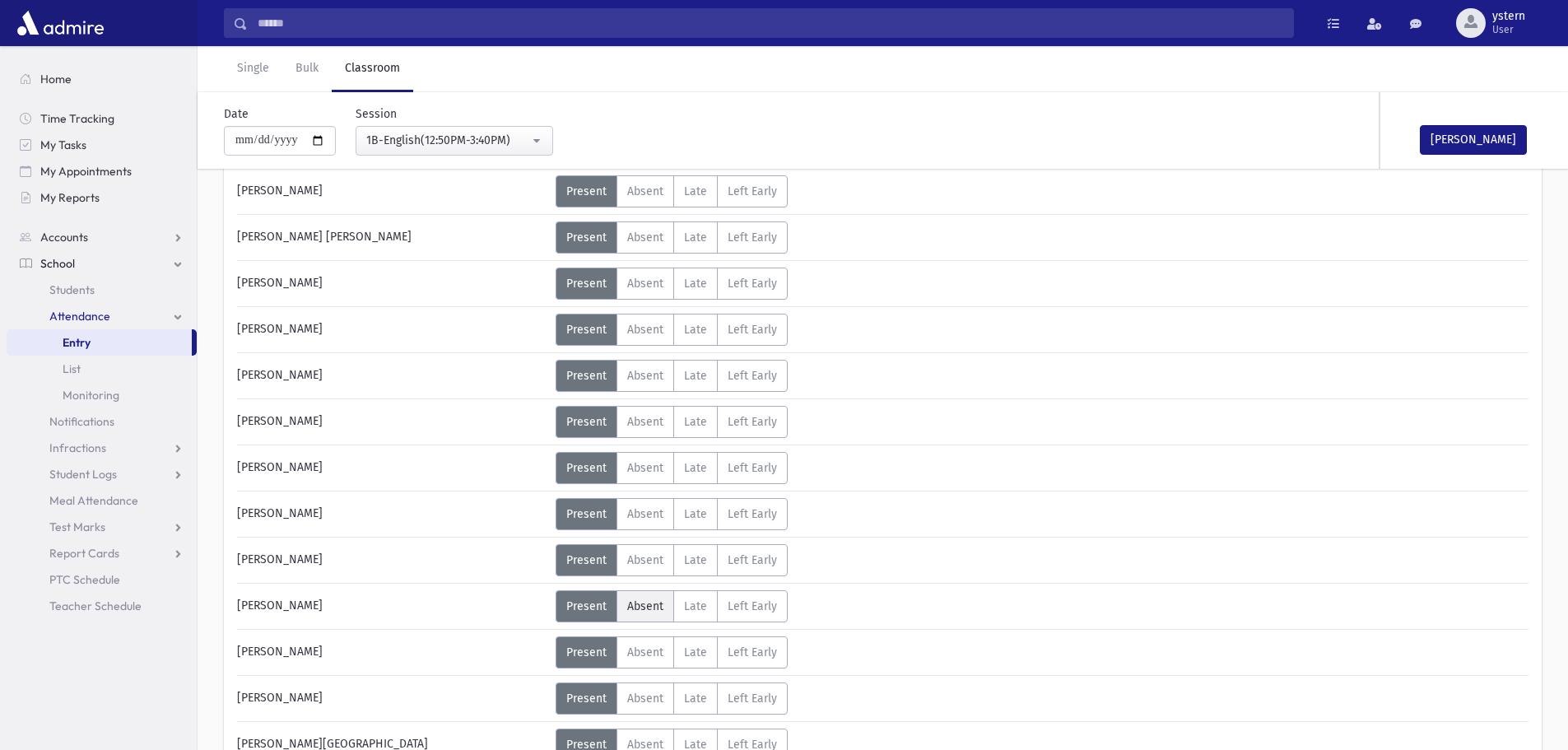
click at [662, 601] on label "Absent A" at bounding box center [645, 606] width 58 height 32
click at [1443, 137] on button "[PERSON_NAME]" at bounding box center [1473, 140] width 107 height 30
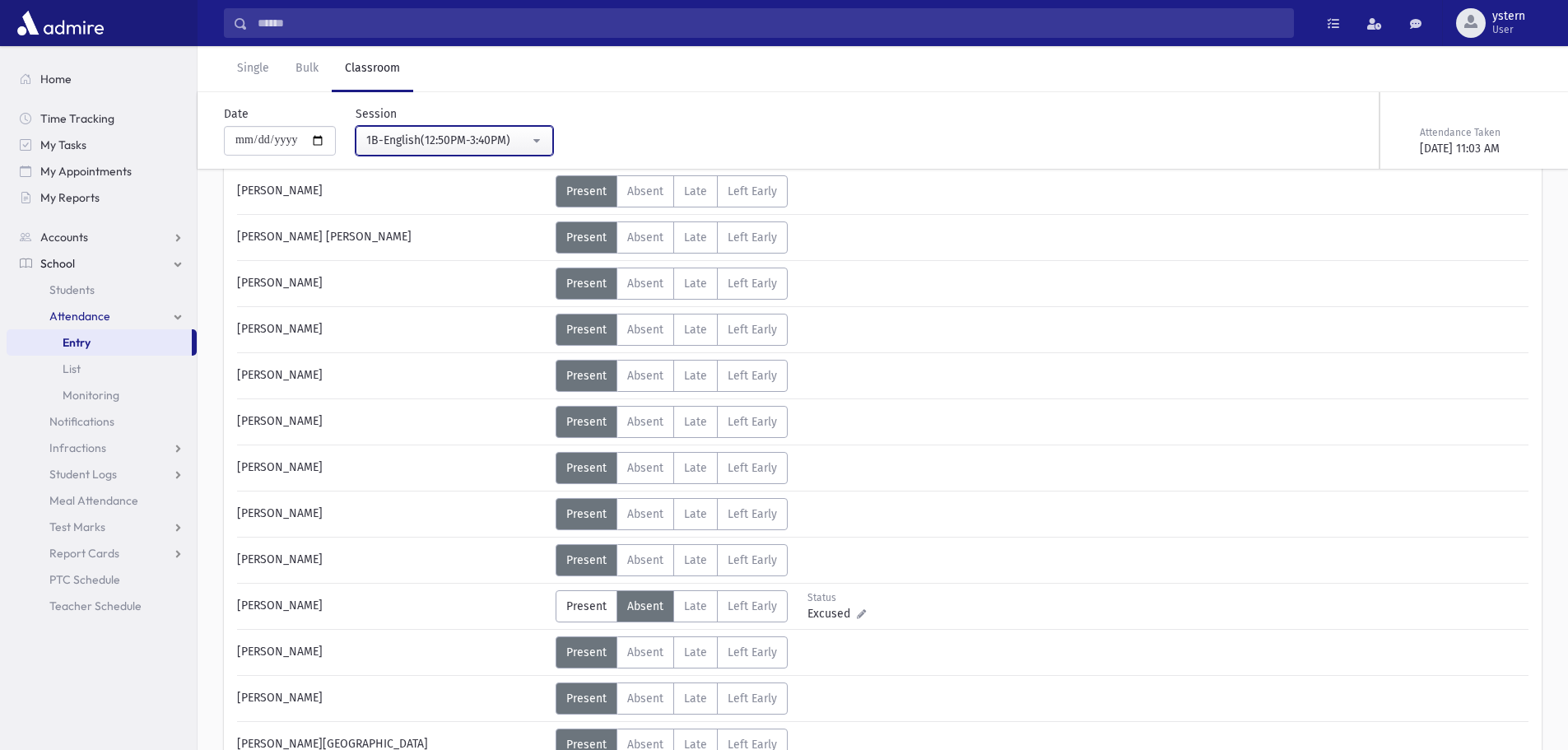
click at [494, 137] on div "1B-English(12:50PM-3:40PM)" at bounding box center [448, 140] width 163 height 18
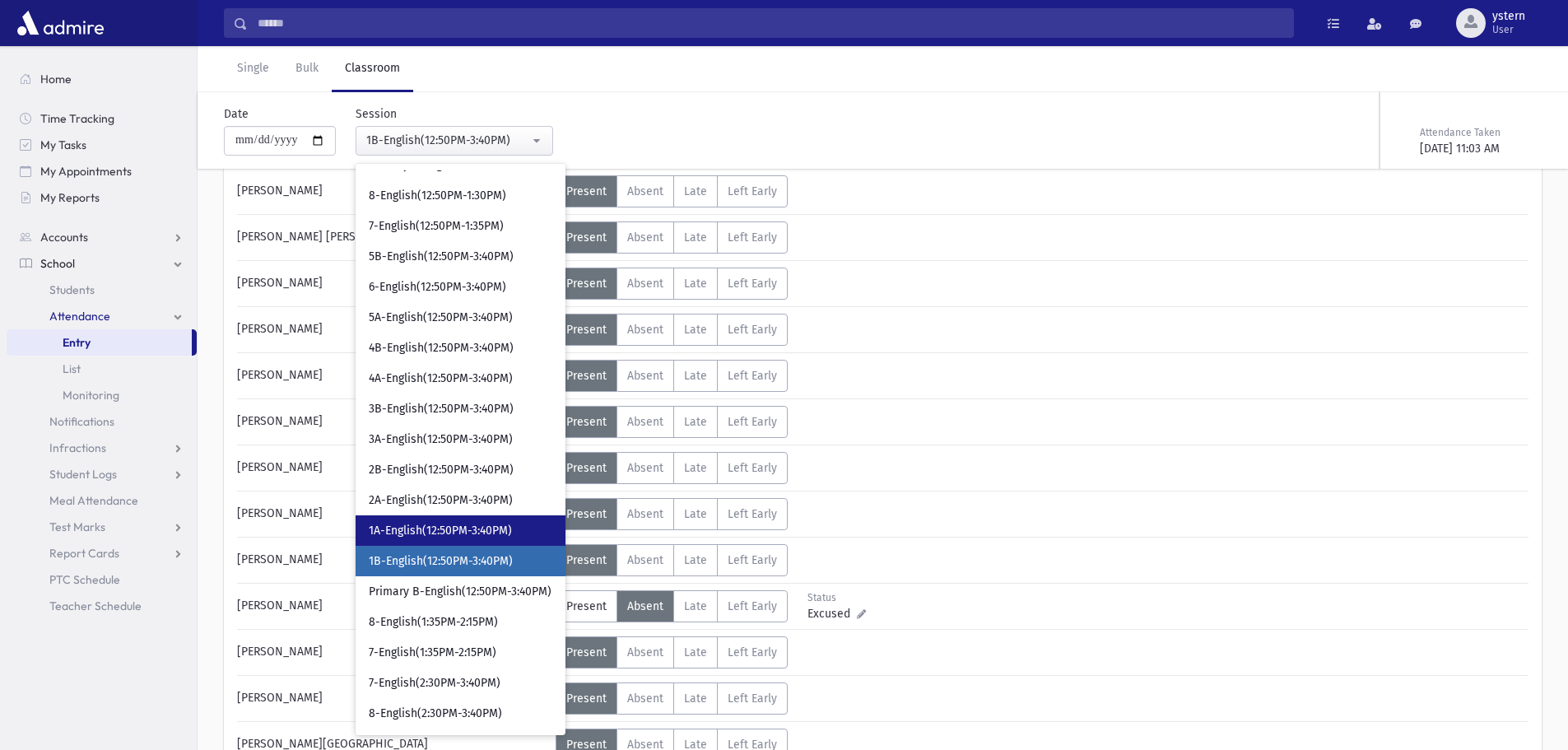
click at [502, 536] on span "1A-English(12:50PM-3:40PM)" at bounding box center [440, 530] width 144 height 17
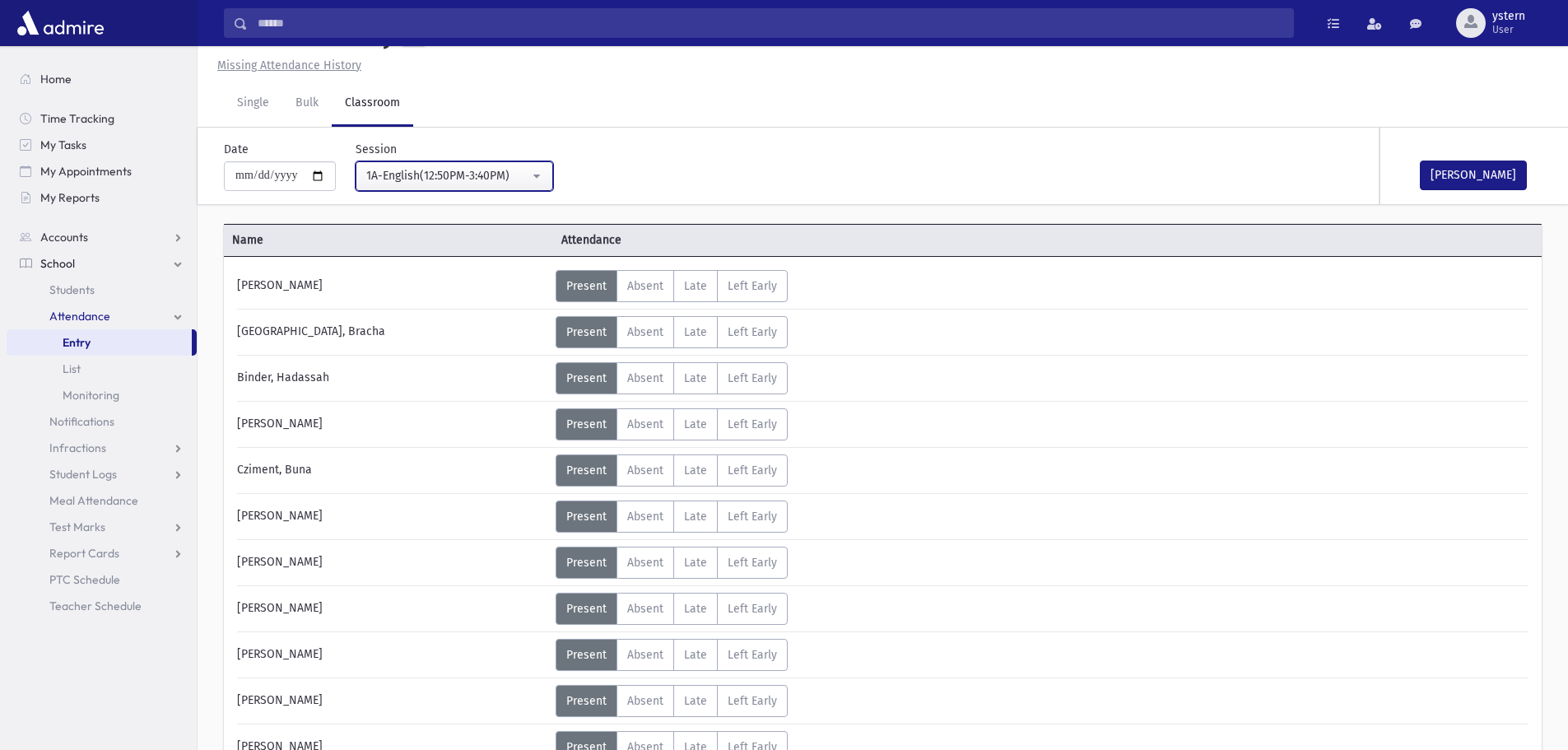
scroll to position [824, 0]
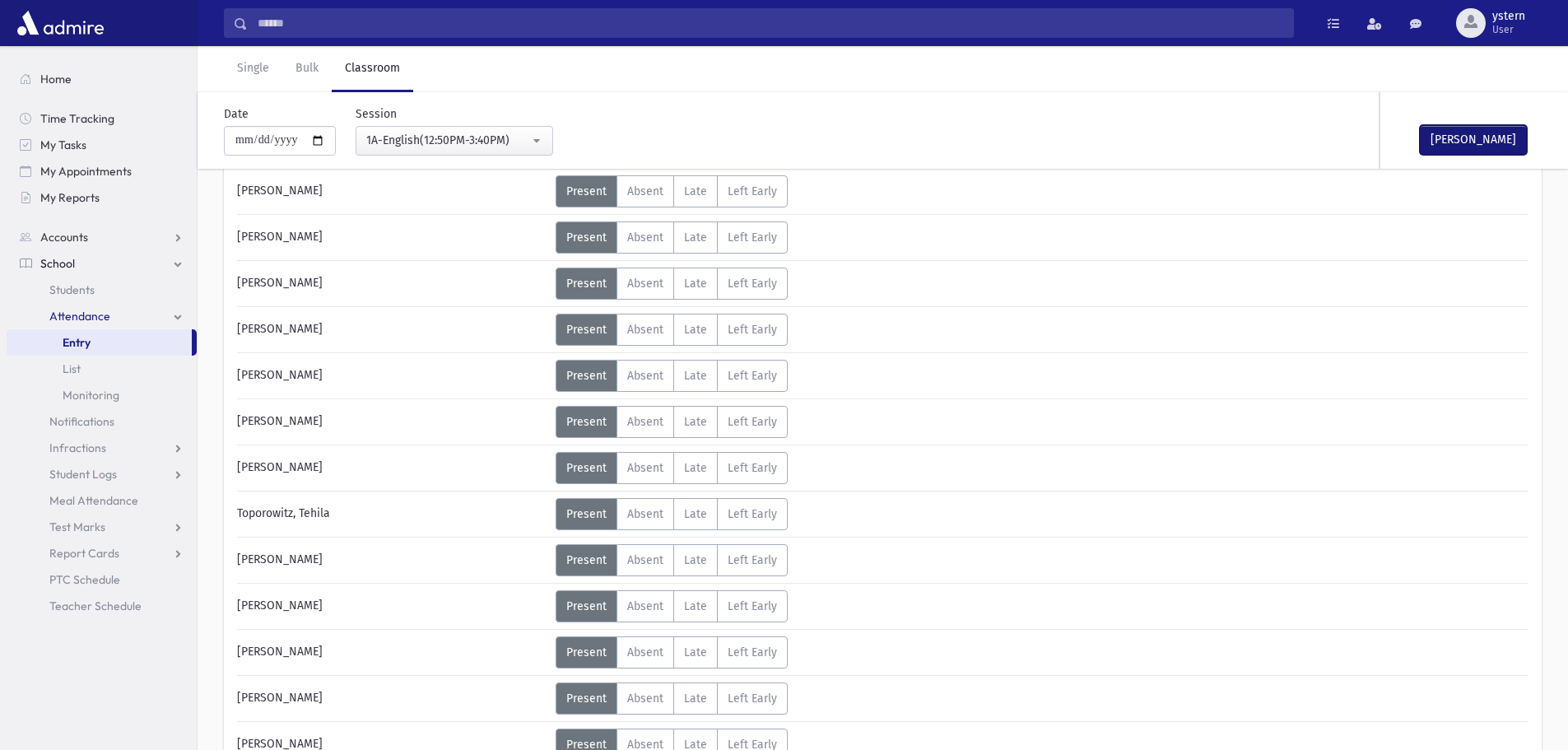
click at [1501, 149] on button "[PERSON_NAME]" at bounding box center [1473, 140] width 107 height 30
click at [470, 136] on div "1A-English(12:50PM-3:40PM)" at bounding box center [448, 140] width 163 height 18
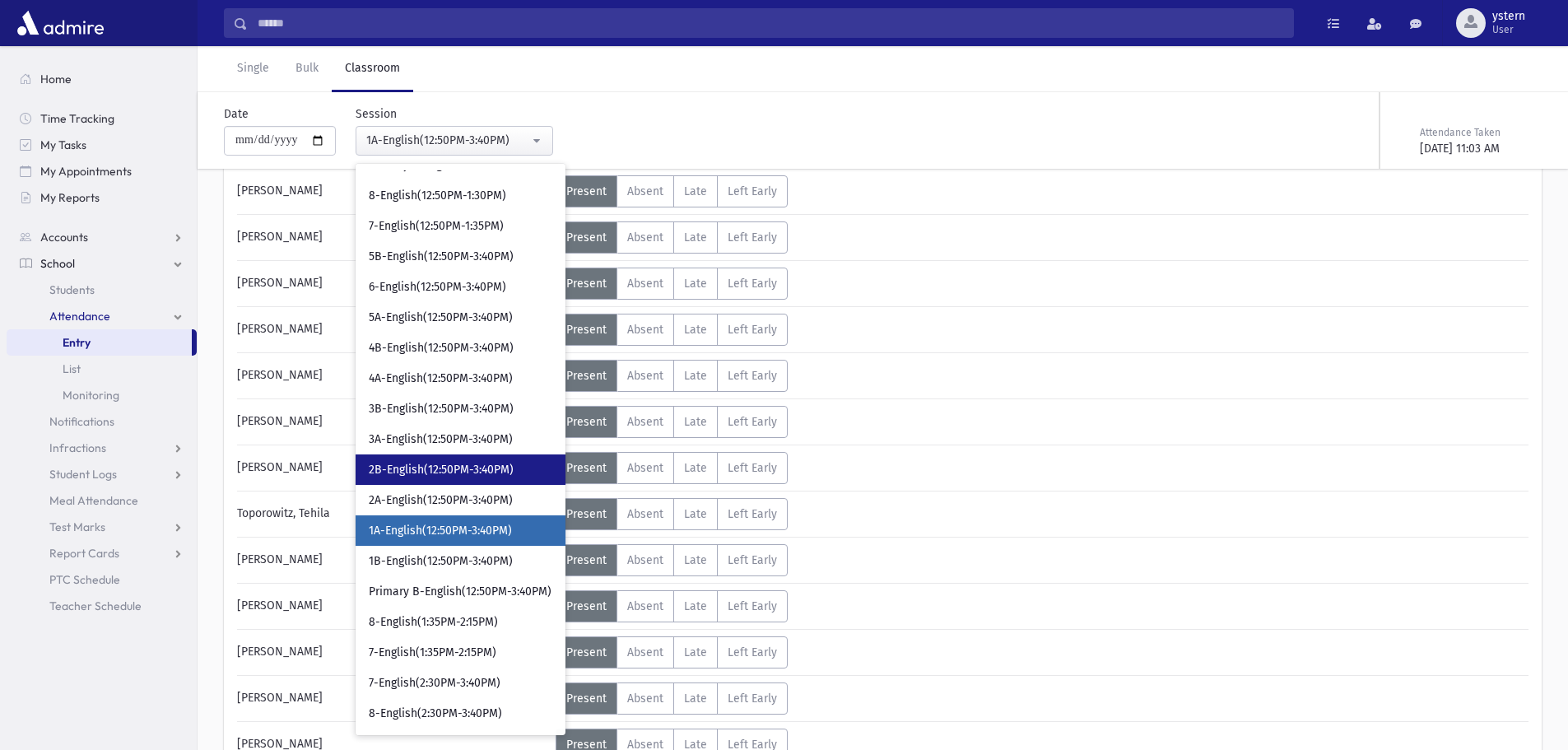
click at [475, 459] on link "2B-English(12:50PM-3:40PM)" at bounding box center [460, 469] width 210 height 31
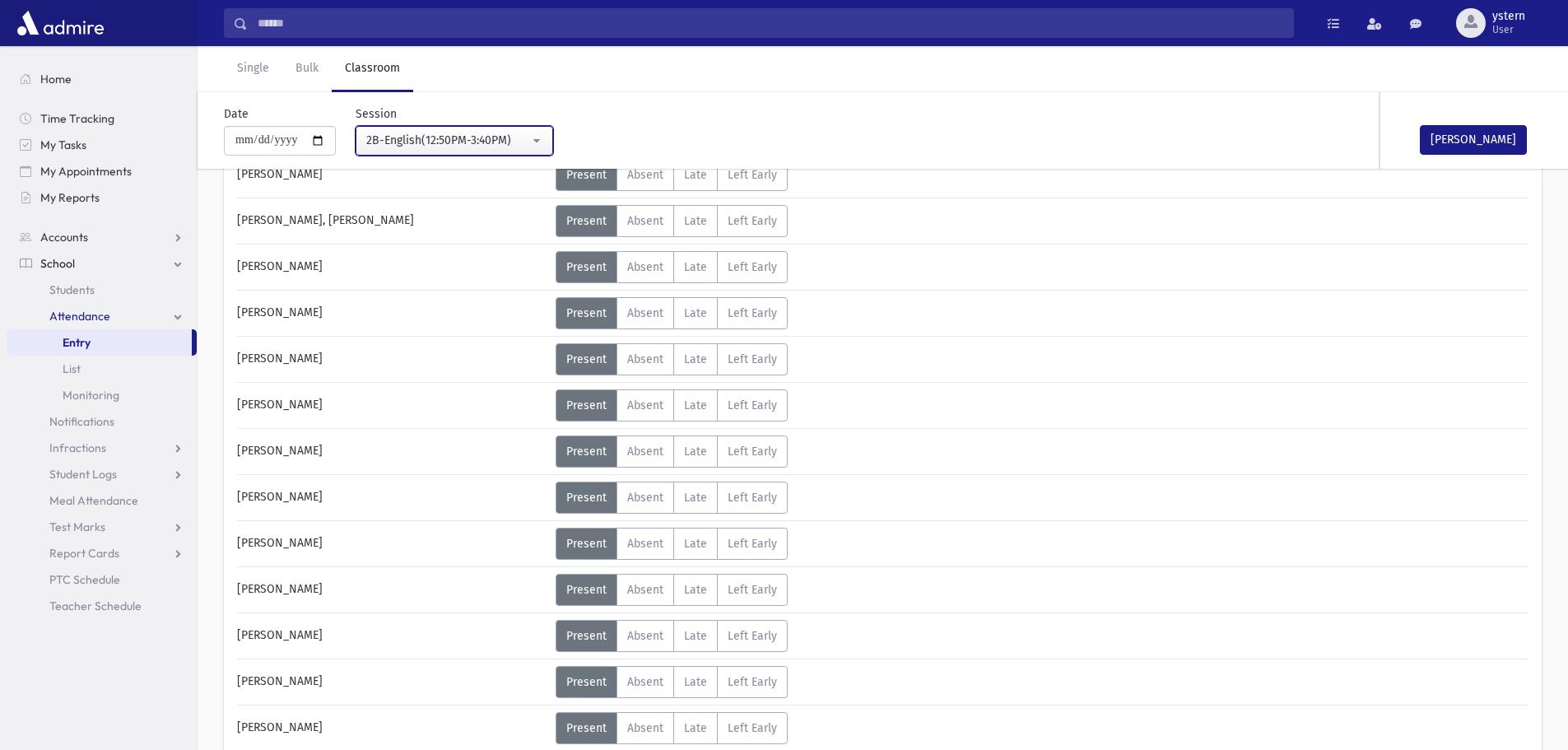
scroll to position [411, 0]
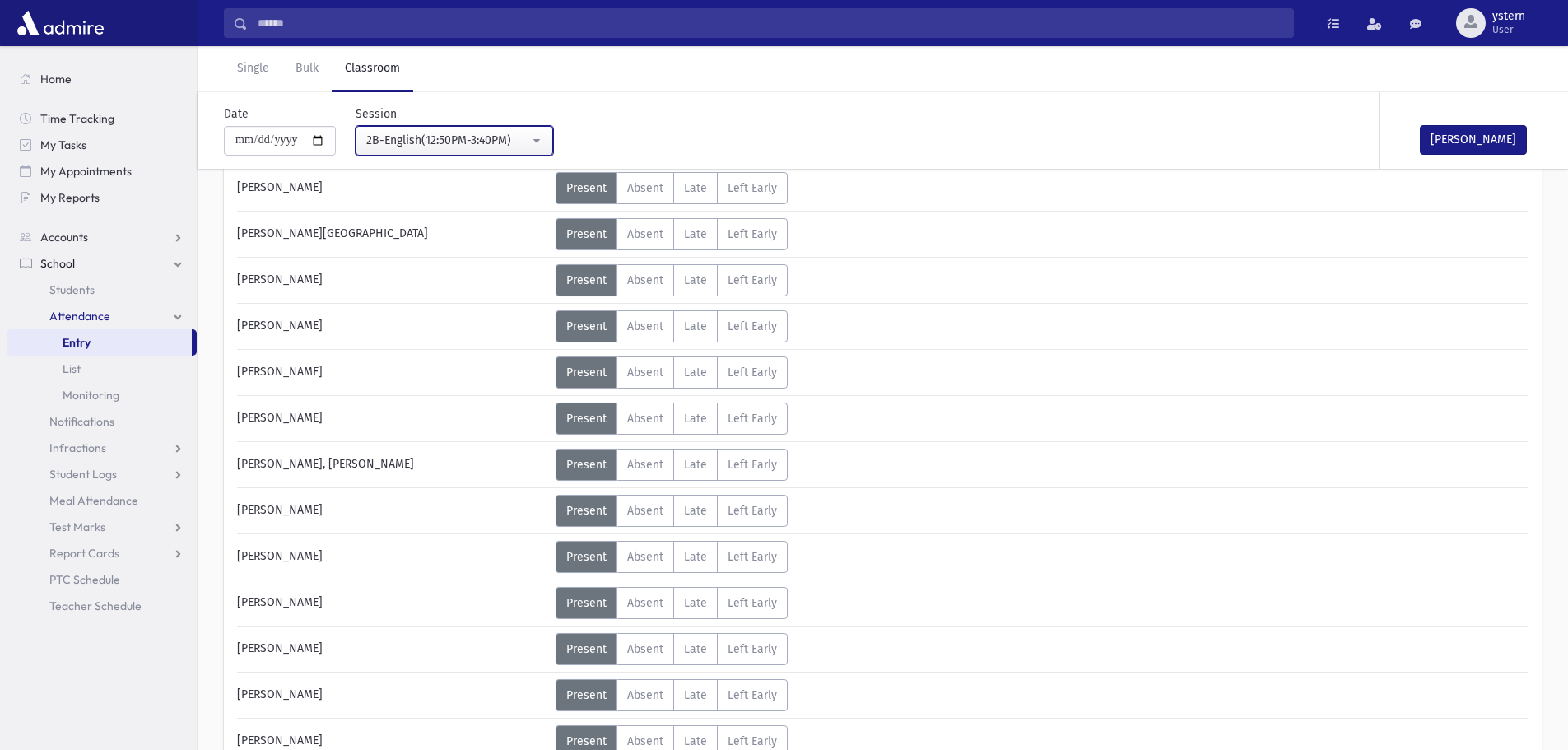
click at [485, 130] on button "2B-English(12:50PM-3:40PM)" at bounding box center [454, 141] width 198 height 30
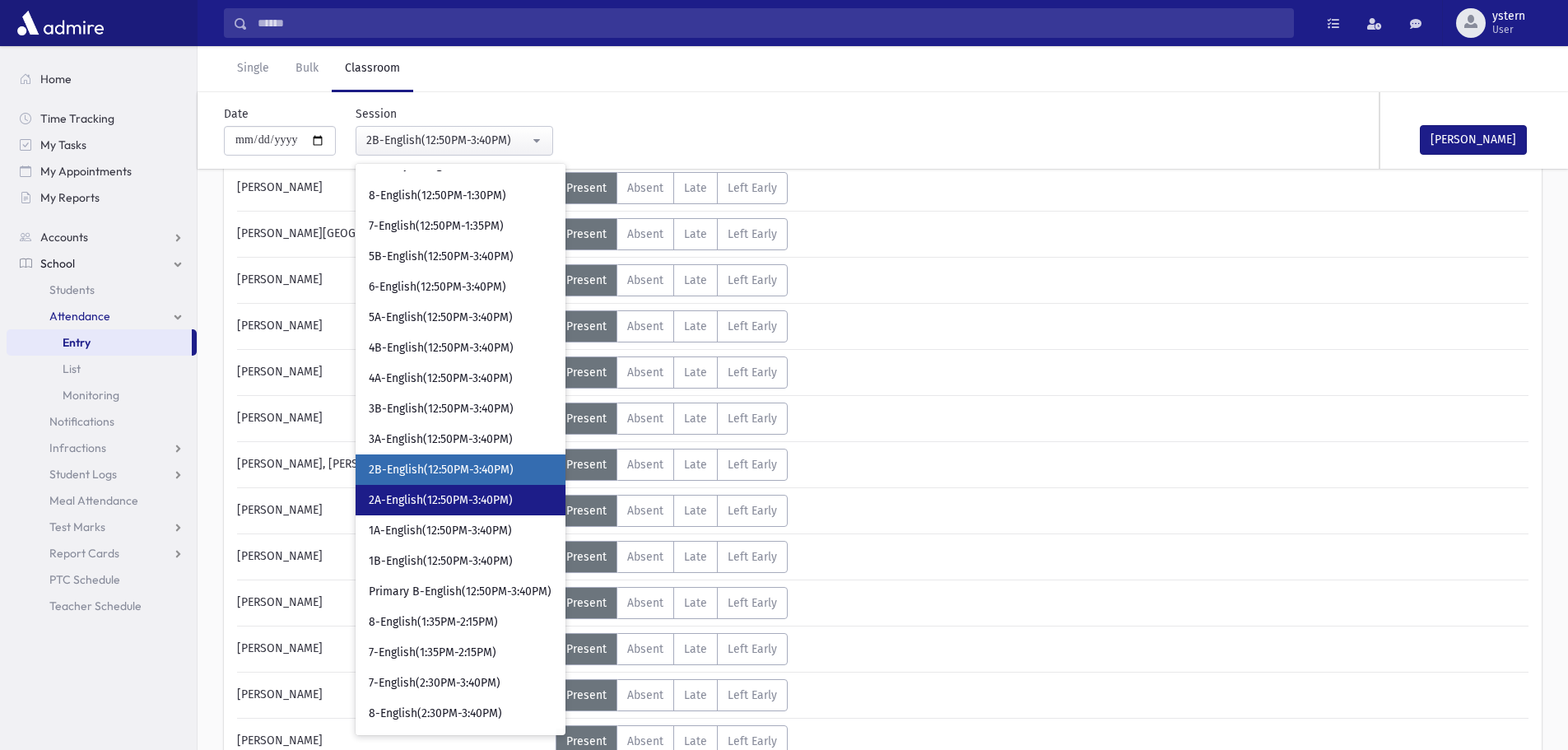
click at [437, 497] on span "2A-English(12:50PM-3:40PM)" at bounding box center [440, 500] width 144 height 17
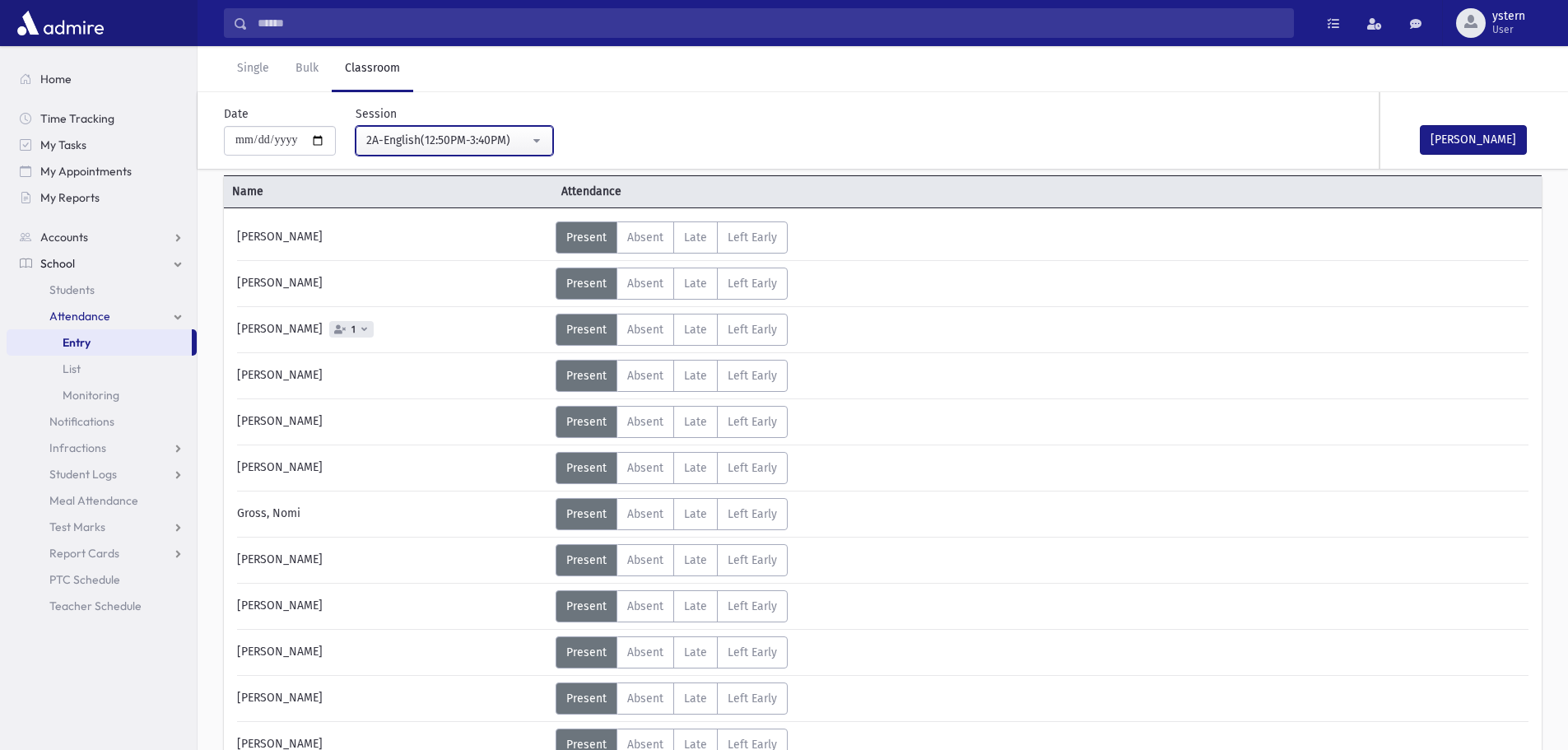
scroll to position [82, 0]
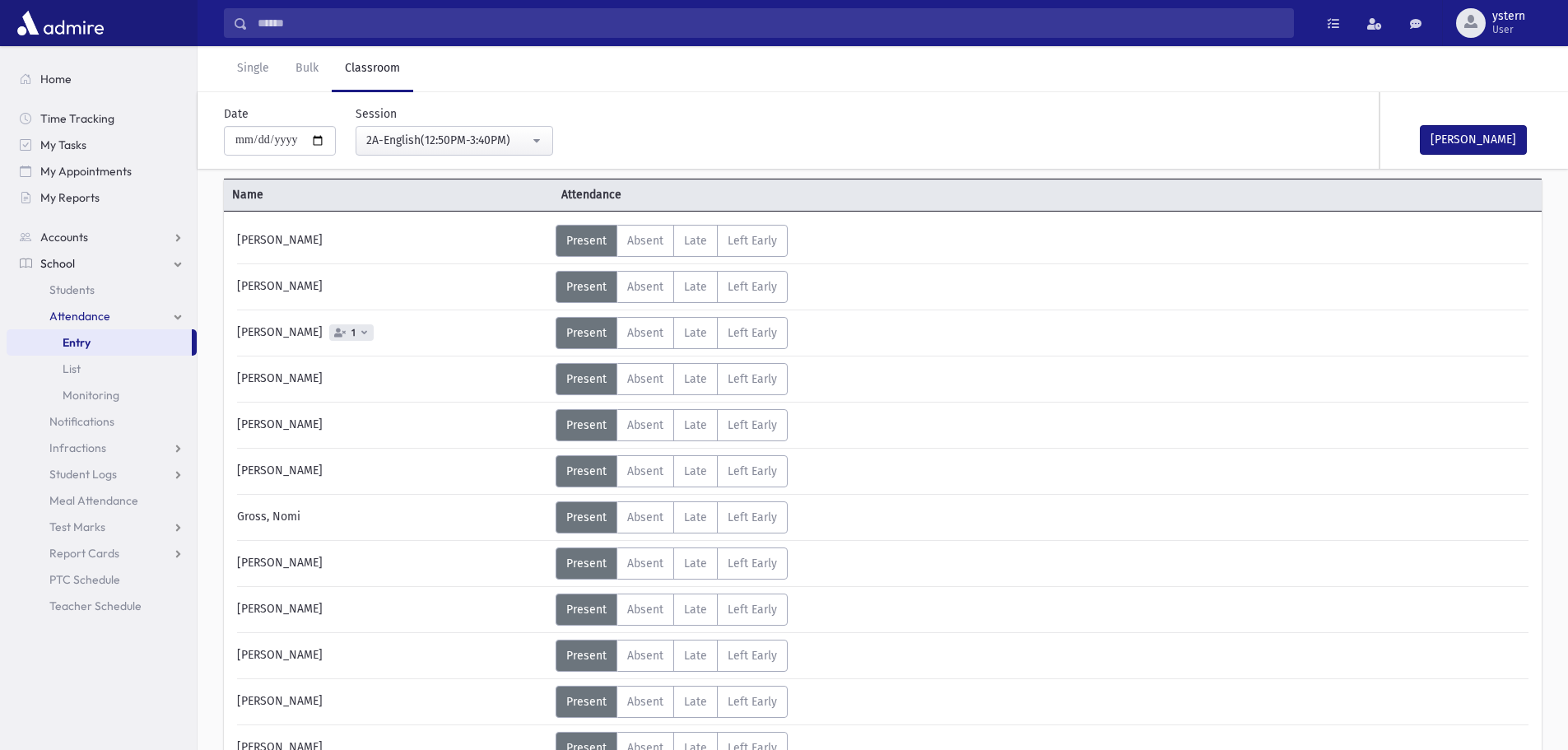
click at [348, 333] on span "1" at bounding box center [354, 333] width 10 height 11
click at [361, 333] on icon at bounding box center [364, 332] width 6 height 9
click at [633, 333] on span "Absent" at bounding box center [645, 333] width 36 height 14
click at [1500, 126] on button "[PERSON_NAME]" at bounding box center [1473, 140] width 107 height 30
click at [499, 116] on div "**********" at bounding box center [444, 130] width 217 height 50
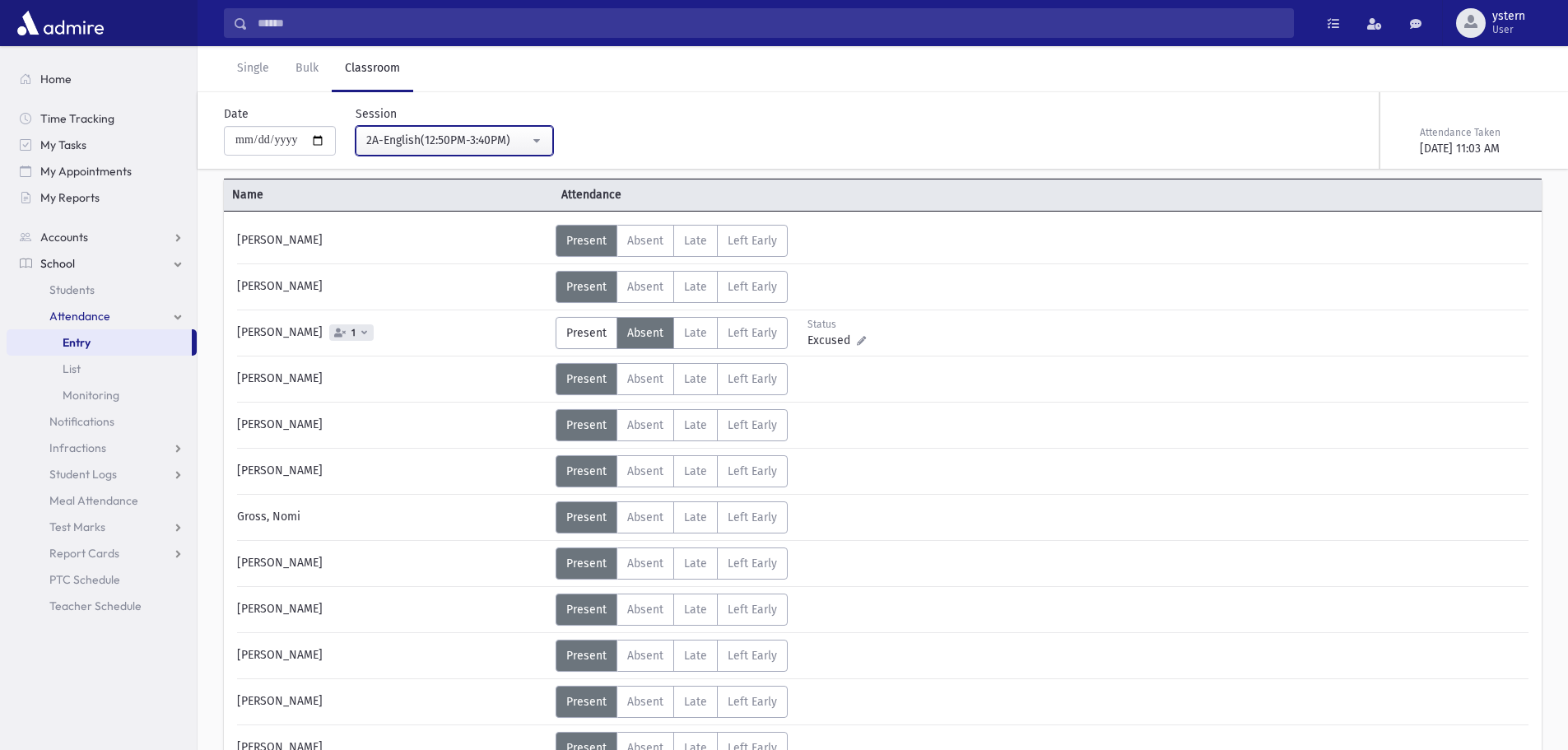
click at [504, 143] on div "2A-English(12:50PM-3:40PM)" at bounding box center [448, 140] width 163 height 18
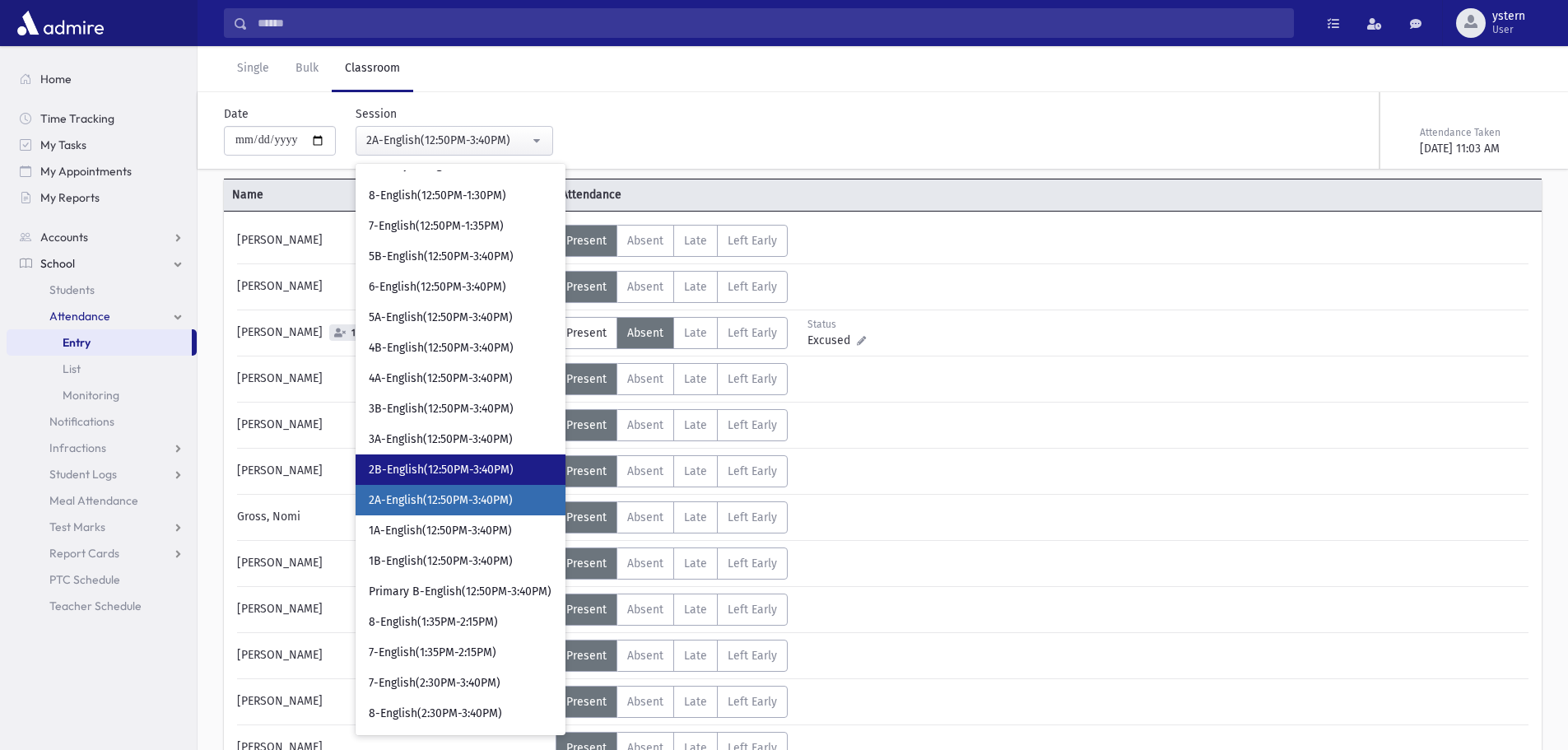
click at [514, 472] on span "2B-English(12:50PM-3:40PM)" at bounding box center [441, 470] width 145 height 17
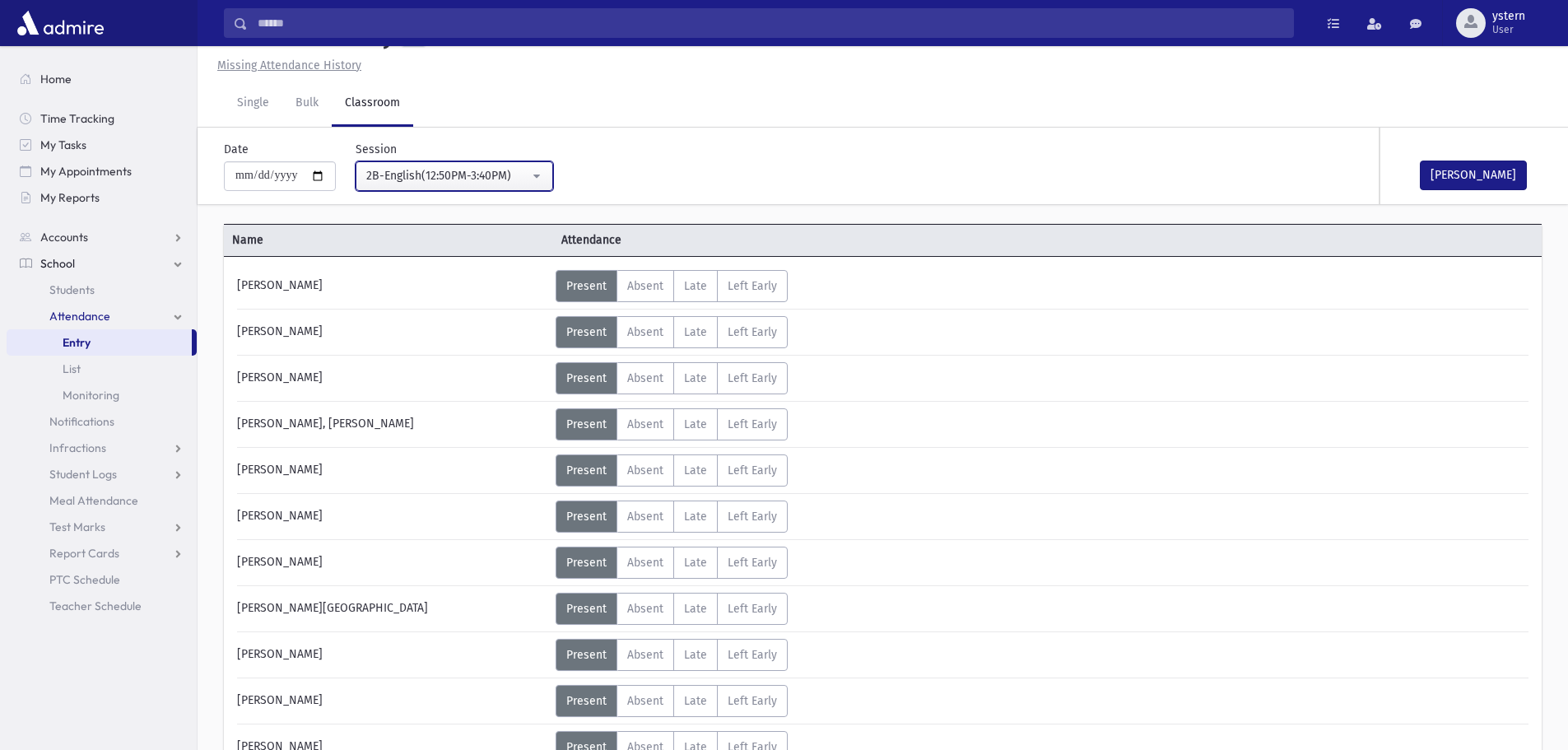
scroll to position [82, 0]
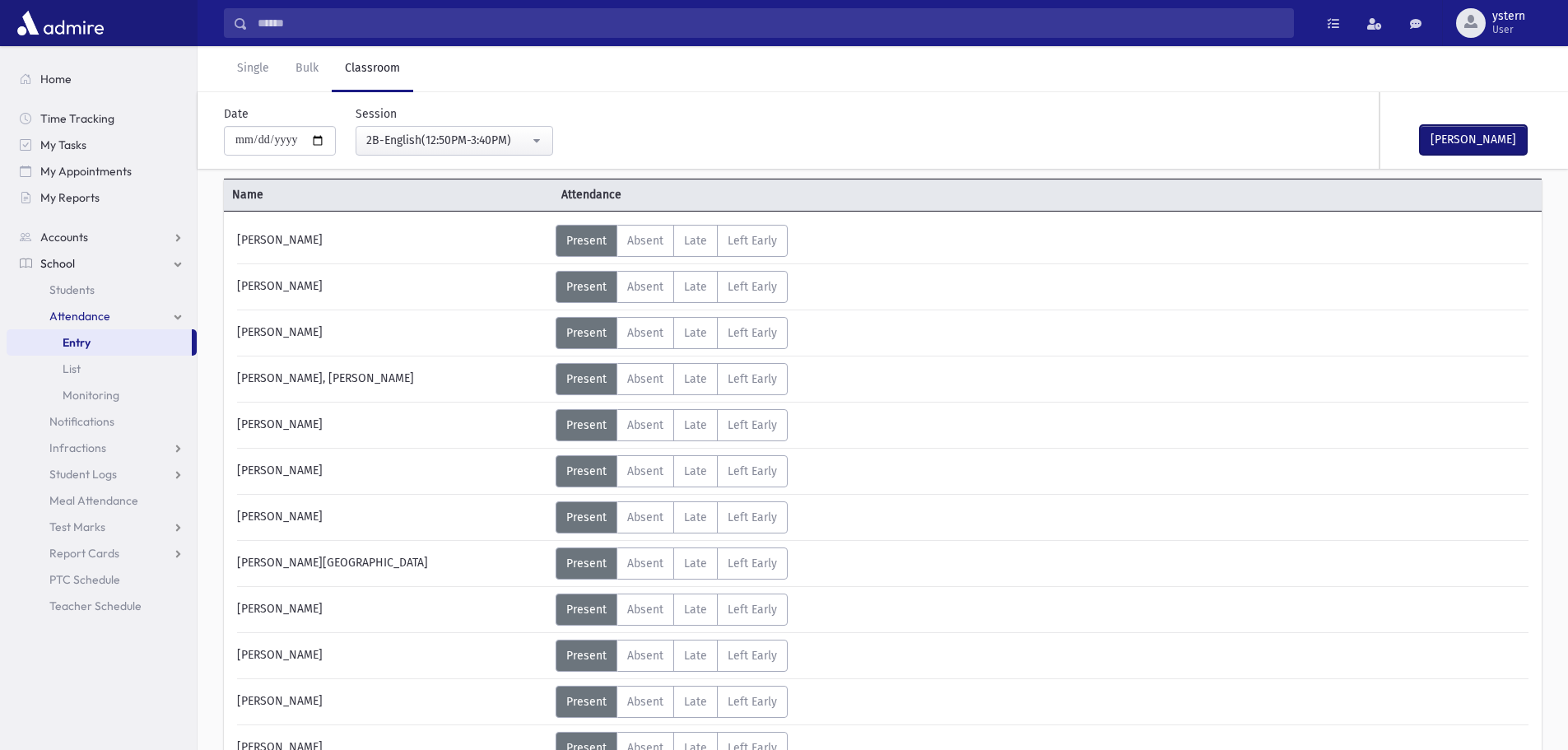
click at [1506, 134] on button "[PERSON_NAME]" at bounding box center [1473, 140] width 107 height 30
click at [513, 140] on div "2B-English(12:50PM-3:40PM)" at bounding box center [448, 140] width 163 height 18
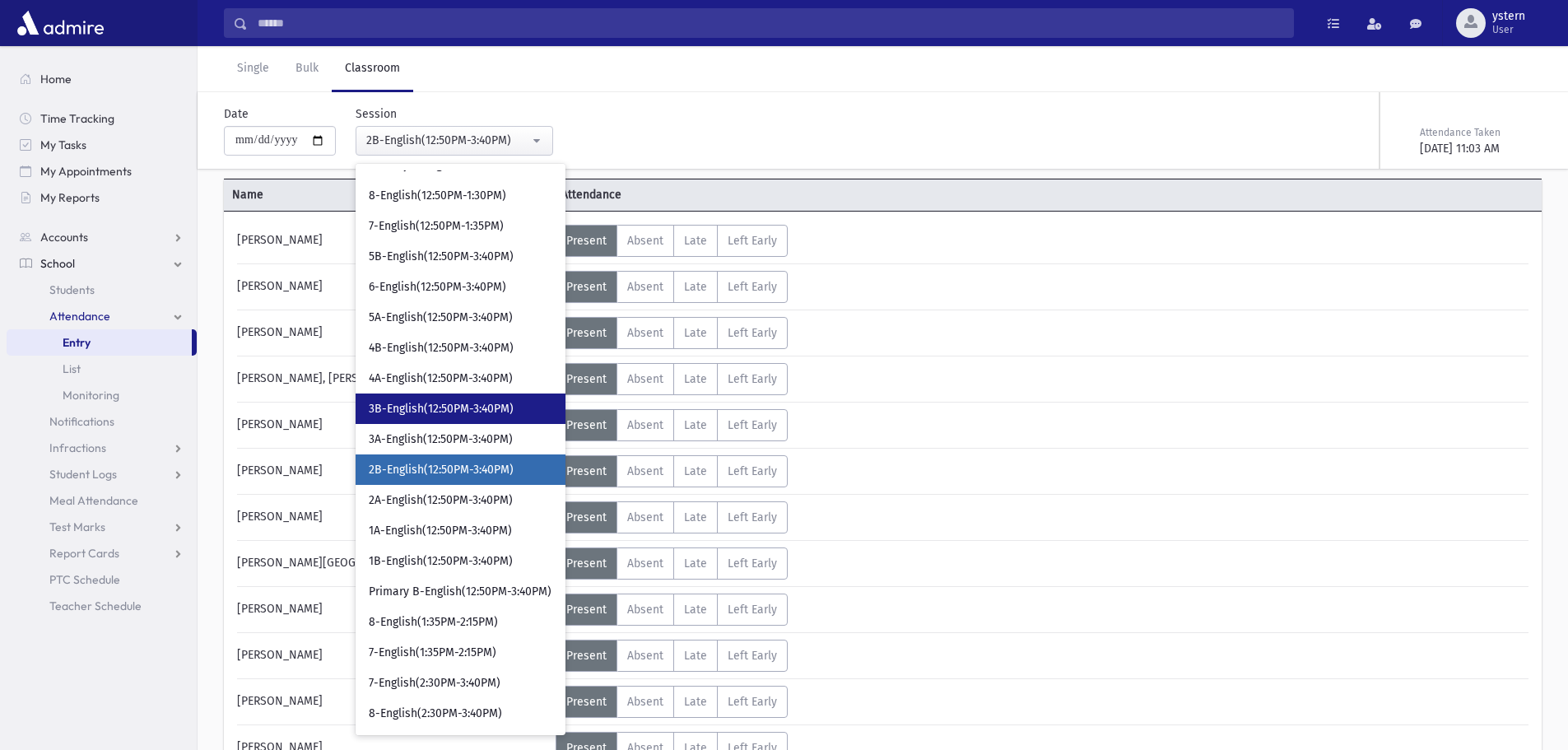
click at [444, 410] on span "3B-English(12:50PM-3:40PM)" at bounding box center [441, 409] width 145 height 17
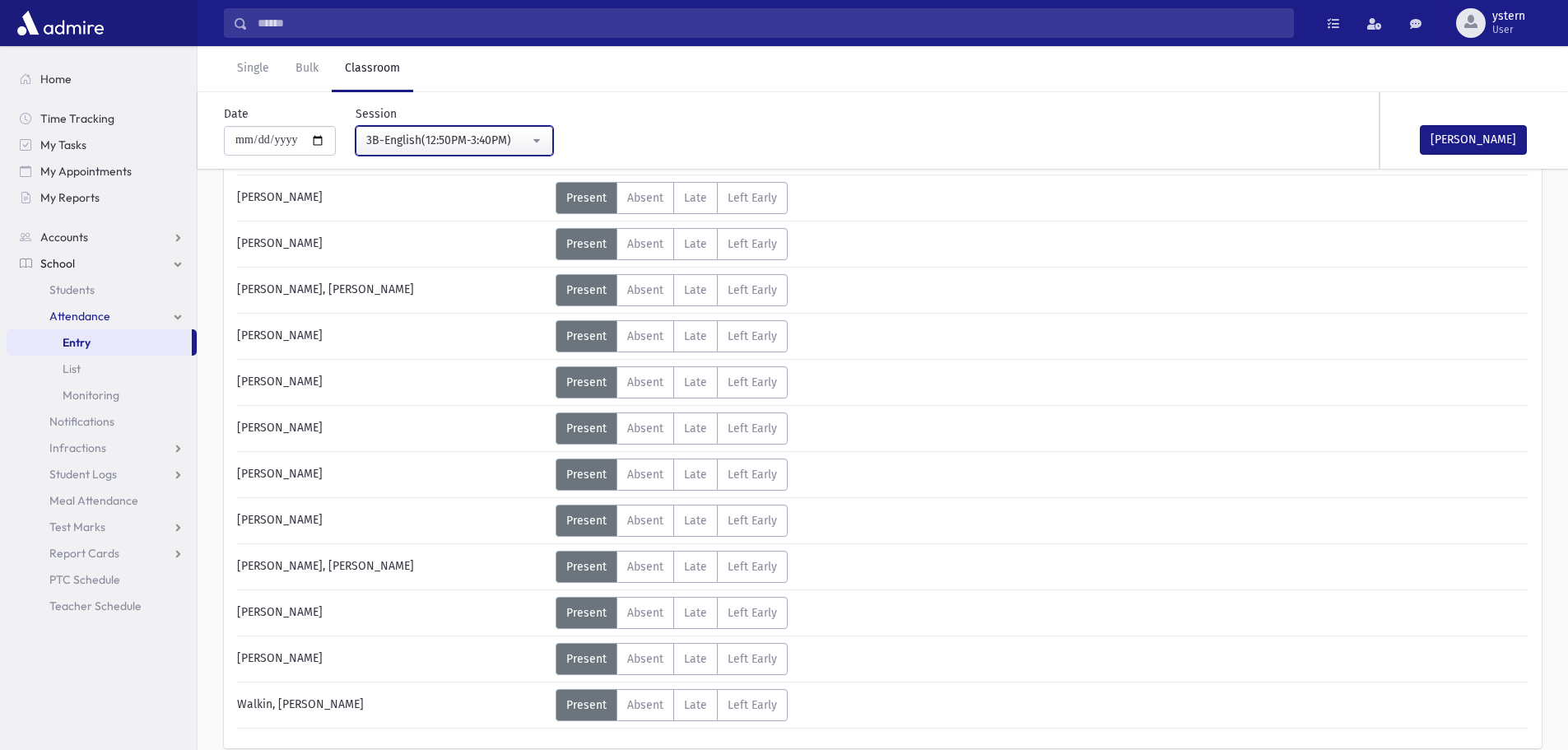
scroll to position [704, 0]
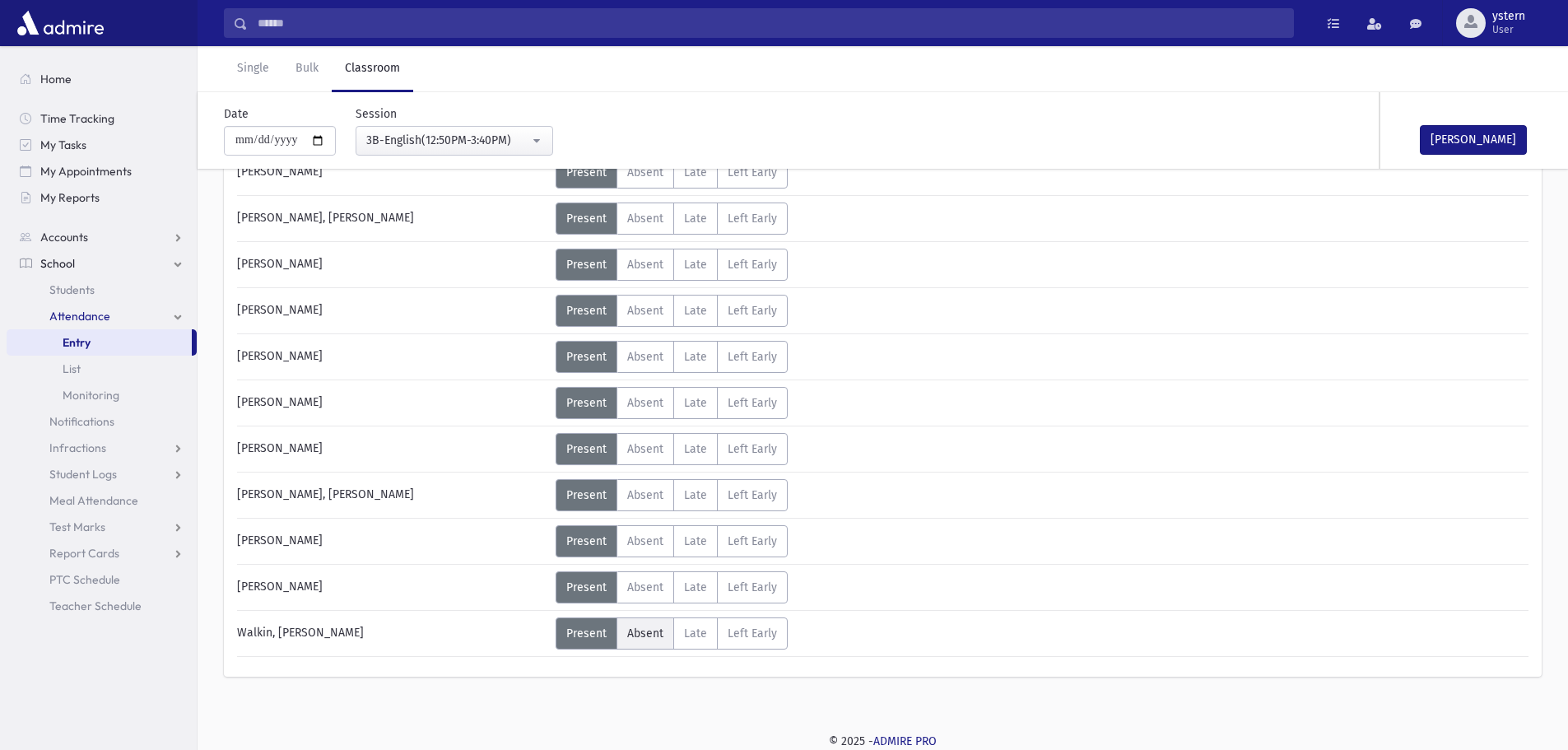
click at [636, 640] on span "Absent" at bounding box center [645, 634] width 36 height 14
click at [1495, 137] on button "[PERSON_NAME]" at bounding box center [1473, 140] width 107 height 30
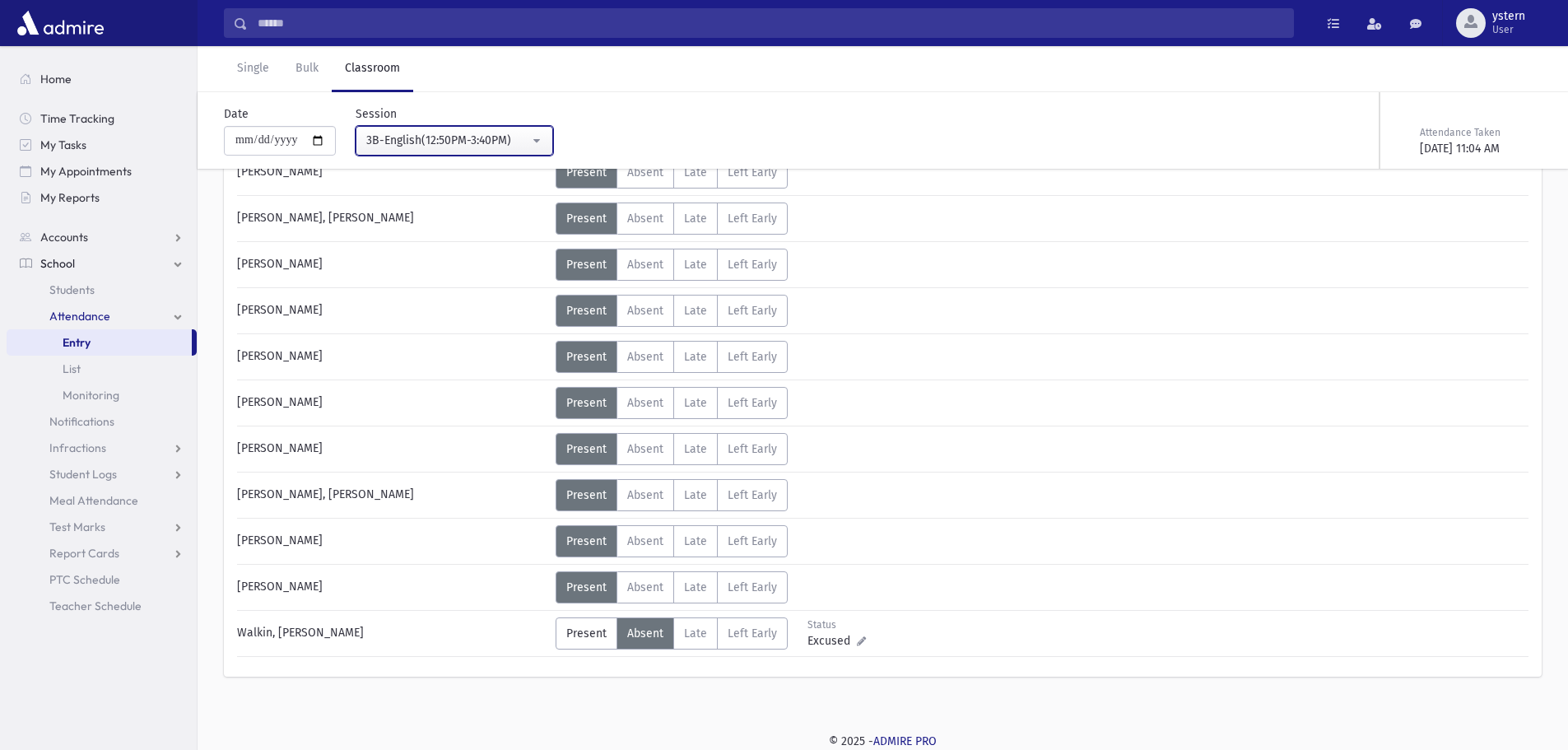
click at [551, 138] on button "3B-English(12:50PM-3:40PM)" at bounding box center [454, 141] width 198 height 30
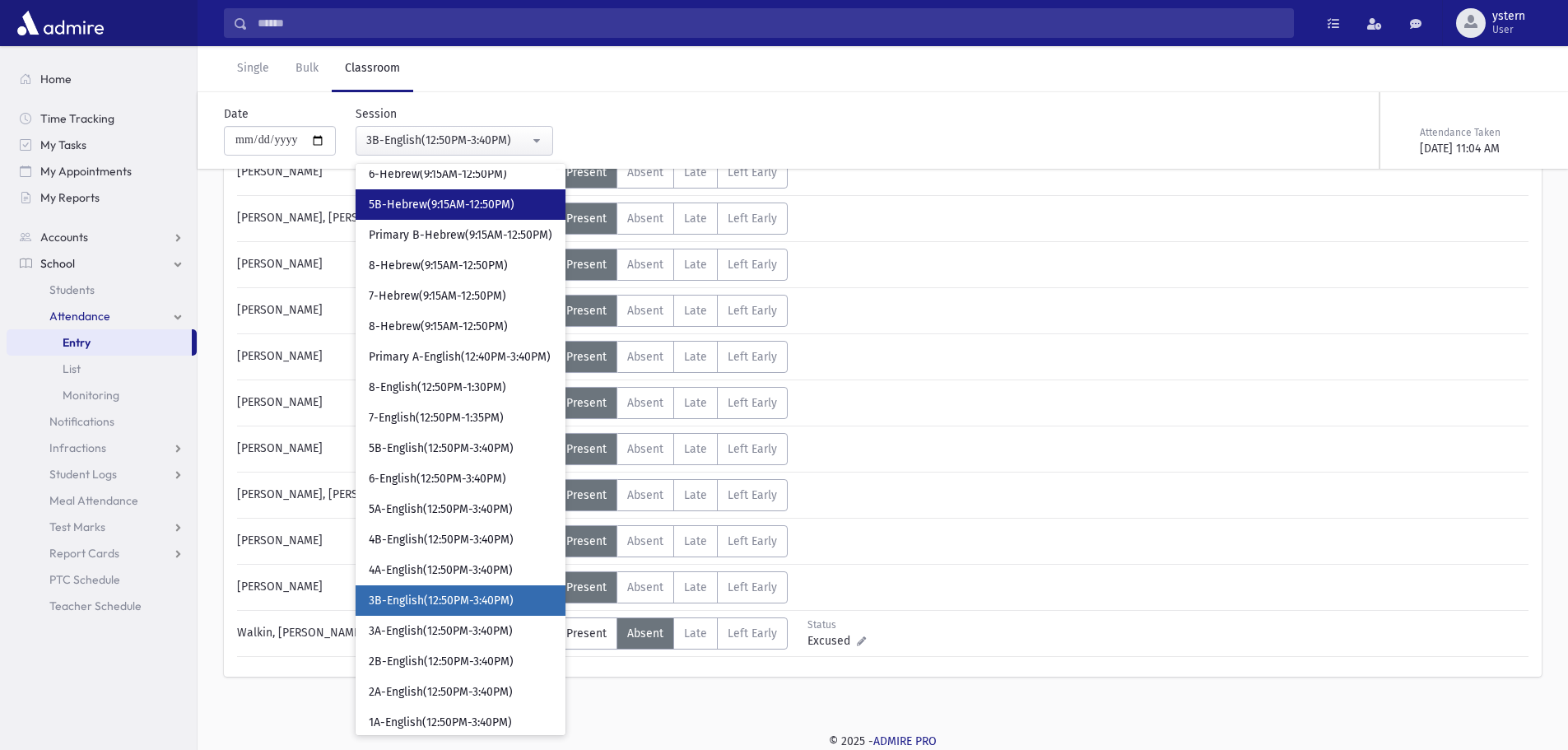
scroll to position [333, 0]
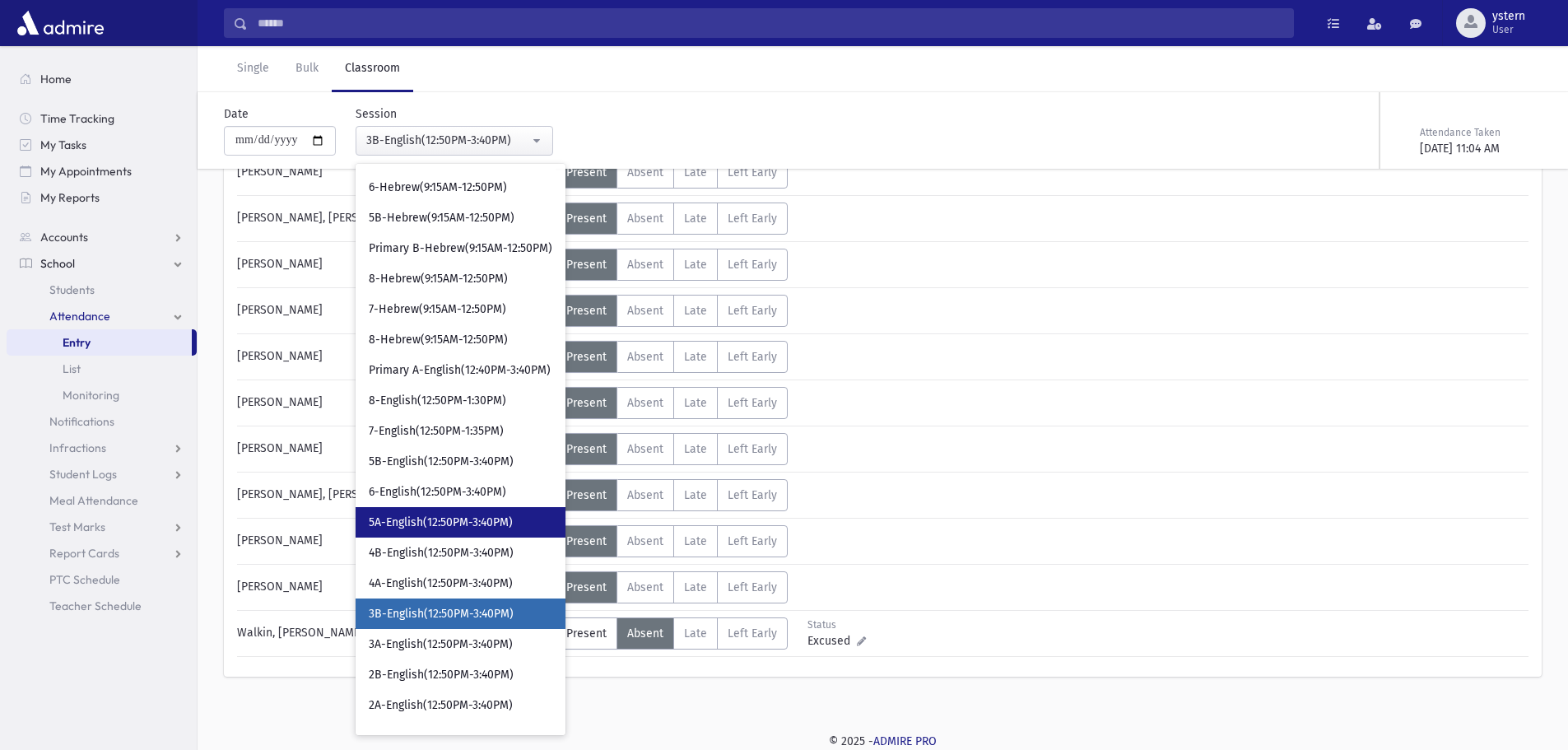
click at [499, 523] on span "5A-English(12:50PM-3:40PM)" at bounding box center [440, 522] width 144 height 17
select select "***"
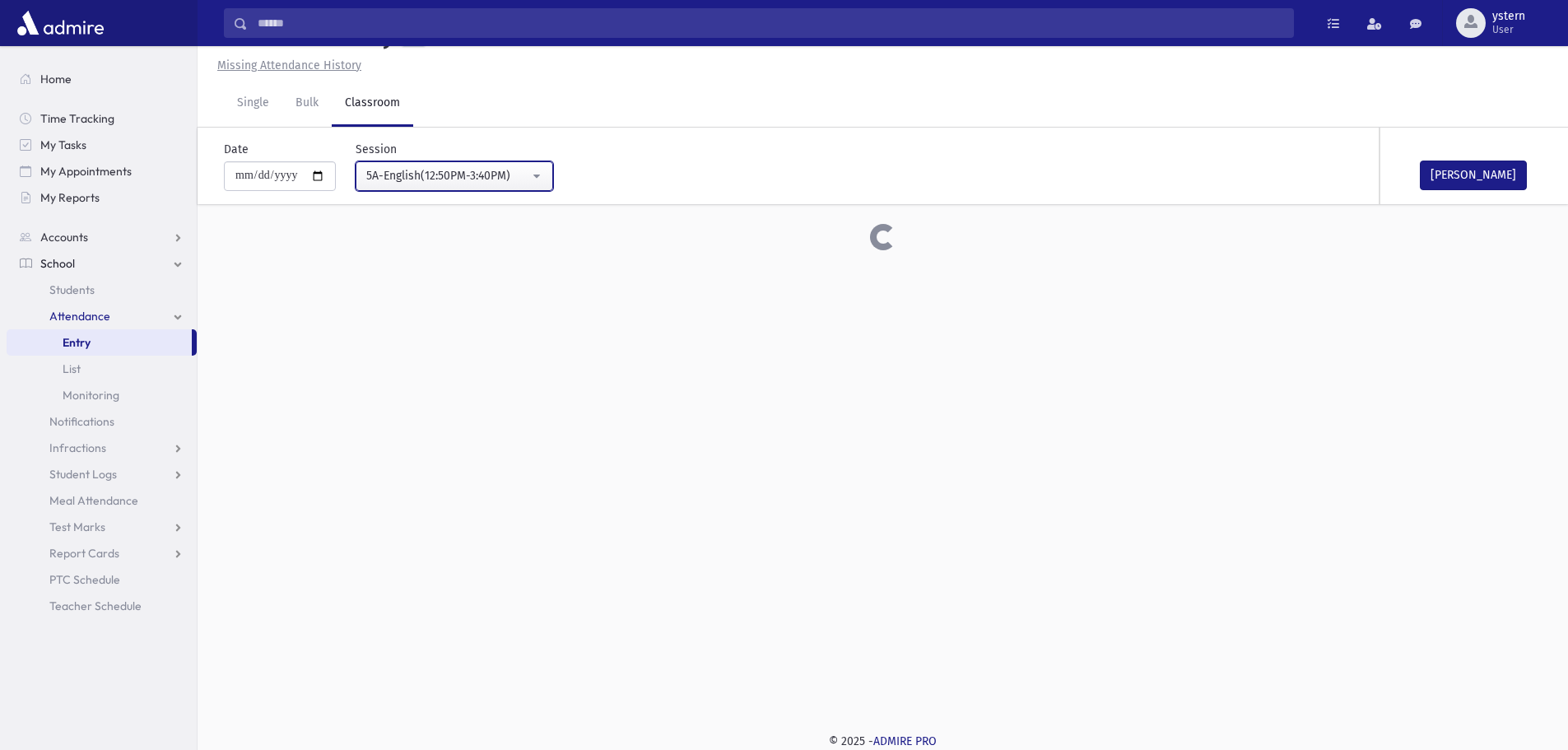
scroll to position [704, 0]
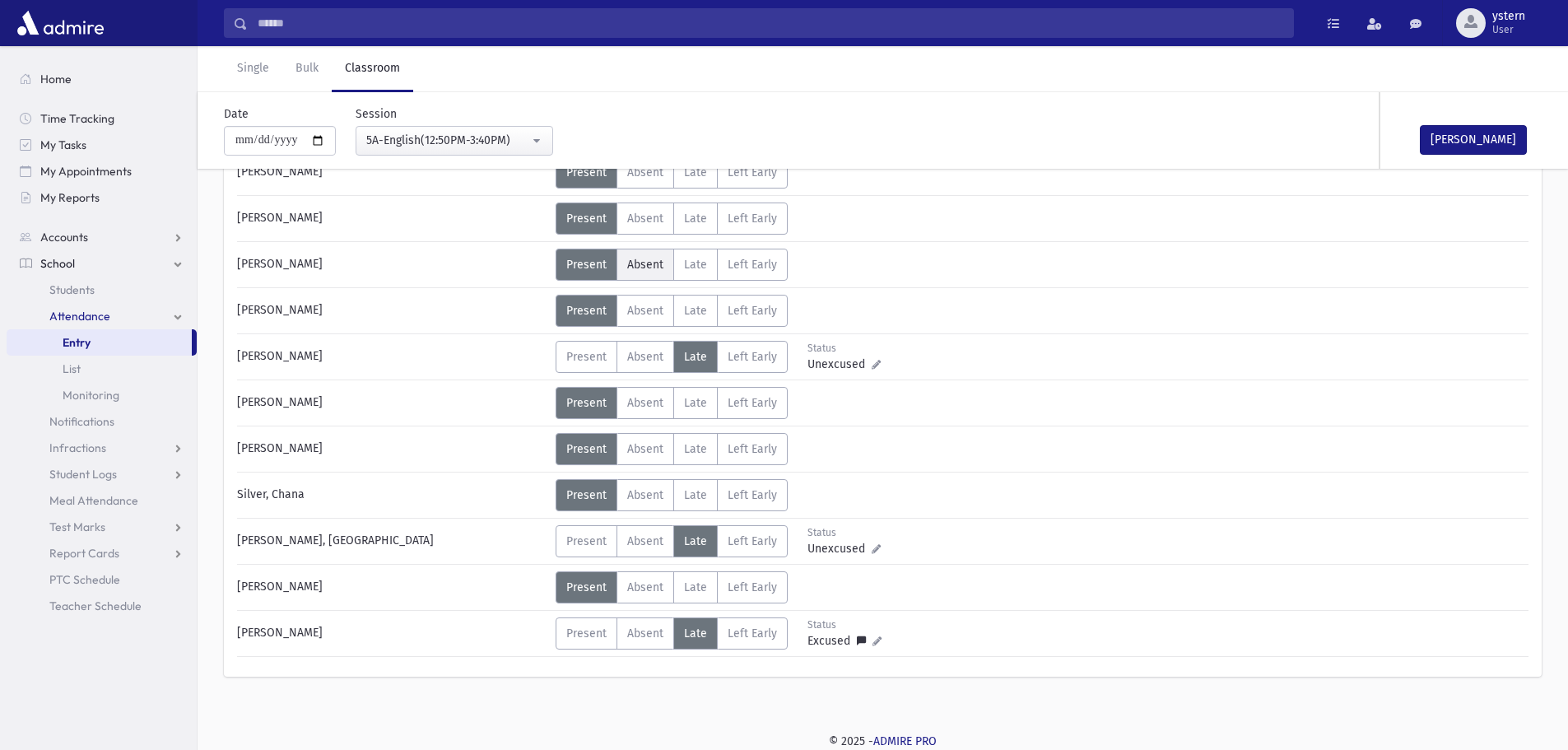
click at [655, 268] on span "Absent" at bounding box center [645, 264] width 36 height 14
click at [1445, 134] on button "[PERSON_NAME]" at bounding box center [1473, 140] width 107 height 30
